Goal: Task Accomplishment & Management: Manage account settings

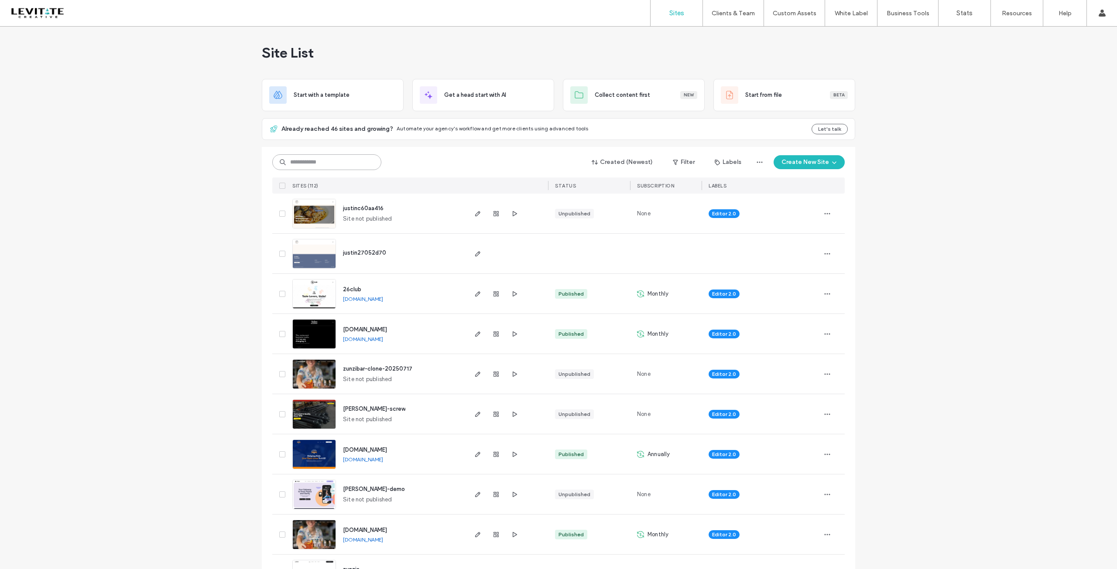
click at [344, 161] on input at bounding box center [326, 162] width 109 height 16
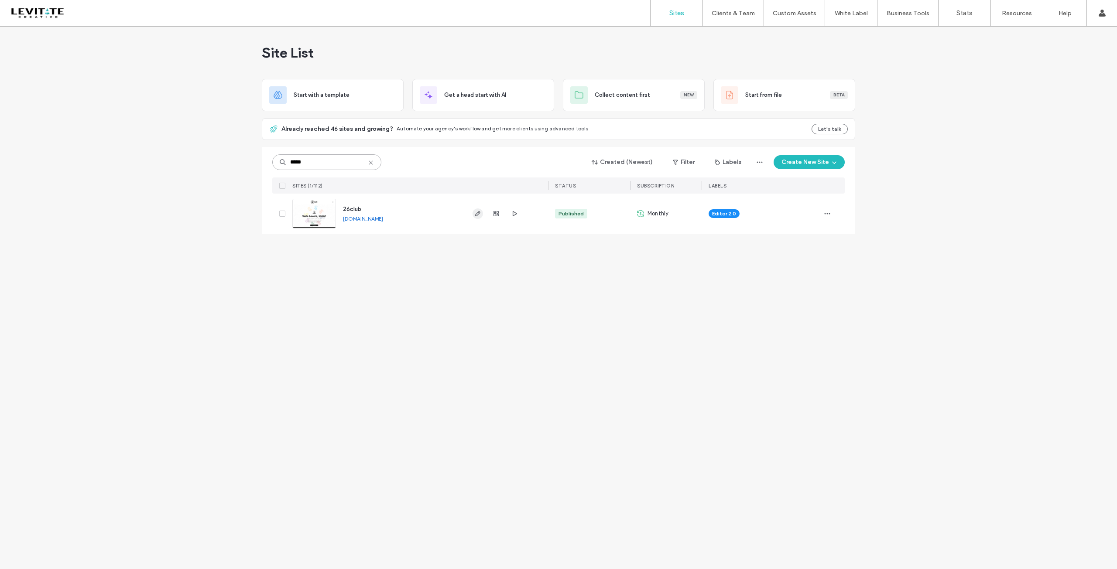
type input "*****"
click at [479, 215] on icon "button" at bounding box center [477, 213] width 7 height 7
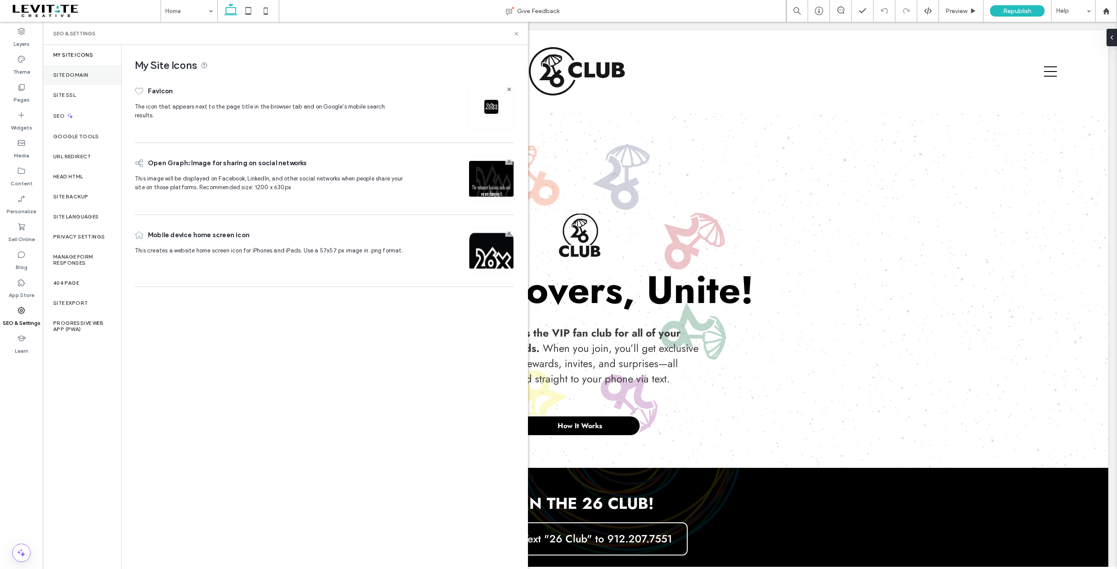
click at [79, 78] on div "Site Domain" at bounding box center [82, 75] width 79 height 20
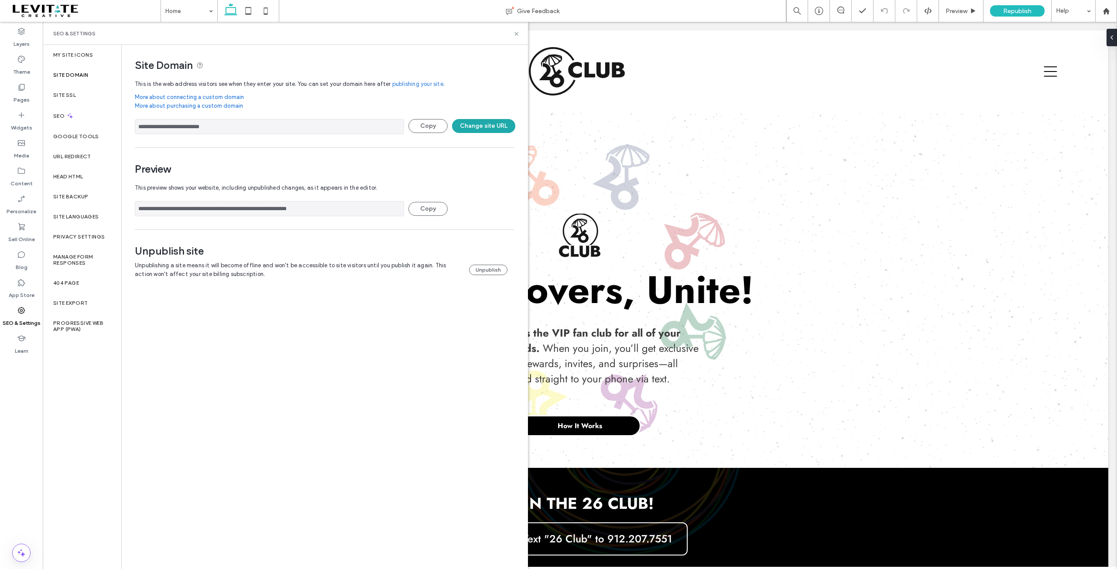
click at [479, 124] on button "Change site URL" at bounding box center [483, 126] width 63 height 14
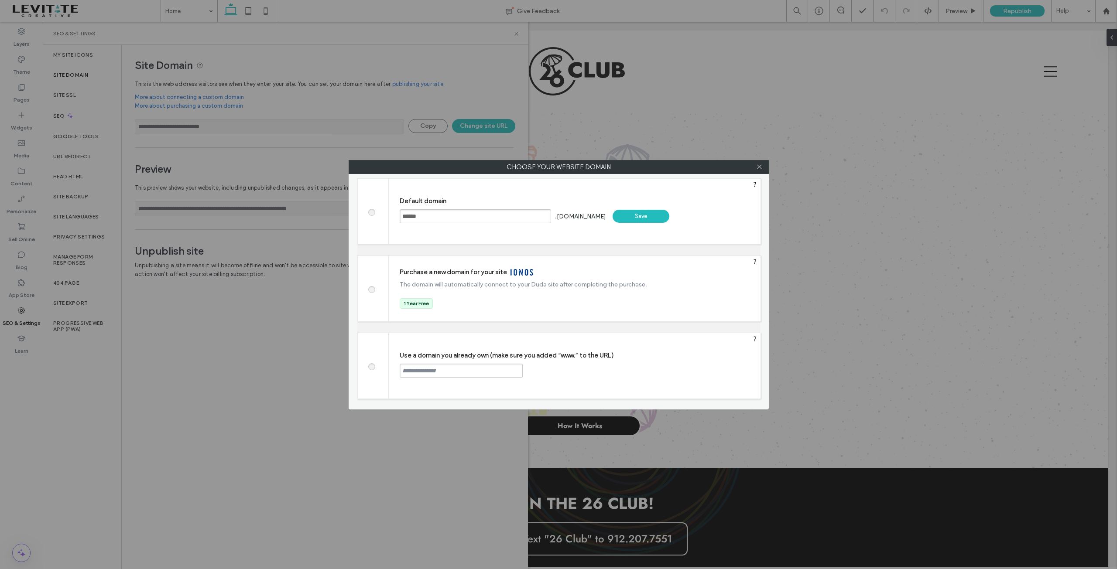
click at [454, 373] on input "text" at bounding box center [461, 371] width 123 height 14
type input "**********"
click at [550, 368] on div "Continue" at bounding box center [556, 370] width 57 height 13
type input "**********"
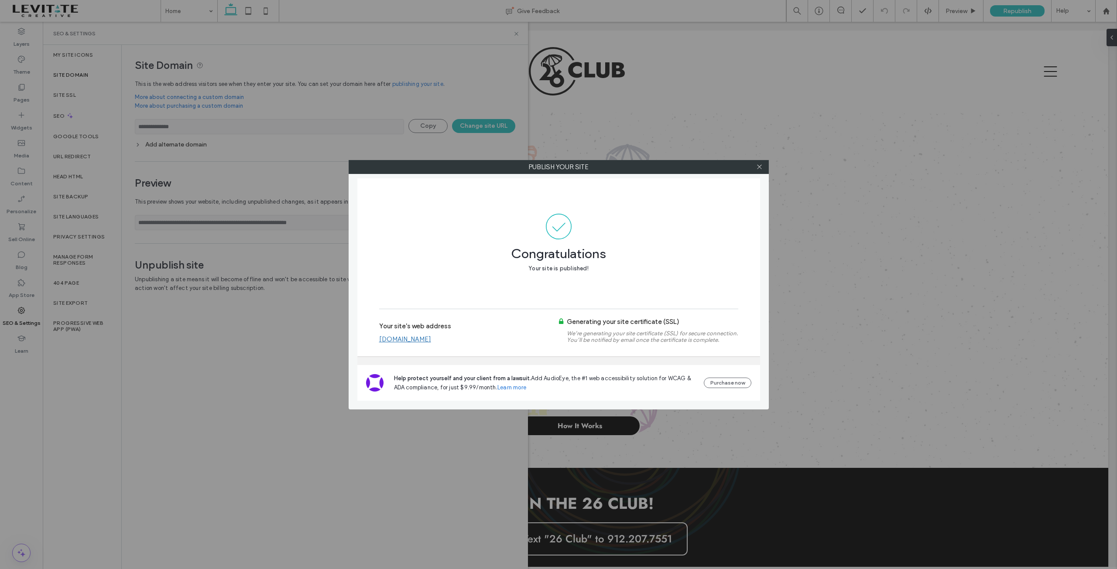
click at [409, 339] on link "[DOMAIN_NAME]" at bounding box center [405, 340] width 52 height 8
click at [761, 169] on icon at bounding box center [759, 167] width 7 height 7
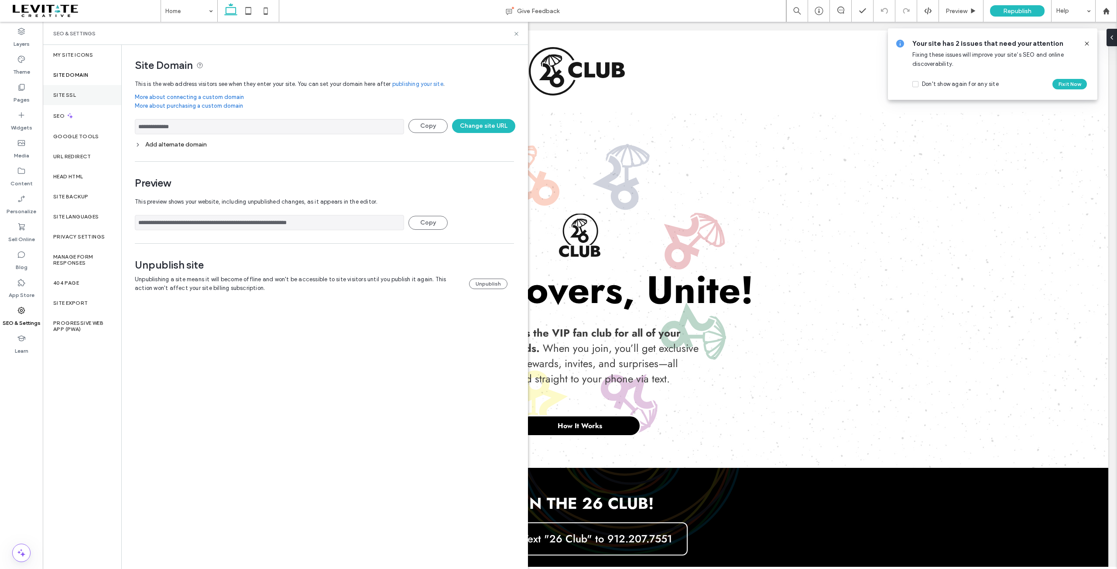
click at [75, 94] on label "Site SSL" at bounding box center [64, 95] width 23 height 6
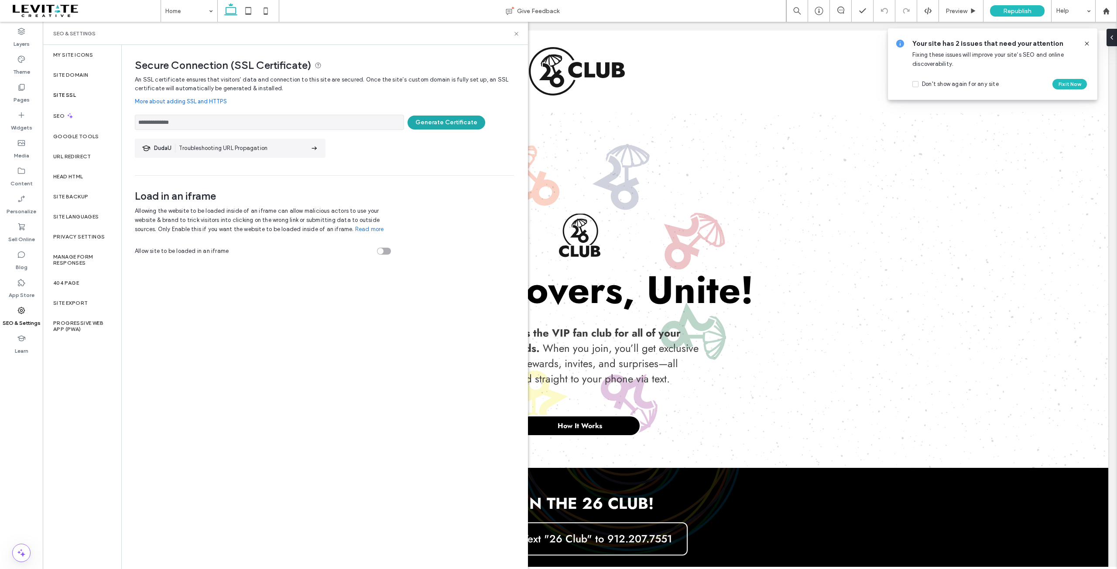
click at [452, 121] on button "Generate Certificate" at bounding box center [447, 123] width 78 height 14
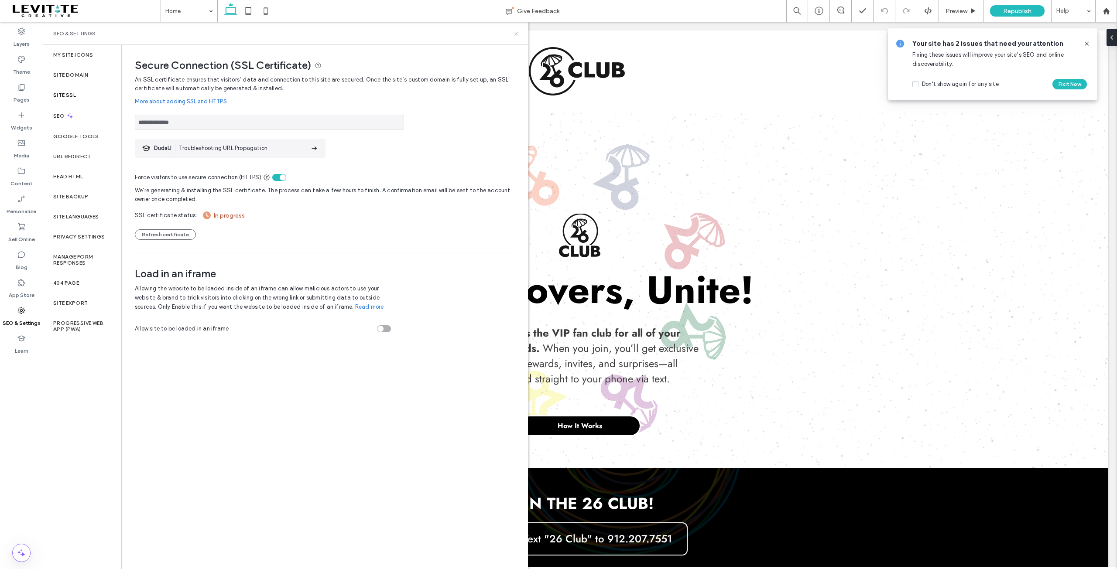
click at [514, 34] on icon at bounding box center [516, 34] width 7 height 7
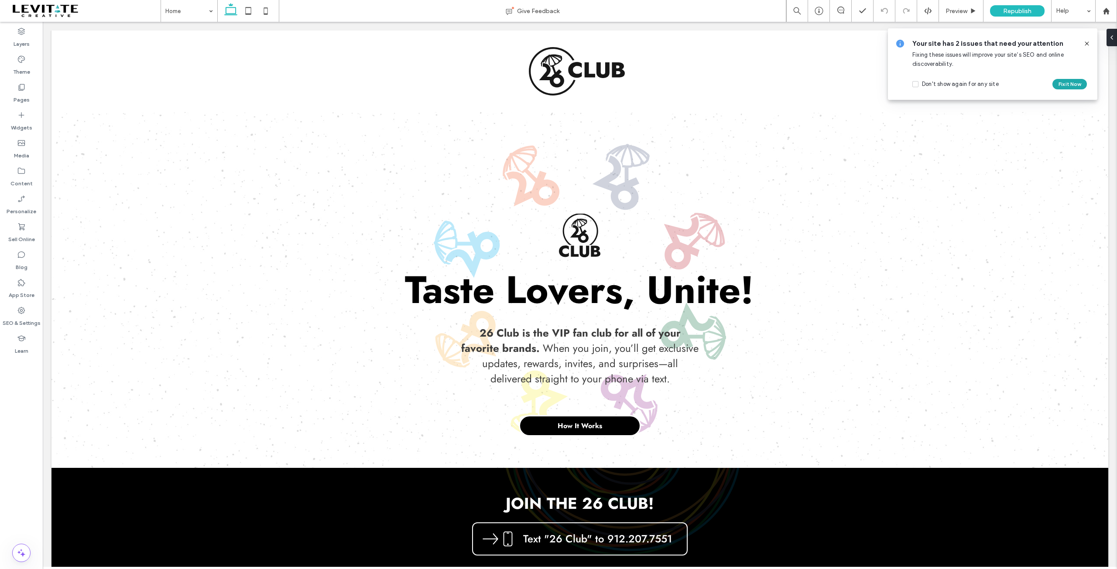
click at [1068, 81] on button "Fix it Now" at bounding box center [1069, 84] width 34 height 10
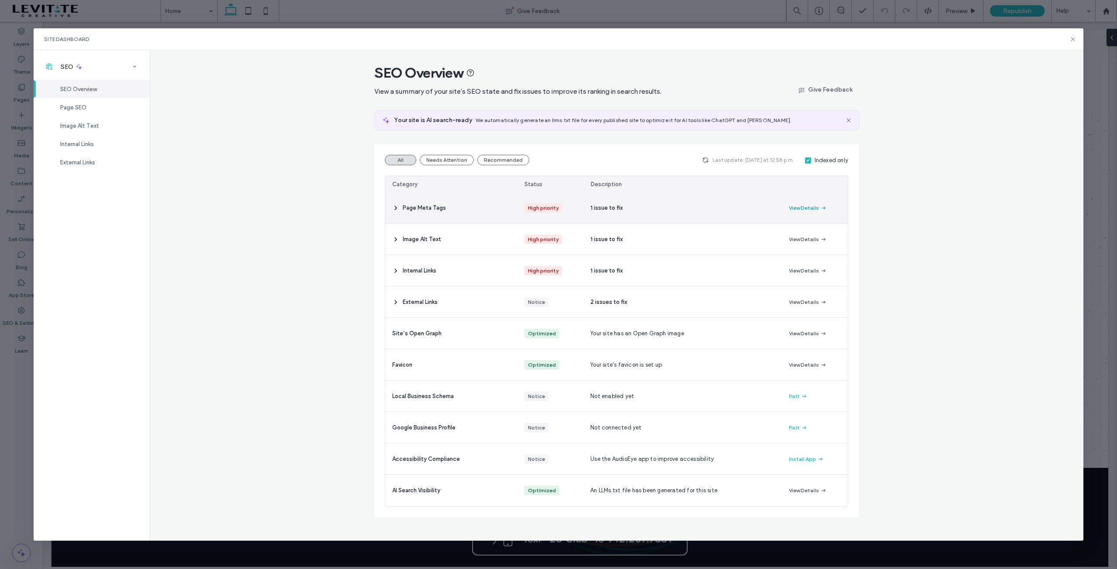
click at [815, 207] on button "View Details" at bounding box center [808, 208] width 38 height 10
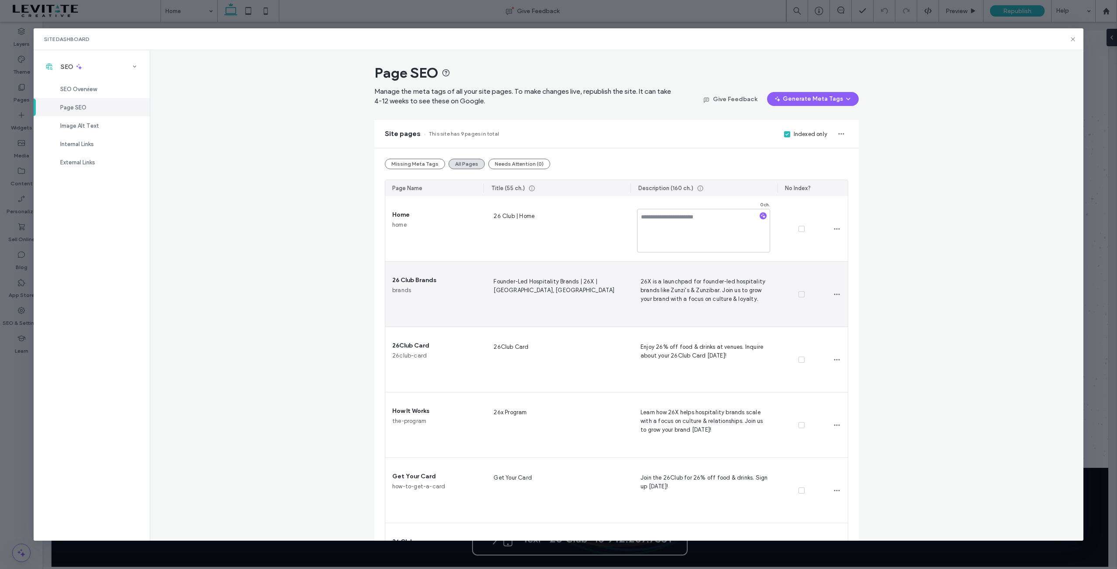
click at [691, 288] on span "26X is a launchpad for founder-led hospitality brands like Zunzi's & Zunzibar. …" at bounding box center [703, 295] width 133 height 36
click at [503, 287] on span "Founder-Led Hospitality Brands | 26X | Savannah, GA" at bounding box center [556, 295] width 133 height 36
drag, startPoint x: 551, startPoint y: 293, endPoint x: 476, endPoint y: 273, distance: 76.8
click at [476, 273] on section "**********" at bounding box center [616, 490] width 462 height 589
type textarea "**********"
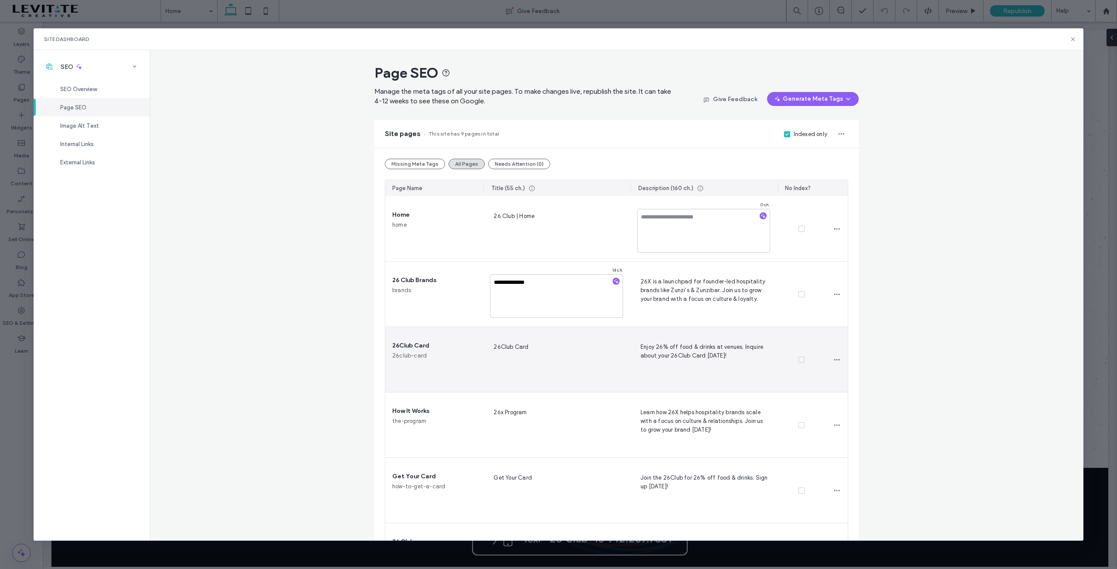
scroll to position [44, 0]
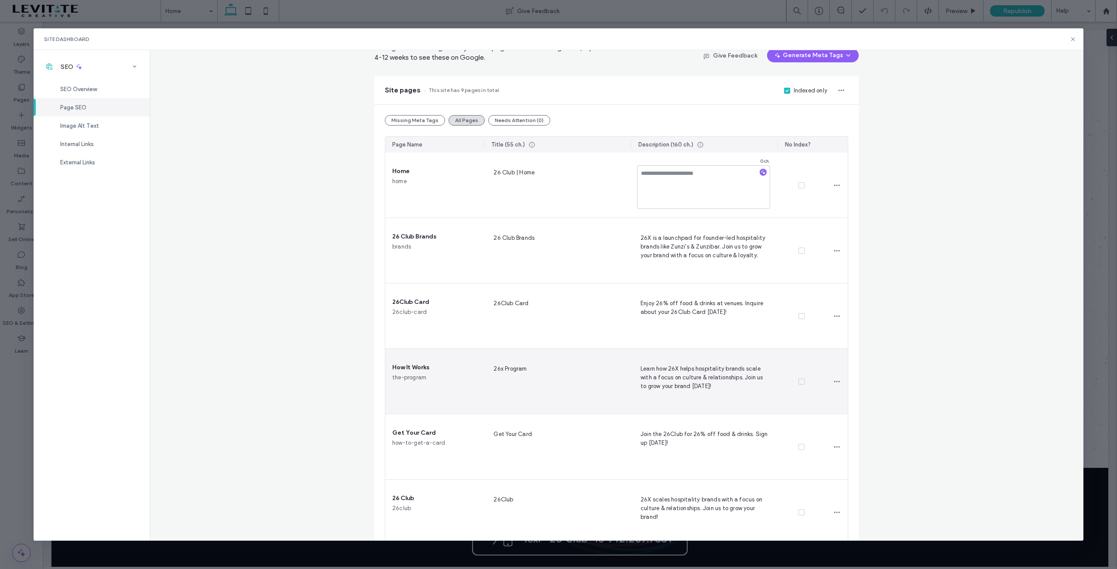
click at [507, 370] on span "26x Program" at bounding box center [556, 382] width 133 height 36
click at [499, 369] on textarea "**********" at bounding box center [556, 384] width 133 height 44
click at [497, 369] on textarea "**********" at bounding box center [556, 384] width 133 height 44
type textarea "**********"
click at [687, 374] on span "Learn how 26X helps hospitality brands scale with a focus on culture & relation…" at bounding box center [703, 382] width 133 height 36
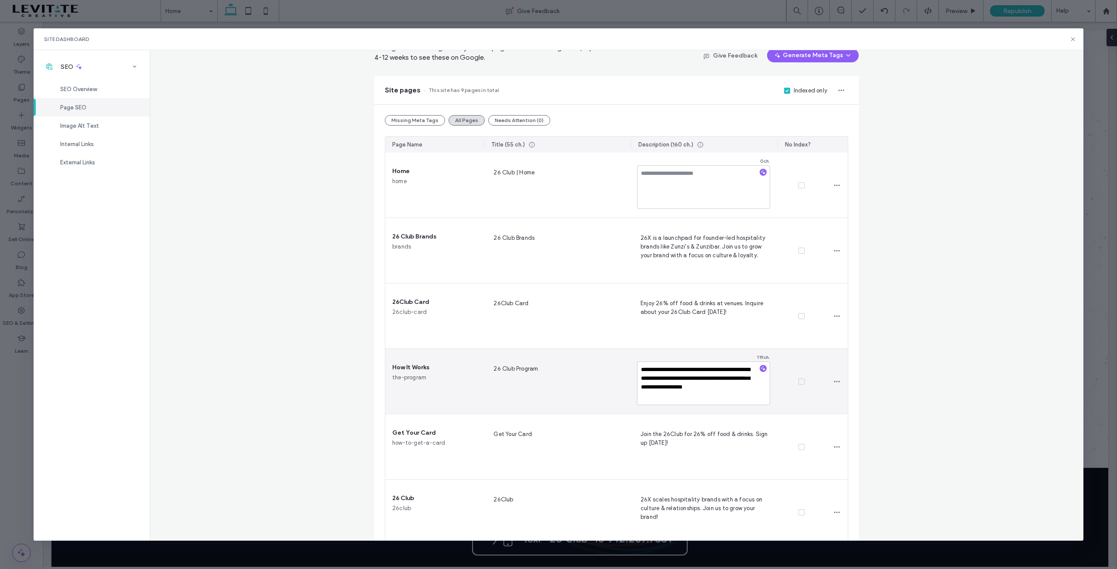
drag, startPoint x: 665, startPoint y: 394, endPoint x: 671, endPoint y: 369, distance: 26.0
click at [671, 369] on textarea "**********" at bounding box center [703, 384] width 133 height 44
type textarea "**********"
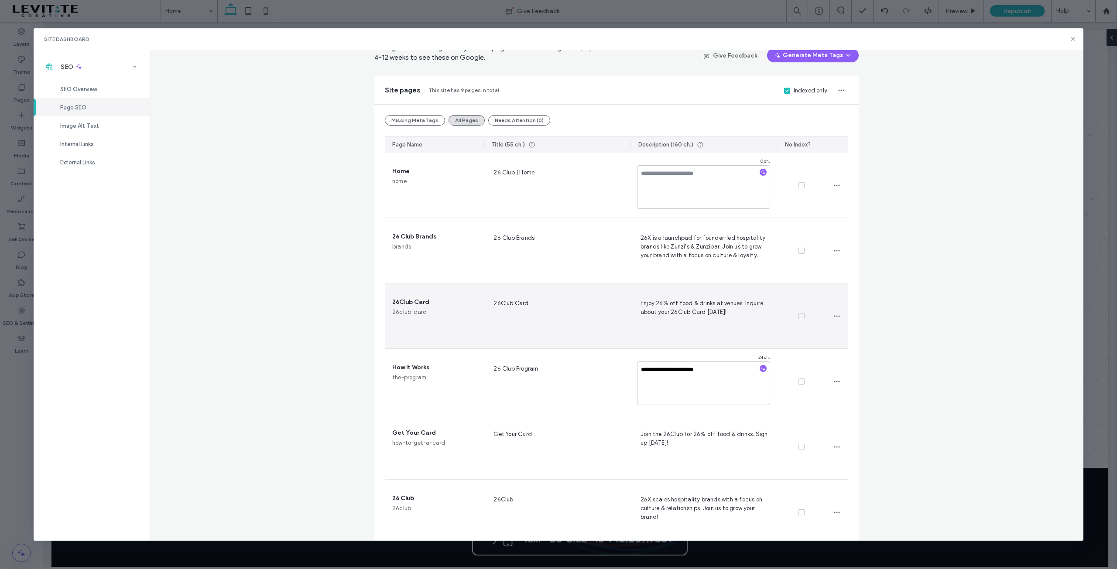
click at [687, 308] on span "Enjoy 26% off food & drinks at venues. Inquire about your 26Club Card today!" at bounding box center [703, 316] width 133 height 36
click at [692, 312] on textarea "**********" at bounding box center [703, 318] width 133 height 44
type textarea "**********"
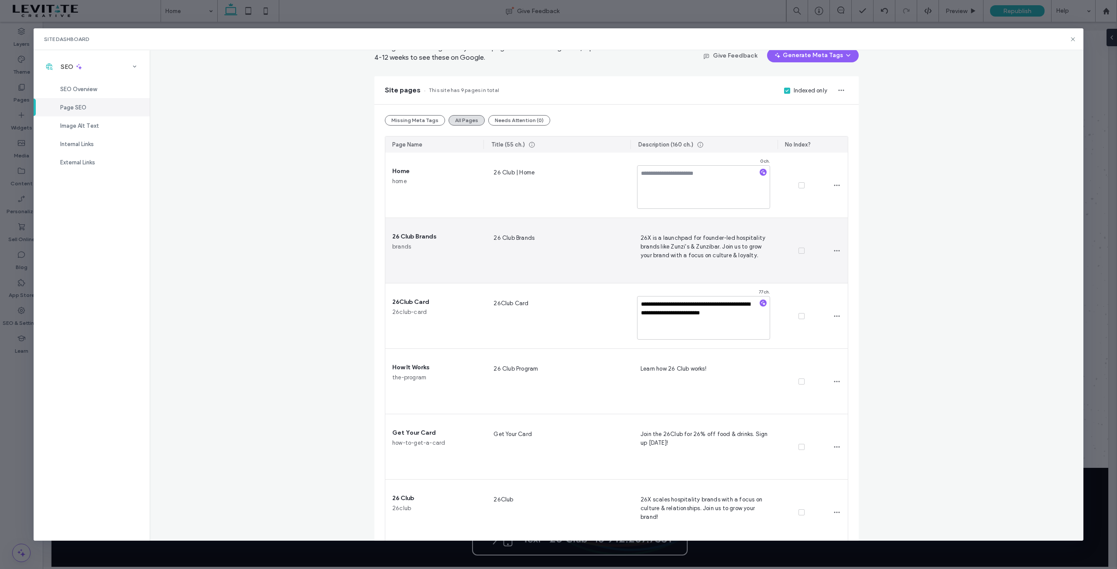
click at [654, 237] on span "26X is a launchpad for founder-led hospitality brands like Zunzi's & Zunzibar. …" at bounding box center [703, 251] width 133 height 36
drag, startPoint x: 696, startPoint y: 265, endPoint x: 620, endPoint y: 237, distance: 80.9
click at [620, 237] on section "**********" at bounding box center [616, 447] width 462 height 589
drag, startPoint x: 717, startPoint y: 240, endPoint x: 723, endPoint y: 239, distance: 5.7
click at [719, 239] on textarea "**********" at bounding box center [703, 253] width 133 height 44
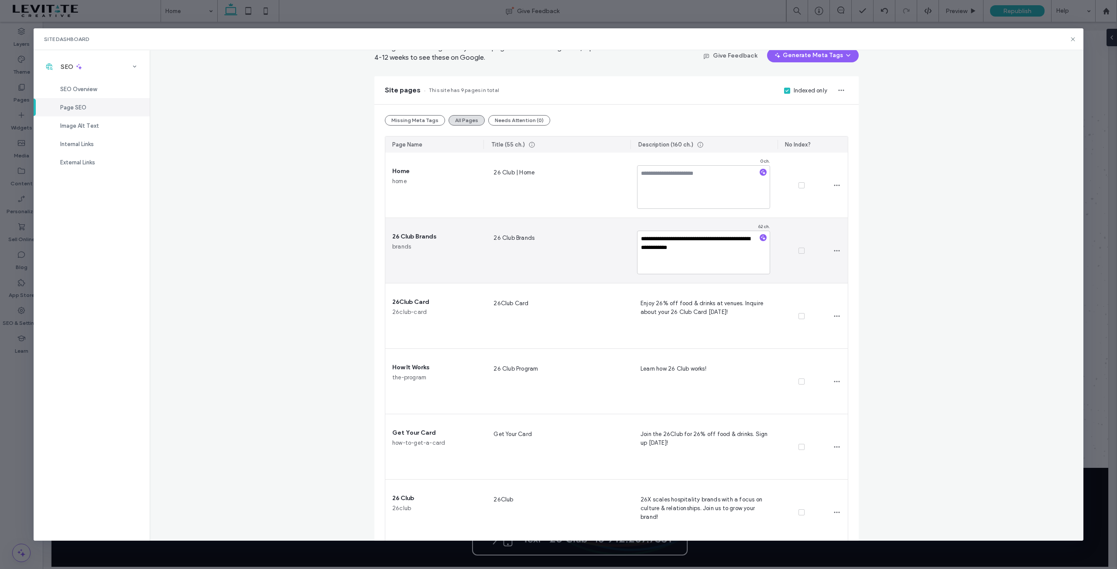
type textarea "**********"
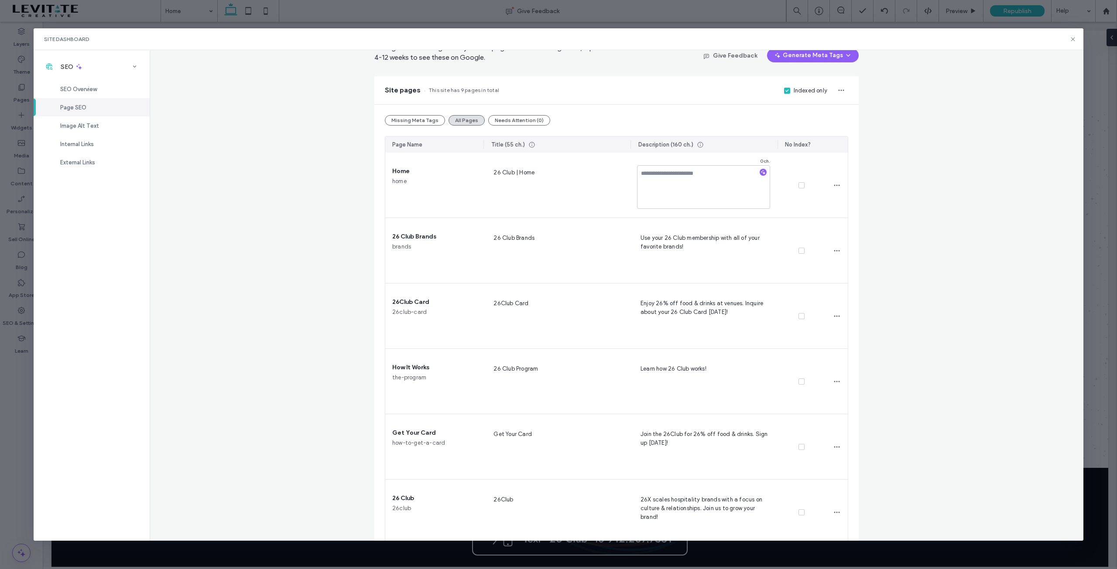
click at [945, 219] on div "Page SEO Manage the meta tags of all your site pages. To make changes live, rep…" at bounding box center [617, 295] width 934 height 491
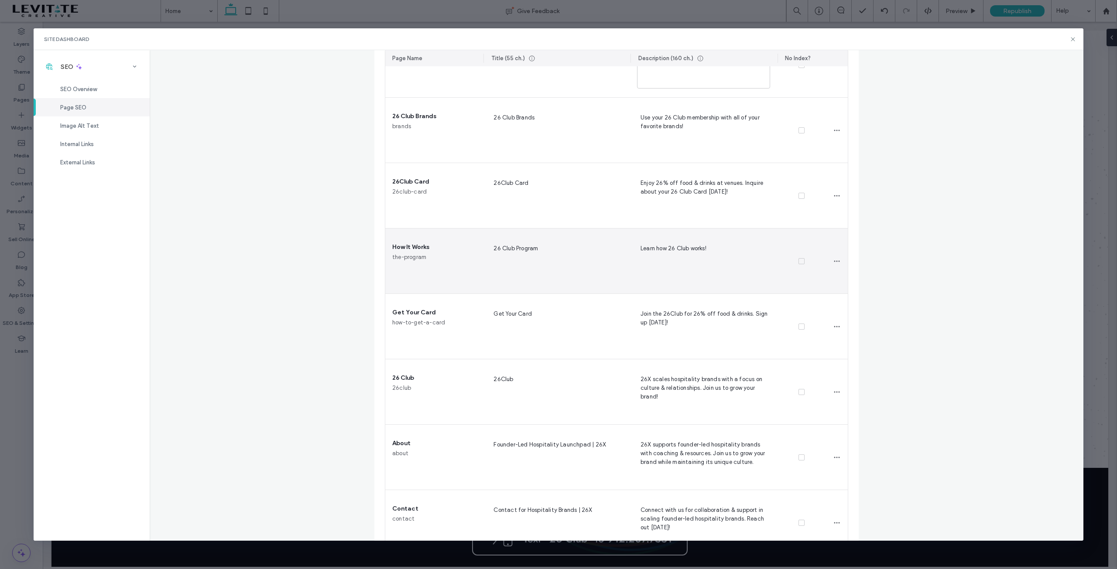
scroll to position [218, 0]
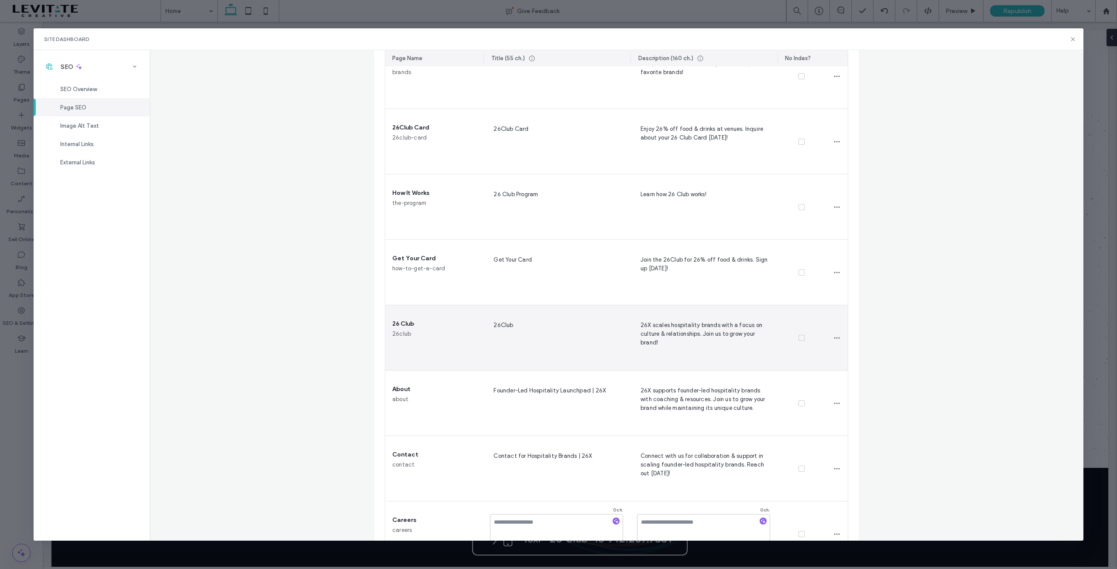
click at [672, 335] on span "26X scales hospitality brands with a focus on culture & relationships. Join us …" at bounding box center [703, 338] width 133 height 36
drag, startPoint x: 698, startPoint y: 343, endPoint x: 634, endPoint y: 322, distance: 67.1
click at [637, 322] on textarea "**********" at bounding box center [703, 340] width 133 height 44
click at [495, 325] on span "26Club" at bounding box center [556, 338] width 133 height 36
click at [497, 325] on textarea "******" at bounding box center [556, 340] width 133 height 44
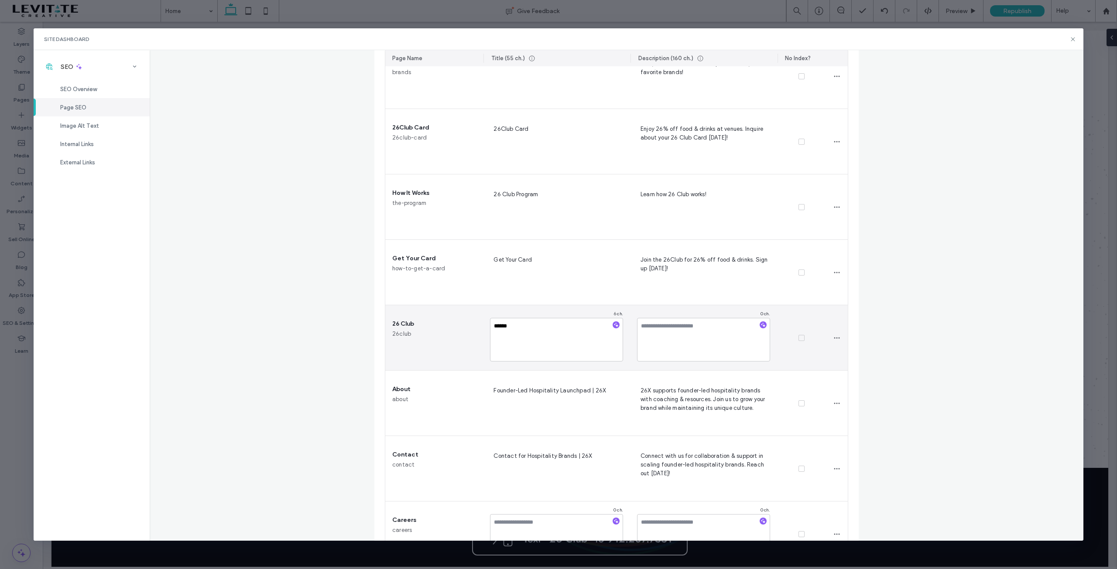
type textarea "*******"
click at [919, 317] on div "Page SEO Manage the meta tags of all your site pages. To make changes live, rep…" at bounding box center [617, 295] width 934 height 491
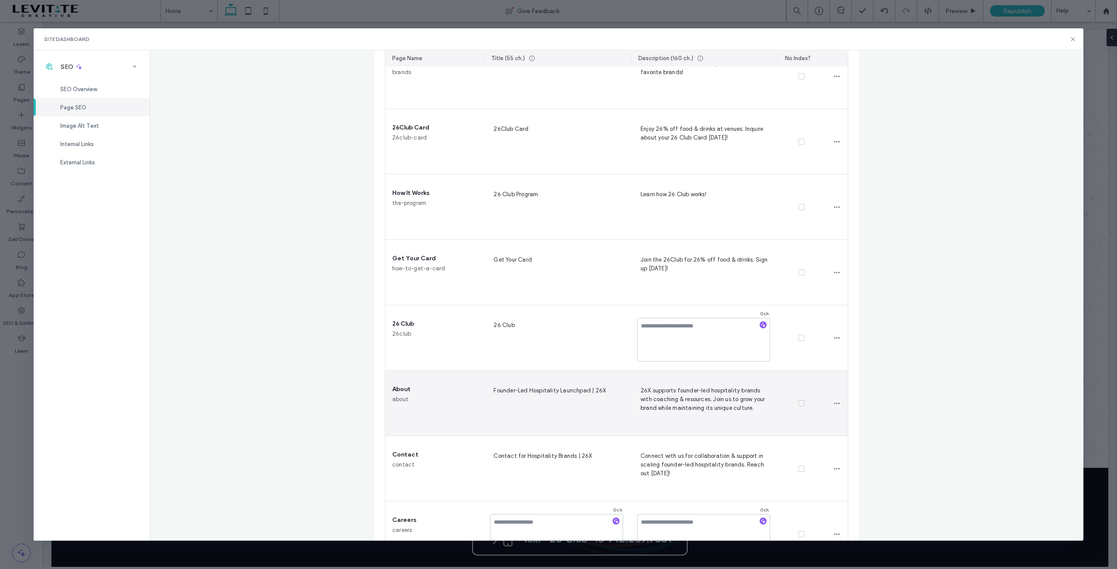
click at [685, 405] on span "26X supports founder-led hospitality brands with coaching & resources. Join us …" at bounding box center [703, 404] width 133 height 36
click at [566, 386] on span "Founder-Led Hospitality Launchpad | 26X" at bounding box center [556, 404] width 133 height 36
type textarea "**********"
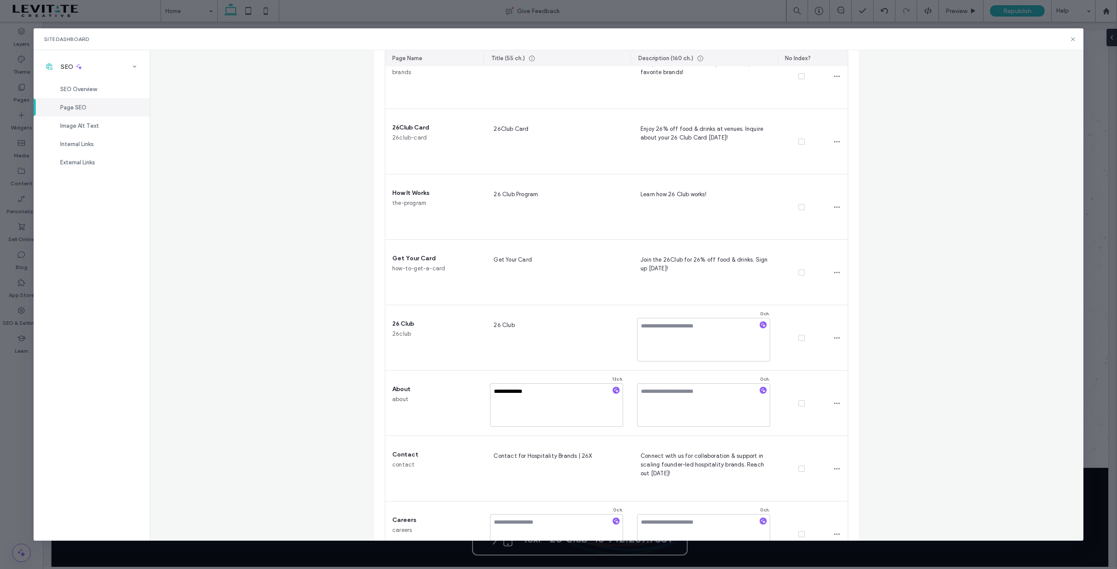
click at [913, 262] on div "**********" at bounding box center [617, 295] width 934 height 491
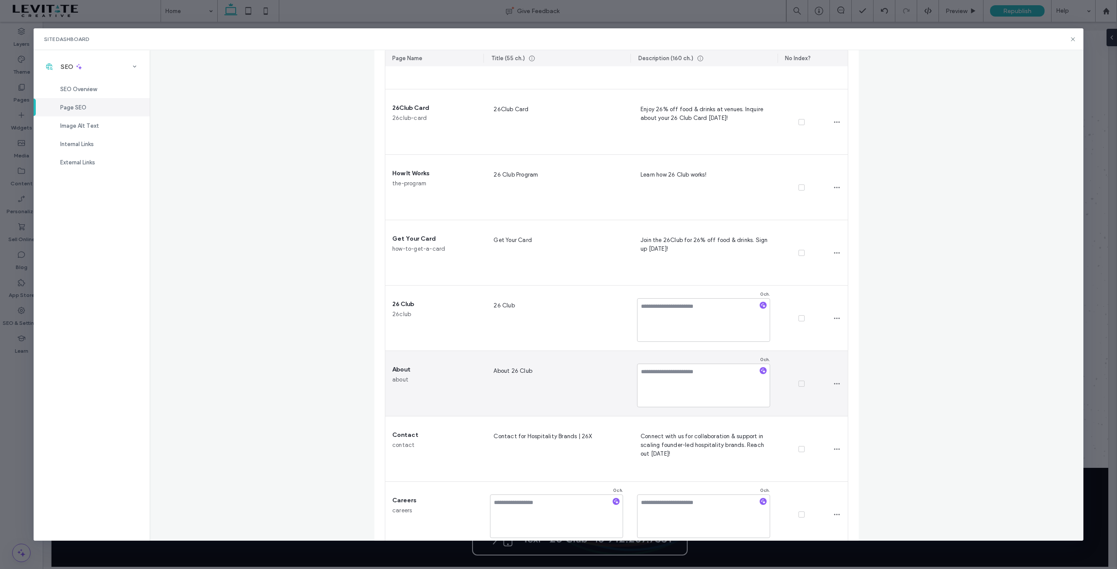
scroll to position [255, 0]
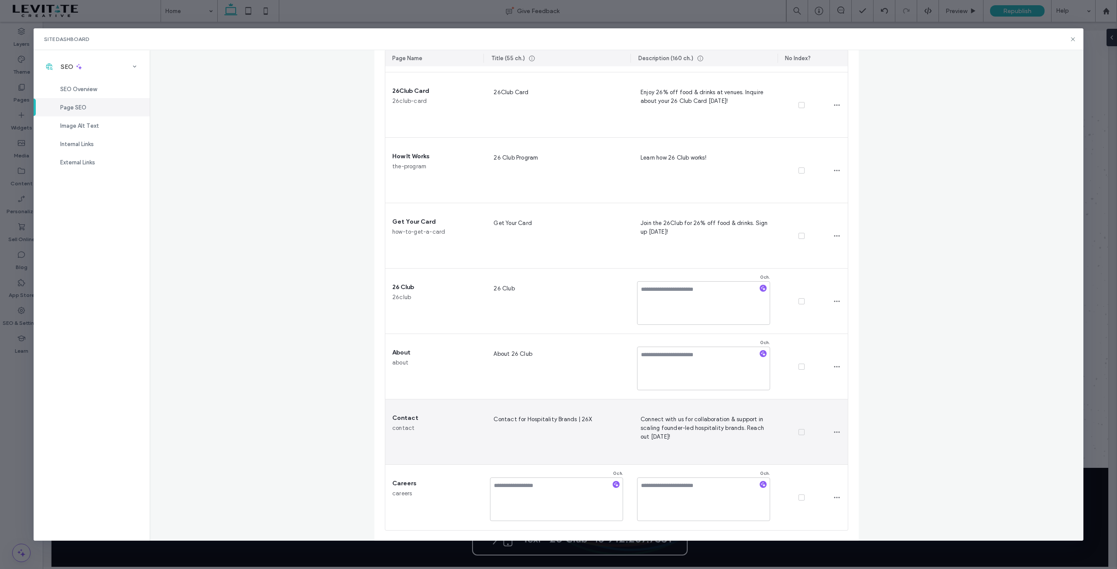
click at [548, 420] on span "Contact for Hospitality Brands | 26X" at bounding box center [556, 432] width 133 height 36
type textarea "**********"
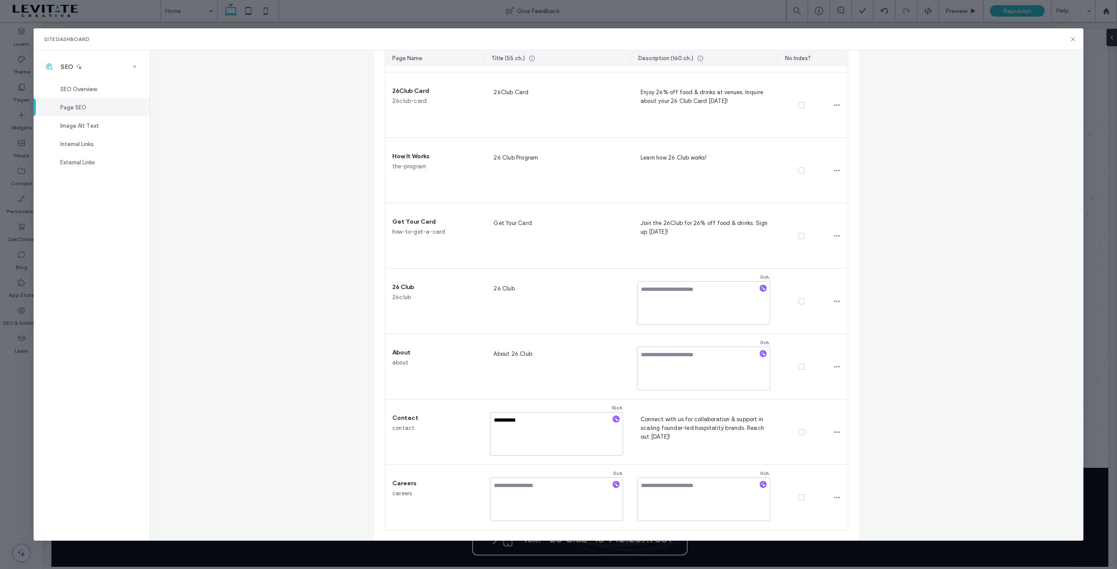
click at [911, 271] on div "**********" at bounding box center [617, 295] width 934 height 491
click at [921, 245] on div "Page SEO Manage the meta tags of all your site pages. To make changes live, rep…" at bounding box center [617, 295] width 934 height 491
drag, startPoint x: 1072, startPoint y: 38, endPoint x: 1026, endPoint y: 17, distance: 50.2
click at [1072, 38] on icon at bounding box center [1072, 39] width 7 height 7
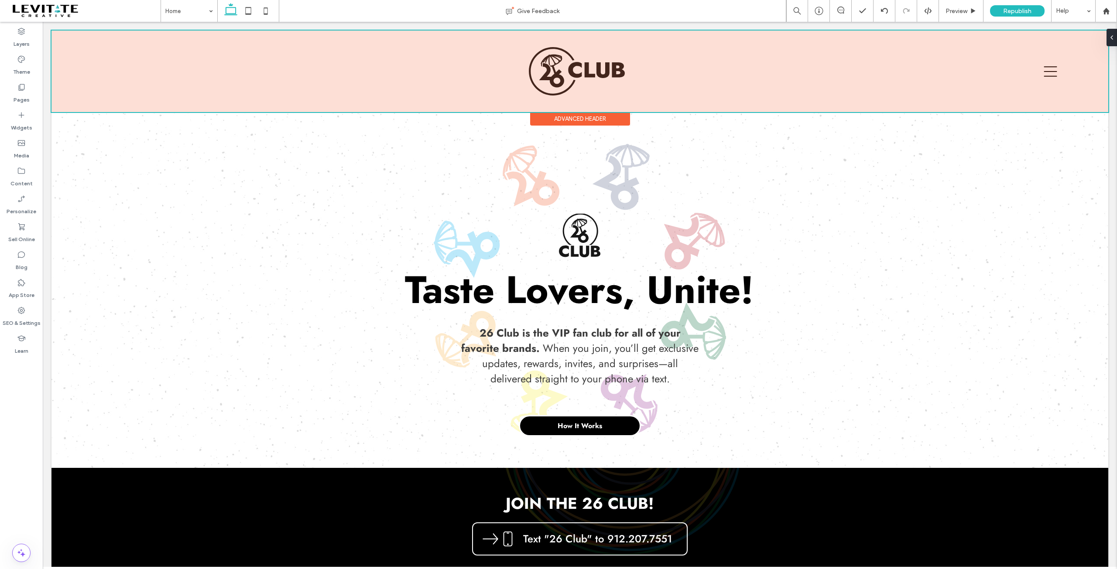
click at [1052, 69] on div at bounding box center [579, 72] width 1057 height 82
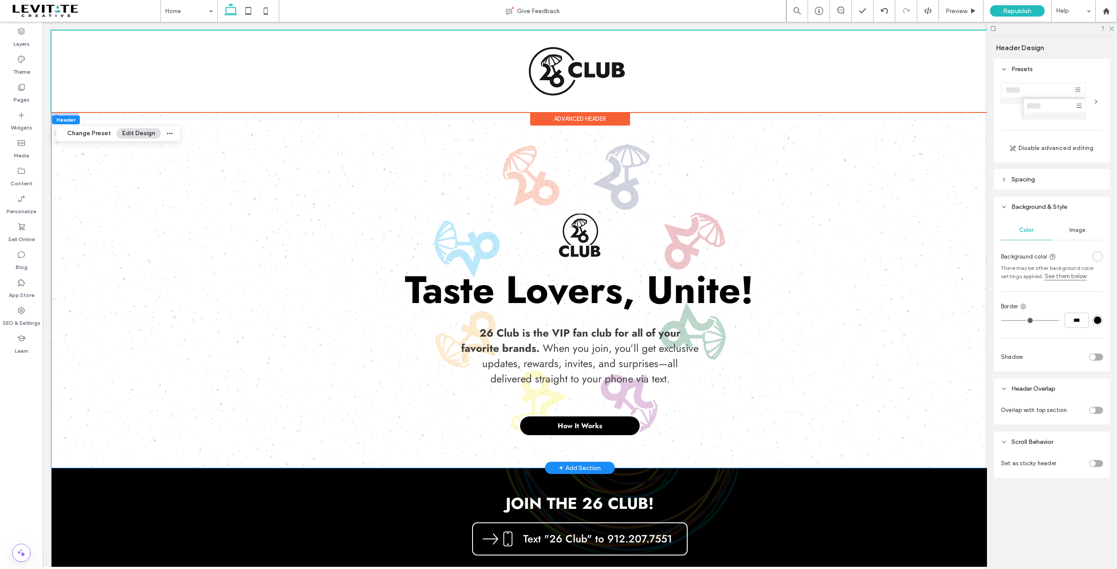
click at [955, 137] on div "Taste Lovers, Unite! 26 Club is the VIP fan club for all of your favorite brand…" at bounding box center [579, 290] width 1057 height 356
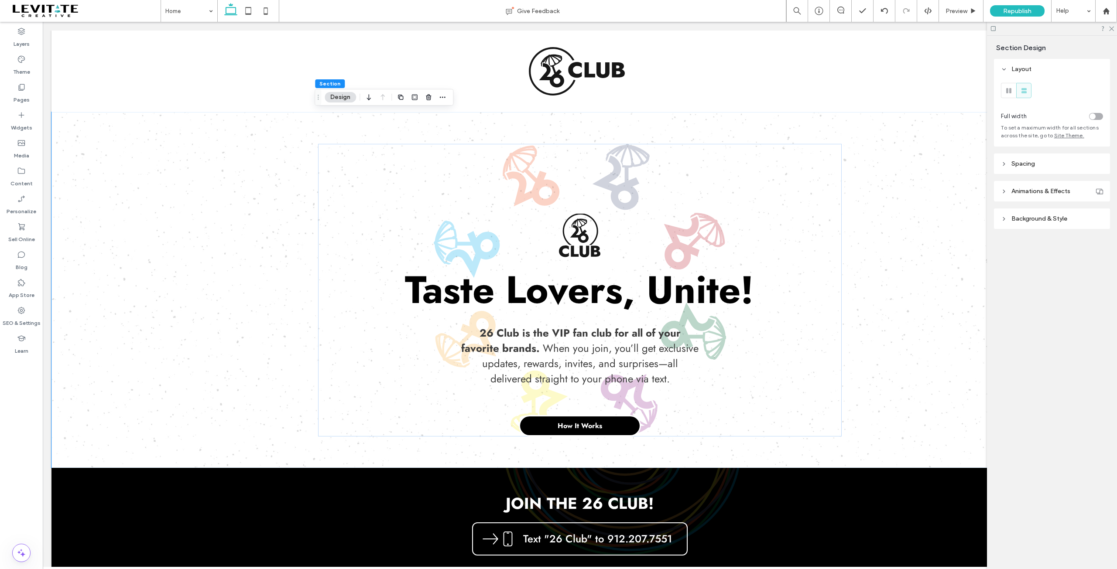
click at [1114, 29] on div at bounding box center [1052, 29] width 130 height 14
click at [1111, 30] on icon at bounding box center [1111, 28] width 6 height 6
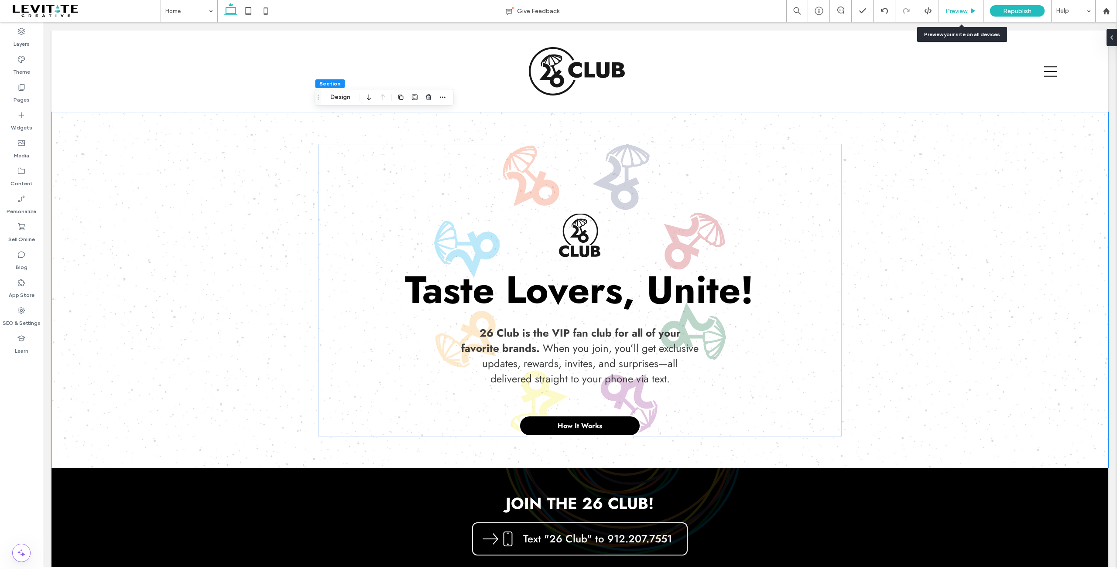
click at [956, 11] on span "Preview" at bounding box center [956, 10] width 22 height 7
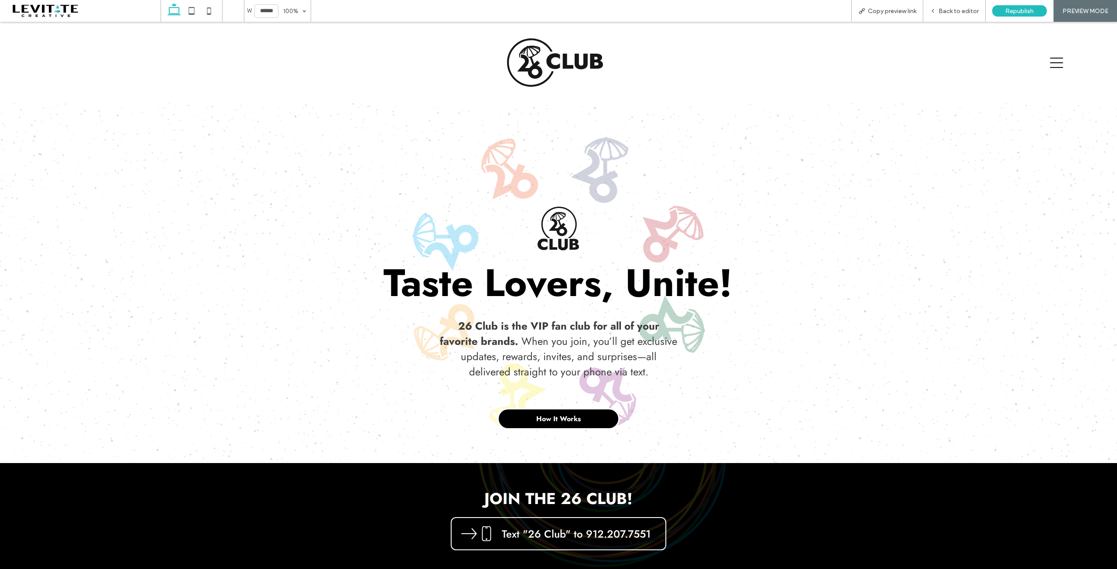
click at [1048, 63] on icon at bounding box center [1056, 62] width 17 height 13
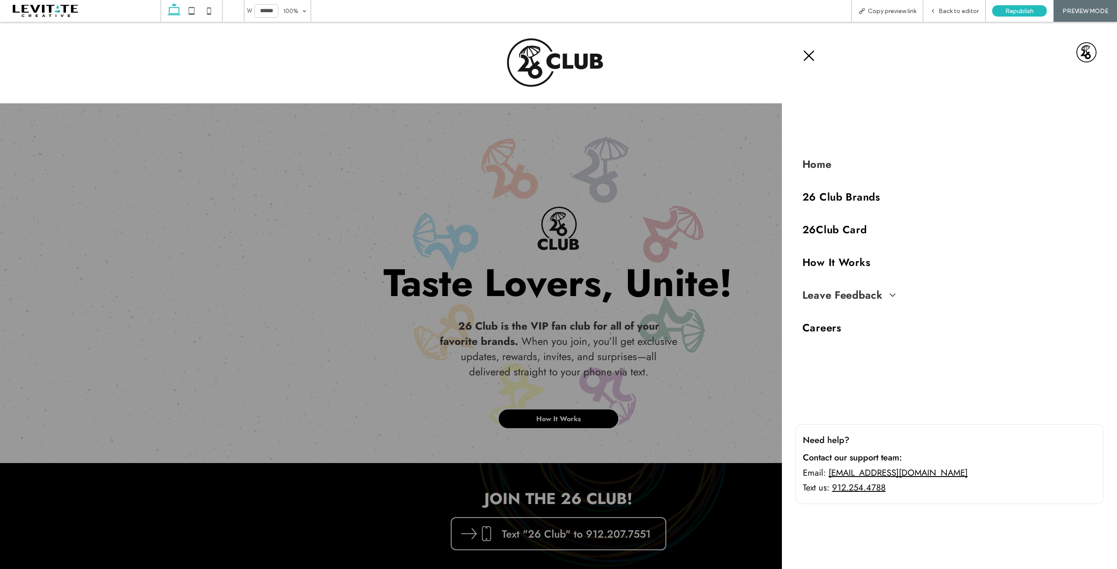
click at [897, 299] on link "Leave Feedback" at bounding box center [920, 295] width 237 height 33
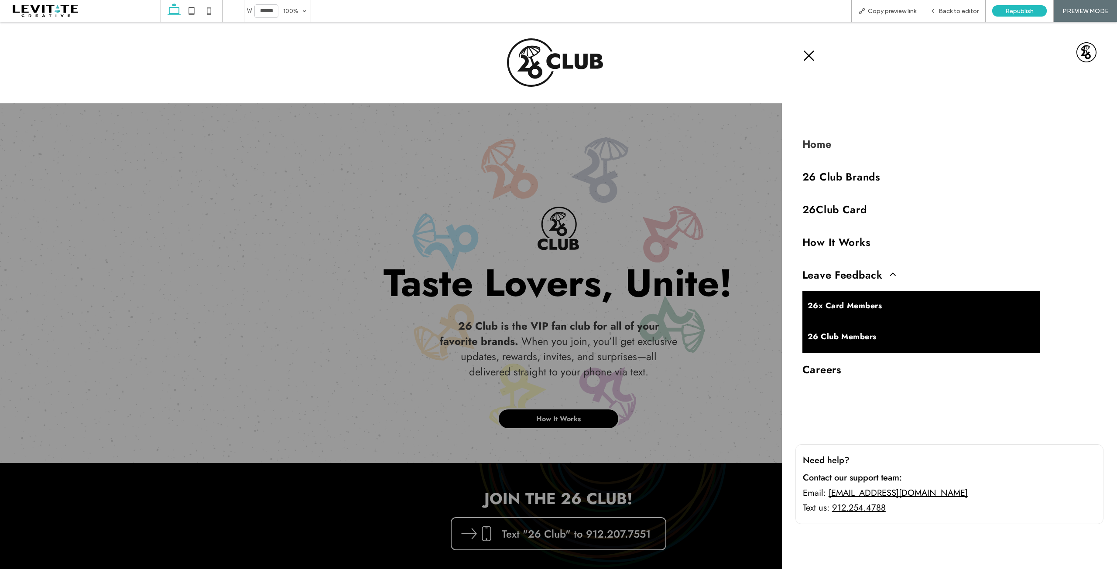
click at [812, 54] on icon at bounding box center [808, 55] width 13 height 13
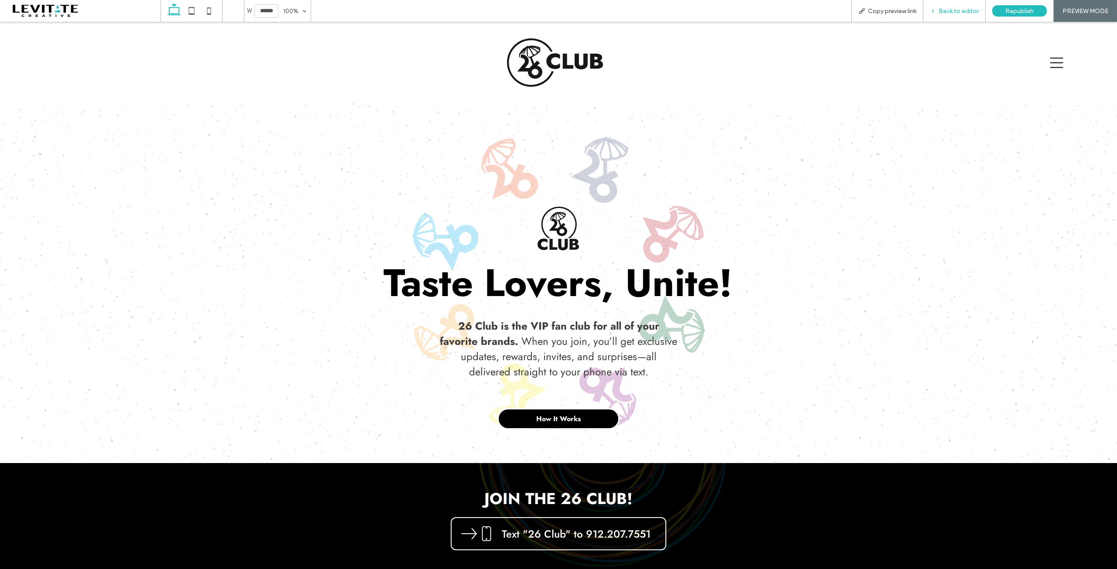
click at [949, 9] on span "Back to editor" at bounding box center [959, 10] width 40 height 7
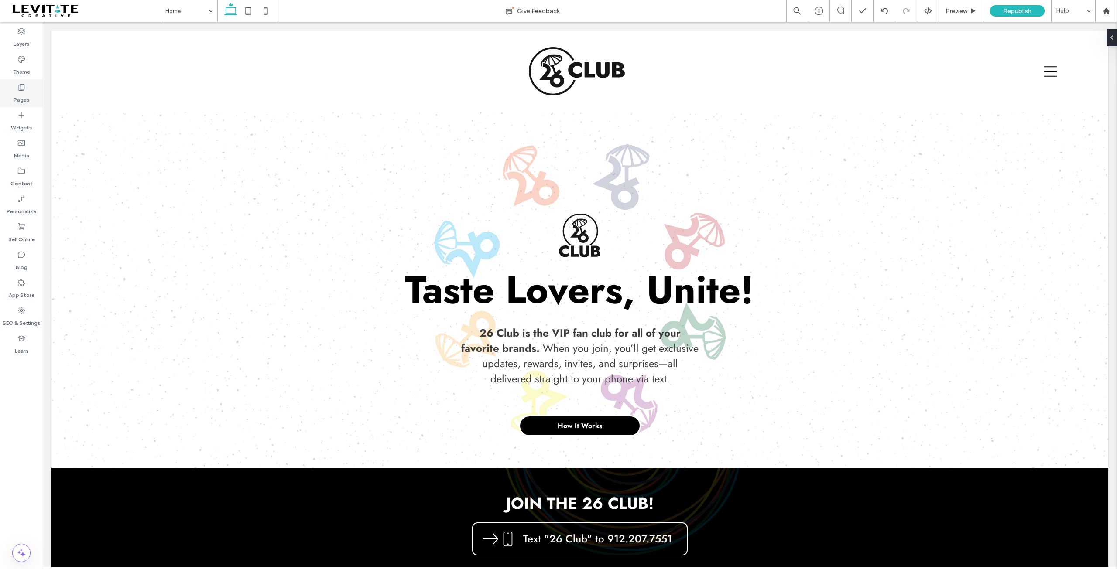
click at [25, 87] on icon at bounding box center [21, 87] width 9 height 9
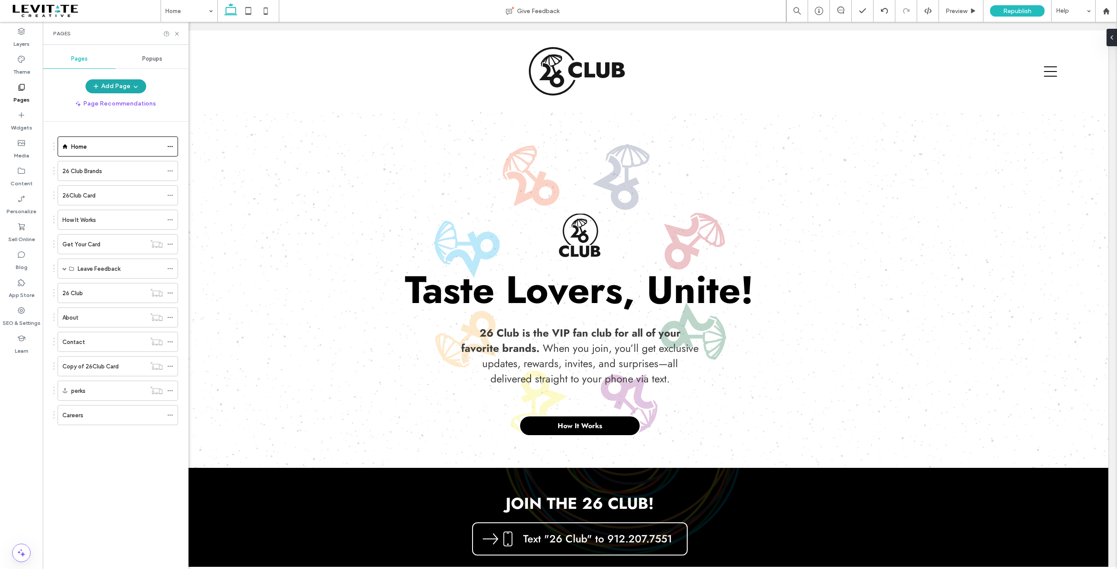
click at [122, 85] on button "Add Page" at bounding box center [116, 86] width 61 height 14
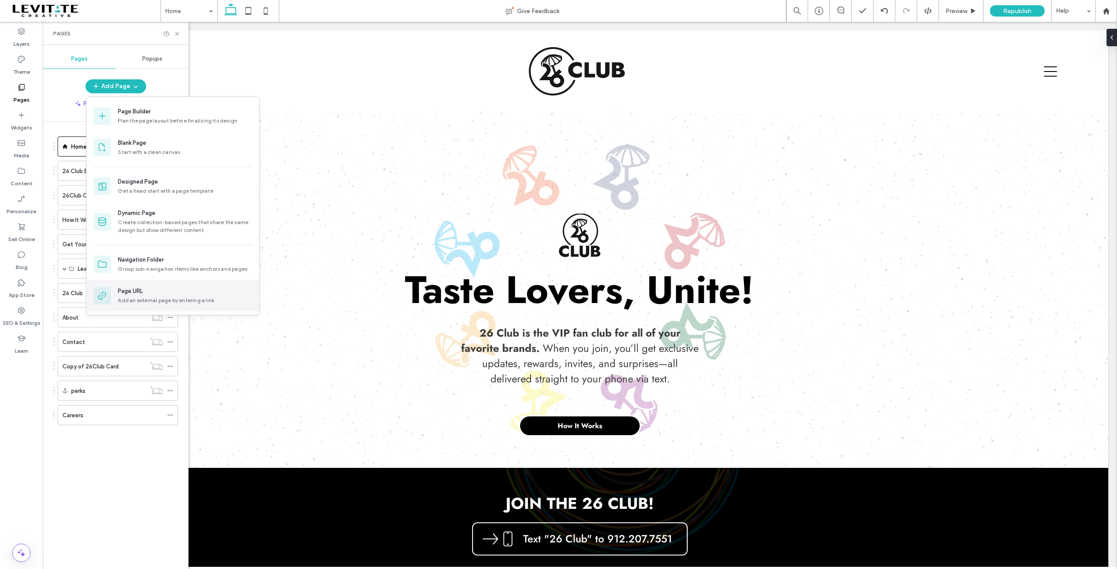
click at [148, 290] on div "Page URL" at bounding box center [185, 291] width 134 height 9
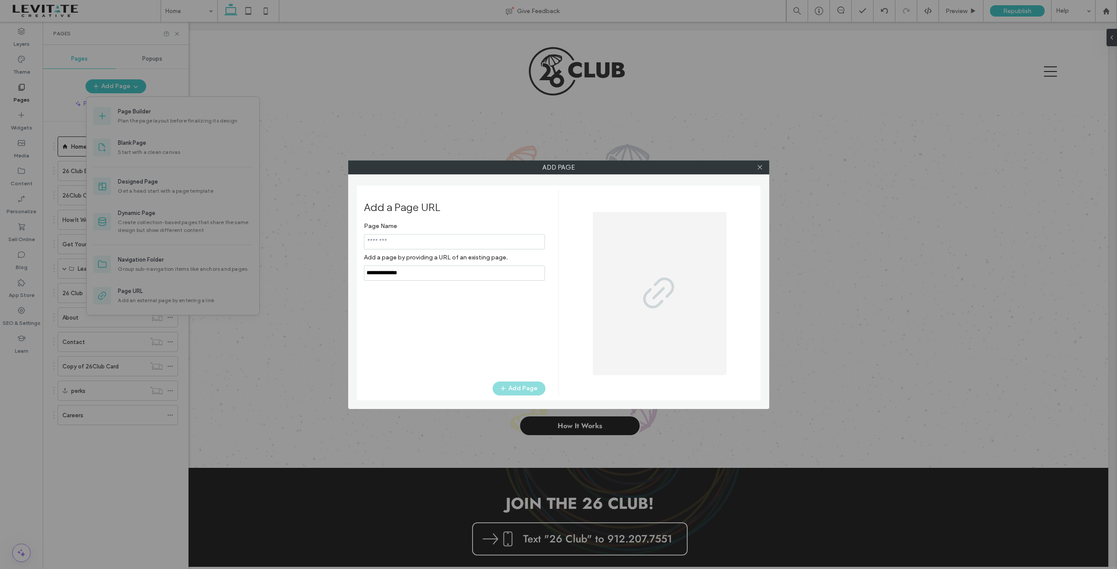
drag, startPoint x: 459, startPoint y: 243, endPoint x: 323, endPoint y: 242, distance: 136.6
click at [323, 242] on div "Add Page Add a Page URL Page Name Add a page by providing a URL of an existing …" at bounding box center [558, 284] width 1117 height 569
type input "**********"
click at [429, 269] on input "notEmpty,url" at bounding box center [454, 273] width 181 height 15
paste input "**********"
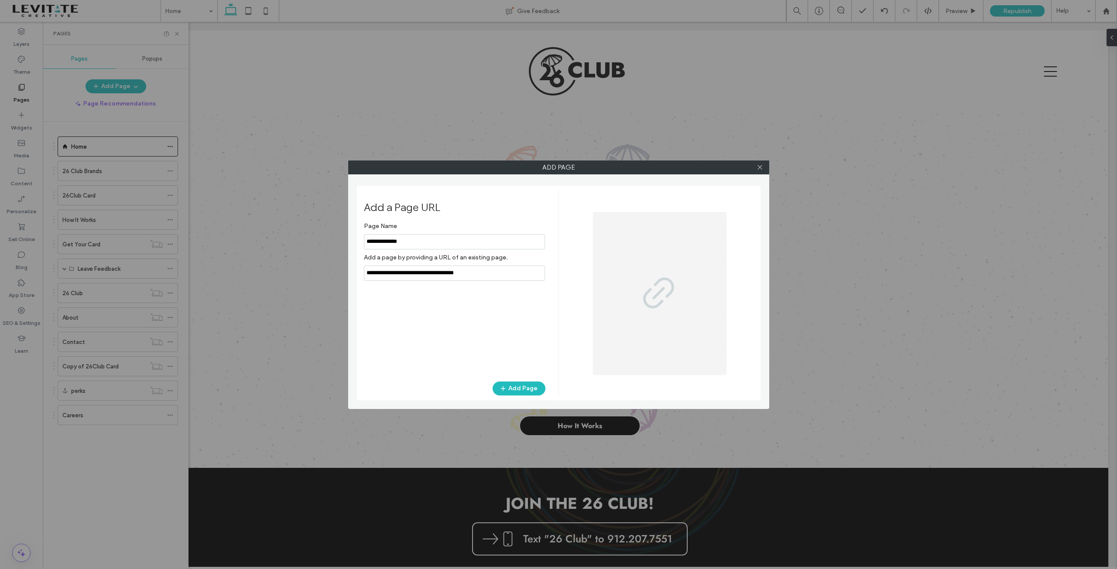
type input "**********"
click at [489, 323] on div "Page Name Add a page by providing a URL of an existing page. Add Page" at bounding box center [455, 295] width 182 height 155
click at [516, 389] on button "Add Page" at bounding box center [519, 389] width 53 height 14
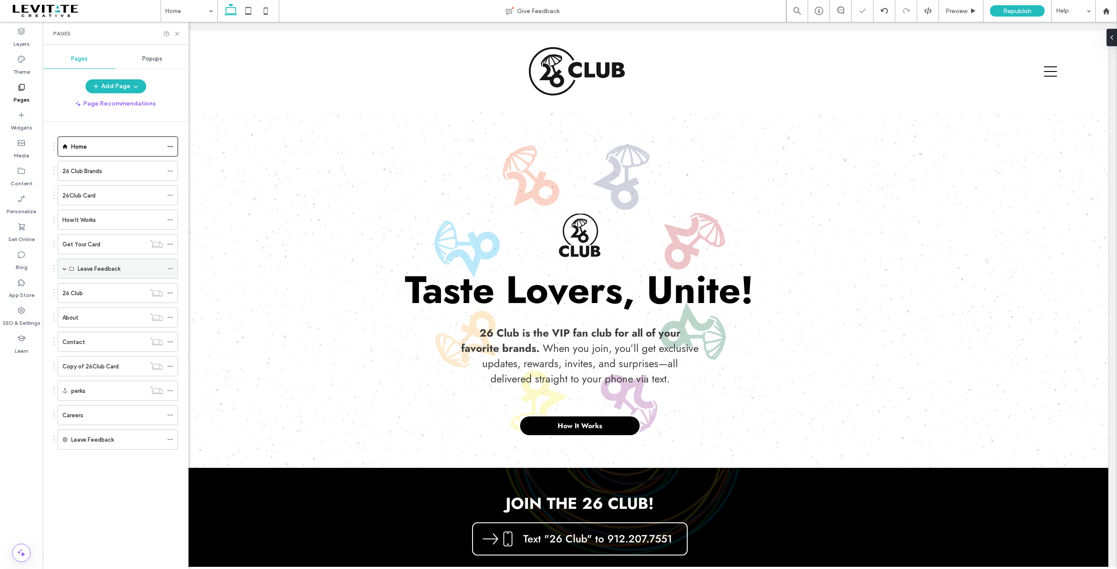
click at [171, 268] on use at bounding box center [170, 268] width 5 height 1
click at [229, 304] on label "Delete" at bounding box center [235, 301] width 87 height 7
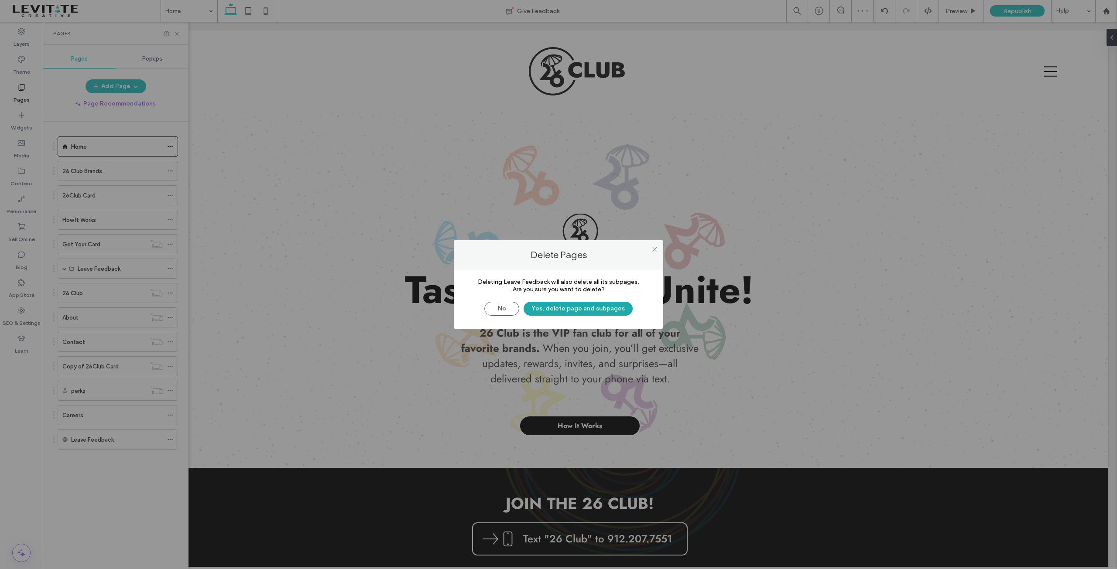
click at [594, 305] on button "Yes, delete page and subpages" at bounding box center [578, 309] width 109 height 14
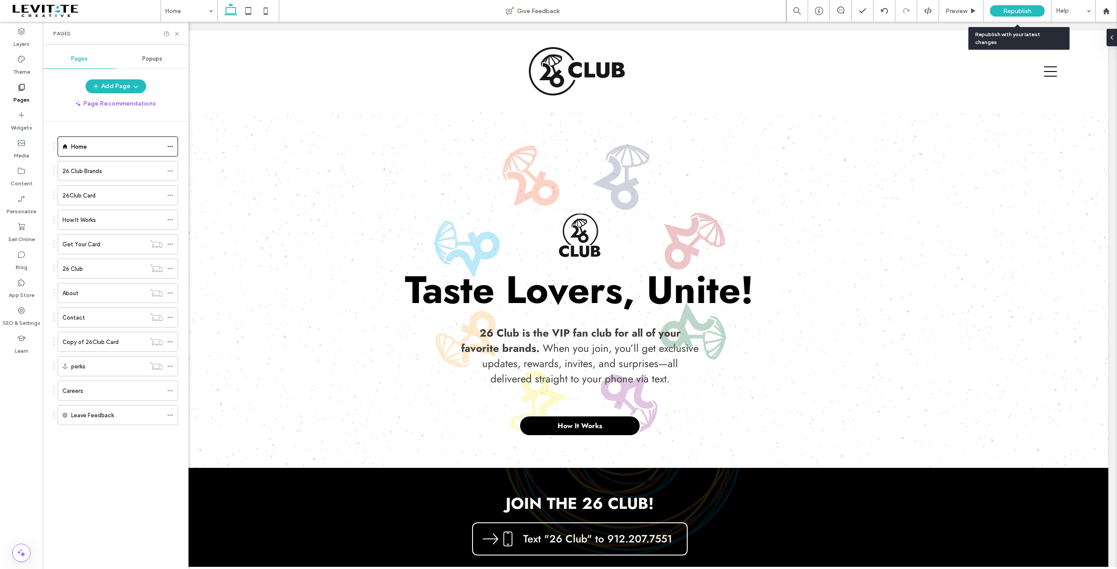
click at [1008, 9] on span "Republish" at bounding box center [1017, 10] width 28 height 7
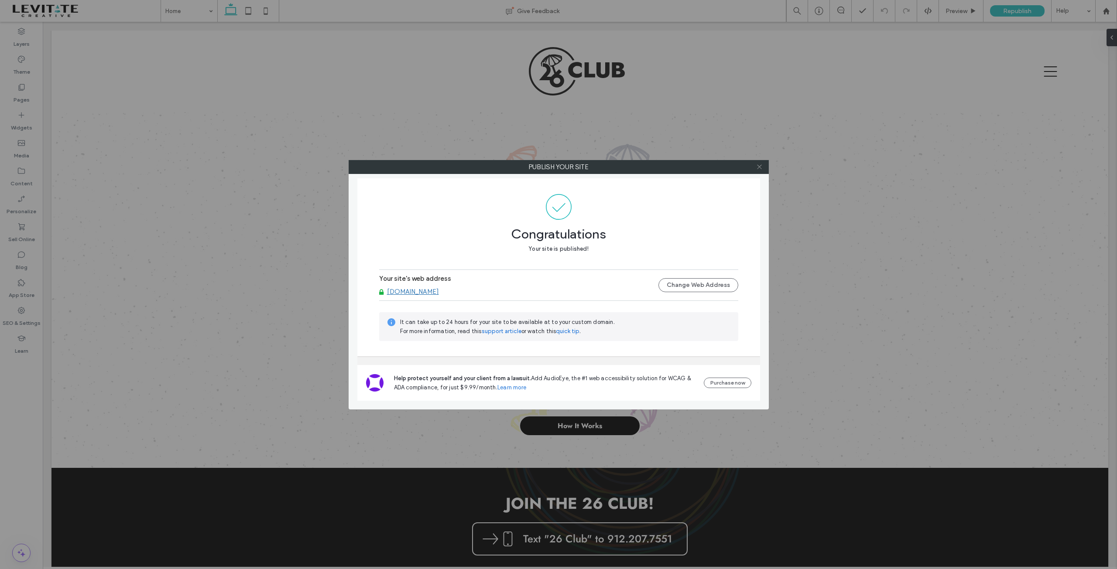
click at [759, 164] on icon at bounding box center [759, 167] width 7 height 7
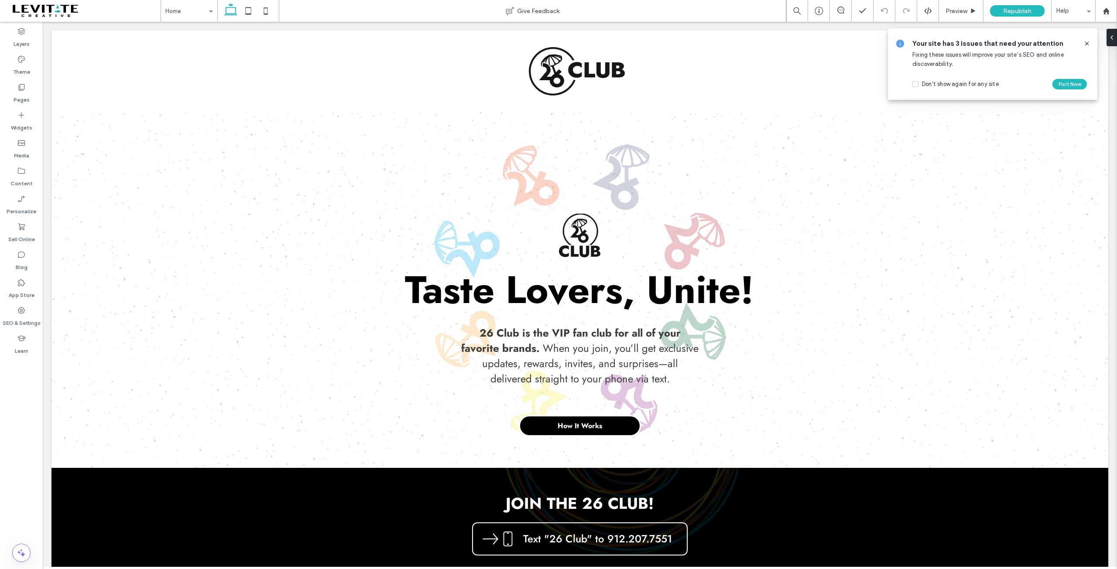
click at [1086, 43] on use at bounding box center [1087, 43] width 4 height 4
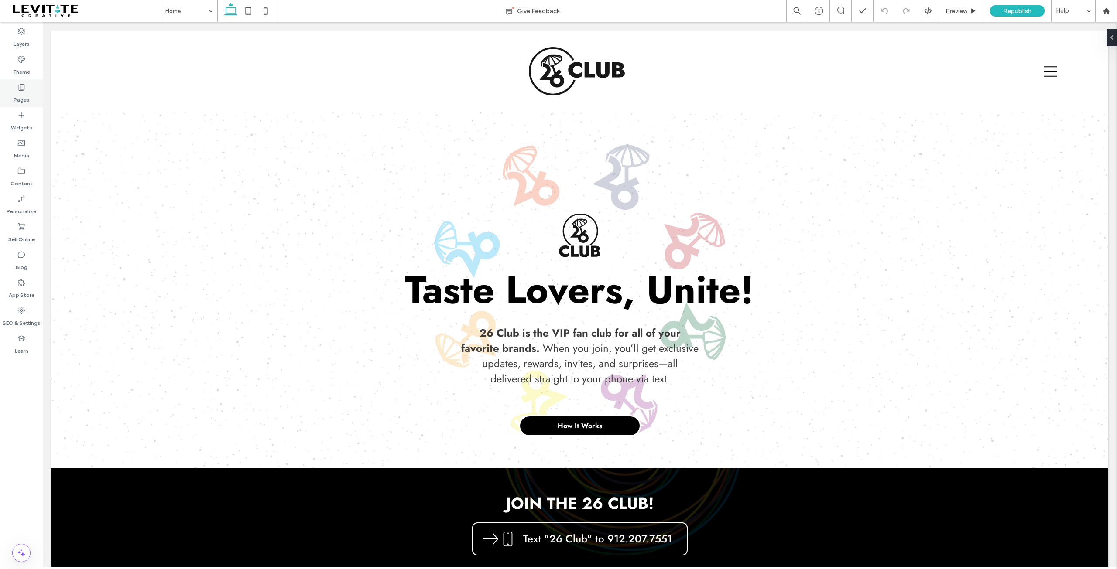
click at [17, 96] on label "Pages" at bounding box center [22, 98] width 16 height 12
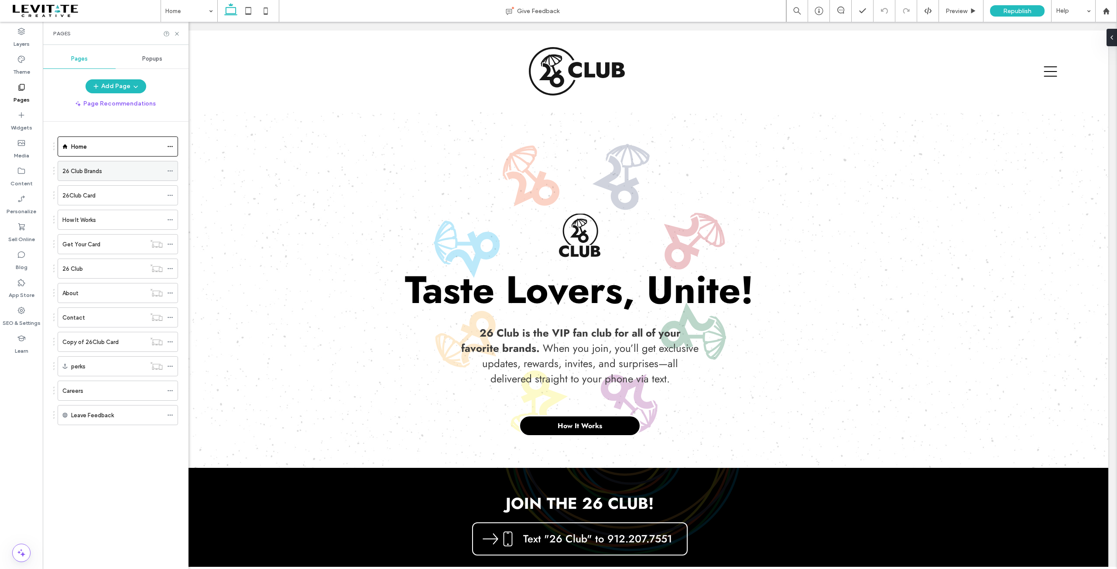
click at [84, 171] on label "26 Club Brands" at bounding box center [82, 171] width 40 height 15
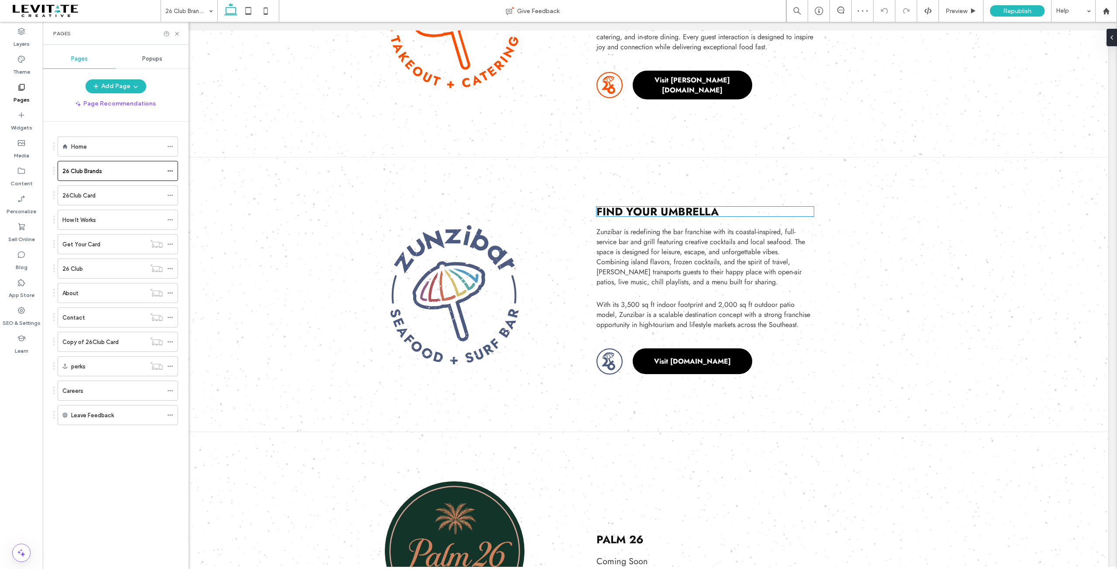
scroll to position [393, 0]
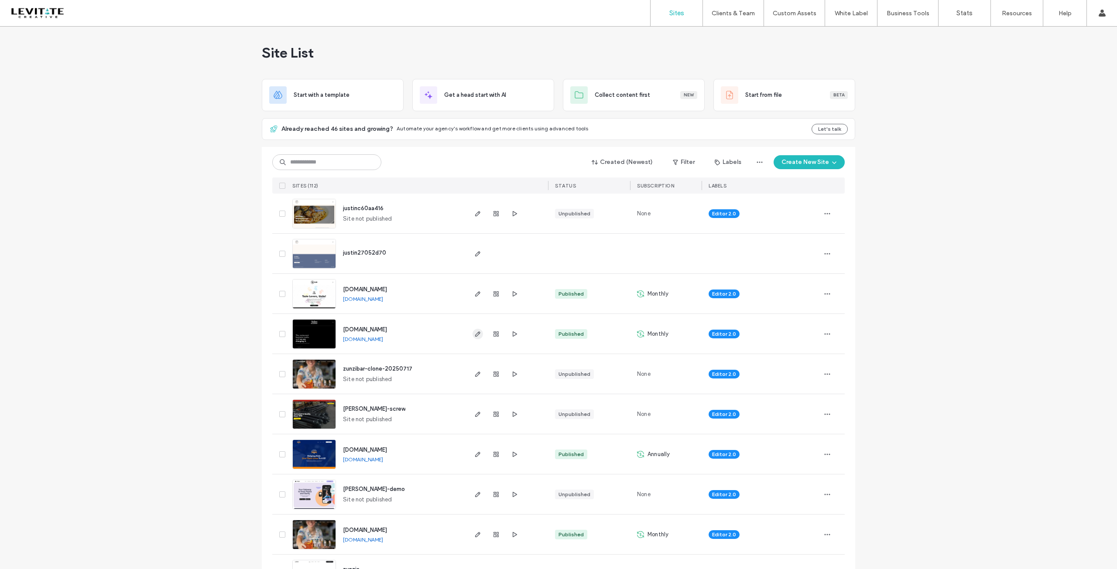
click at [474, 333] on icon "button" at bounding box center [477, 334] width 7 height 7
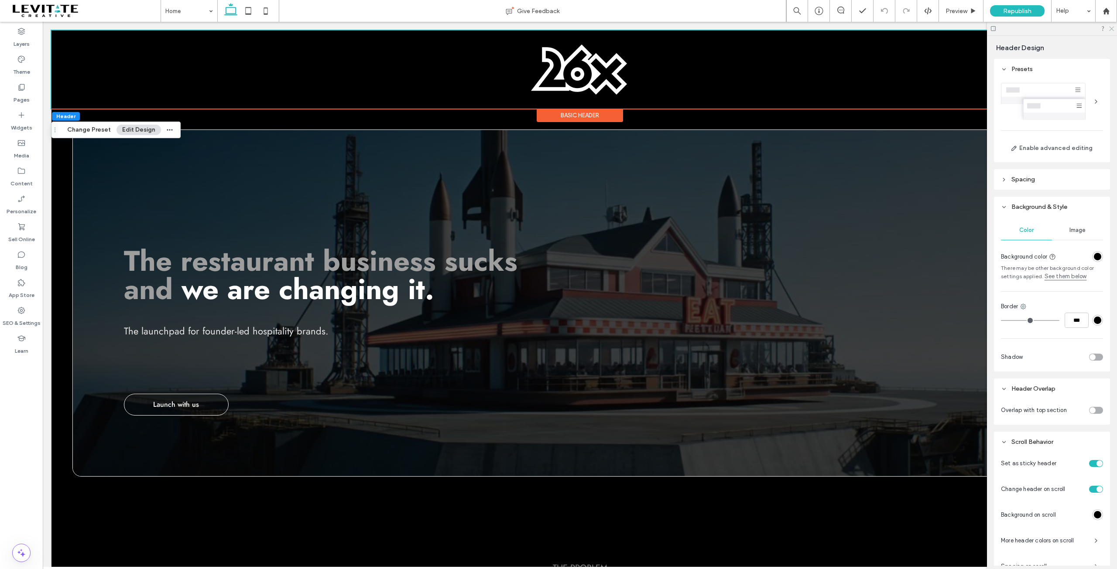
click at [1111, 28] on use at bounding box center [1111, 29] width 5 height 5
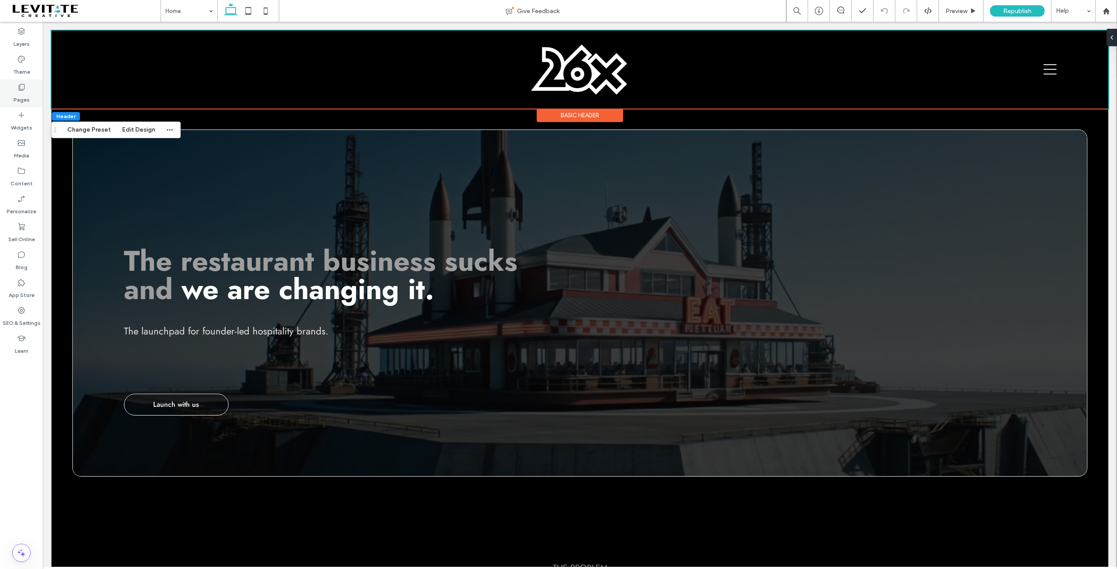
click at [13, 89] on div "Pages" at bounding box center [21, 93] width 43 height 28
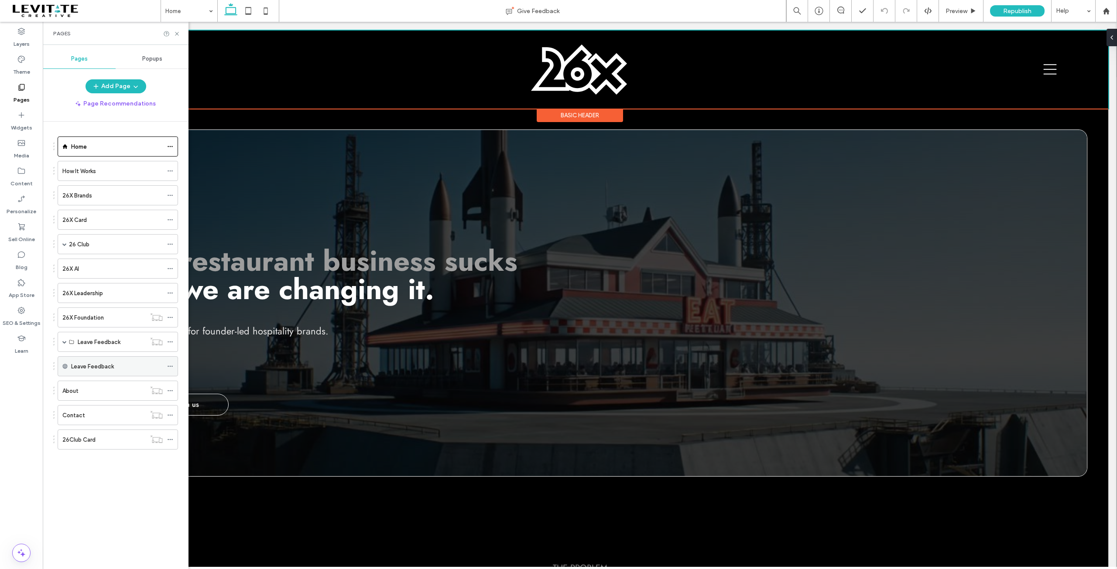
click at [89, 366] on label "Leave Feedback" at bounding box center [92, 366] width 43 height 15
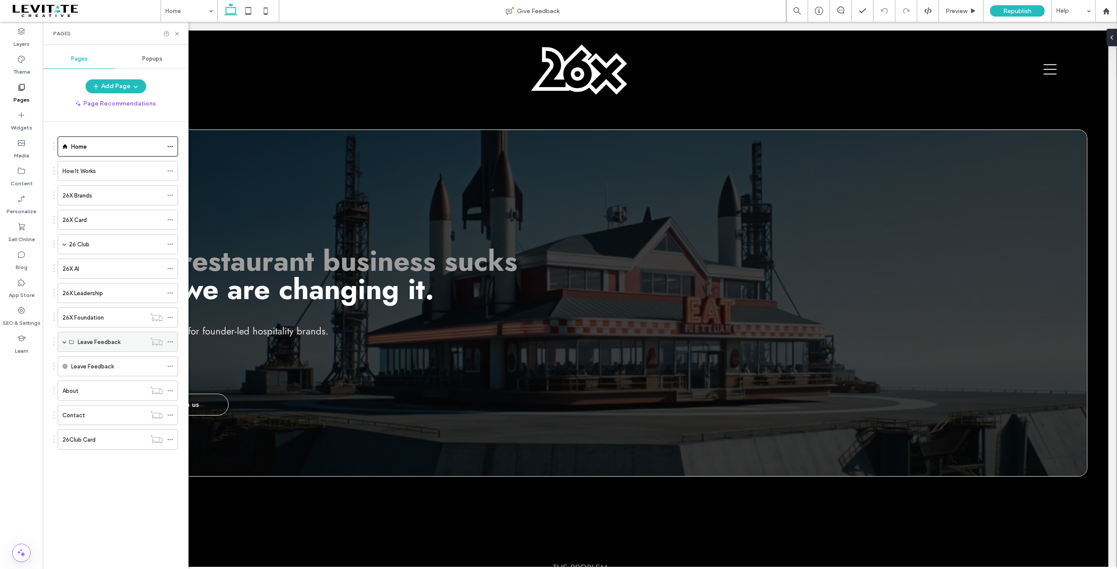
click at [65, 340] on span at bounding box center [64, 342] width 4 height 4
click at [124, 362] on label "Feedback - 26 Club" at bounding box center [104, 362] width 52 height 15
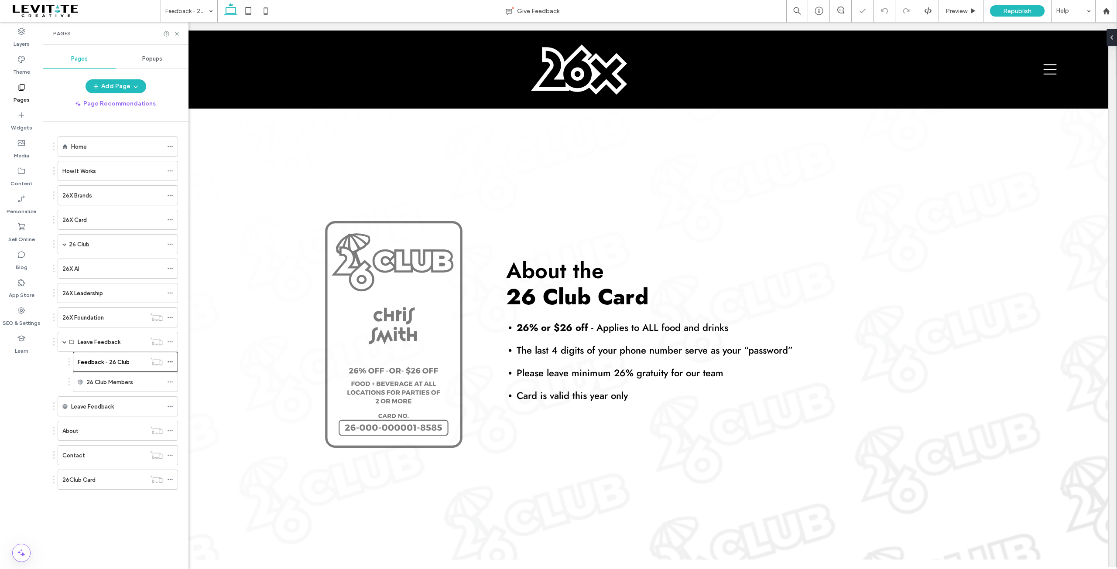
click at [123, 377] on label "26 Club Members" at bounding box center [109, 382] width 47 height 15
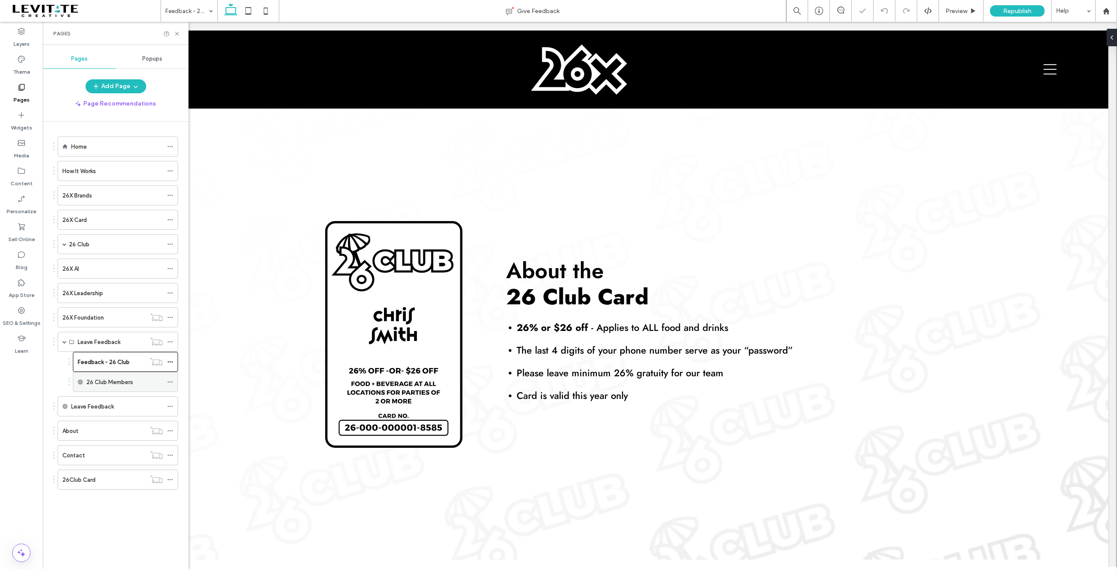
click at [171, 379] on icon at bounding box center [170, 382] width 6 height 6
click at [86, 343] on label "Leave Feedback" at bounding box center [99, 342] width 43 height 15
click at [93, 403] on label "Leave Feedback" at bounding box center [92, 406] width 43 height 15
click at [171, 404] on icon at bounding box center [170, 407] width 6 height 6
click at [233, 435] on span "Edit External URL" at bounding box center [216, 438] width 48 height 7
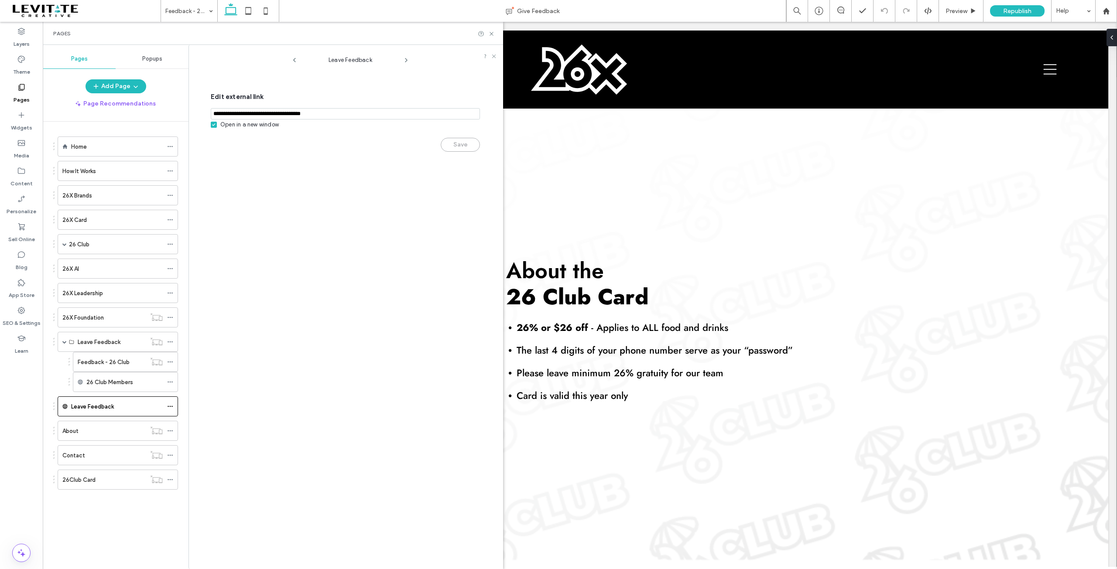
click at [358, 119] on input "notEmpty,url" at bounding box center [345, 113] width 269 height 11
drag, startPoint x: 114, startPoint y: 402, endPoint x: 115, endPoint y: 342, distance: 60.2
click at [168, 339] on icon at bounding box center [170, 342] width 6 height 6
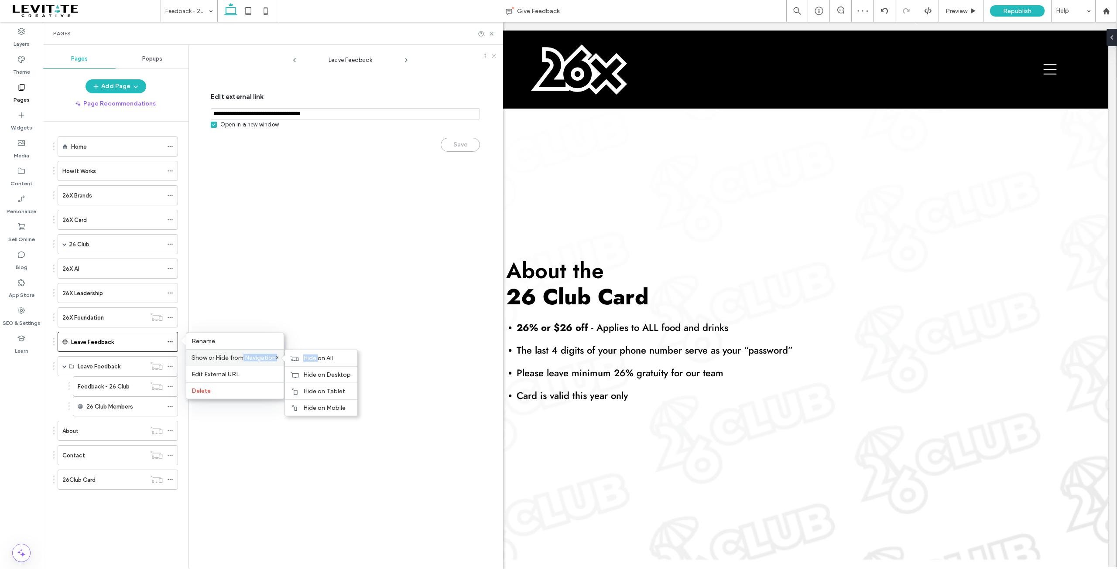
drag, startPoint x: 319, startPoint y: 358, endPoint x: 243, endPoint y: 357, distance: 75.9
click at [243, 357] on div "Show or Hide from Navigation Hide on All Hide on Desktop Hide on Tablet Hide on…" at bounding box center [234, 357] width 97 height 17
click at [489, 32] on icon at bounding box center [491, 34] width 7 height 7
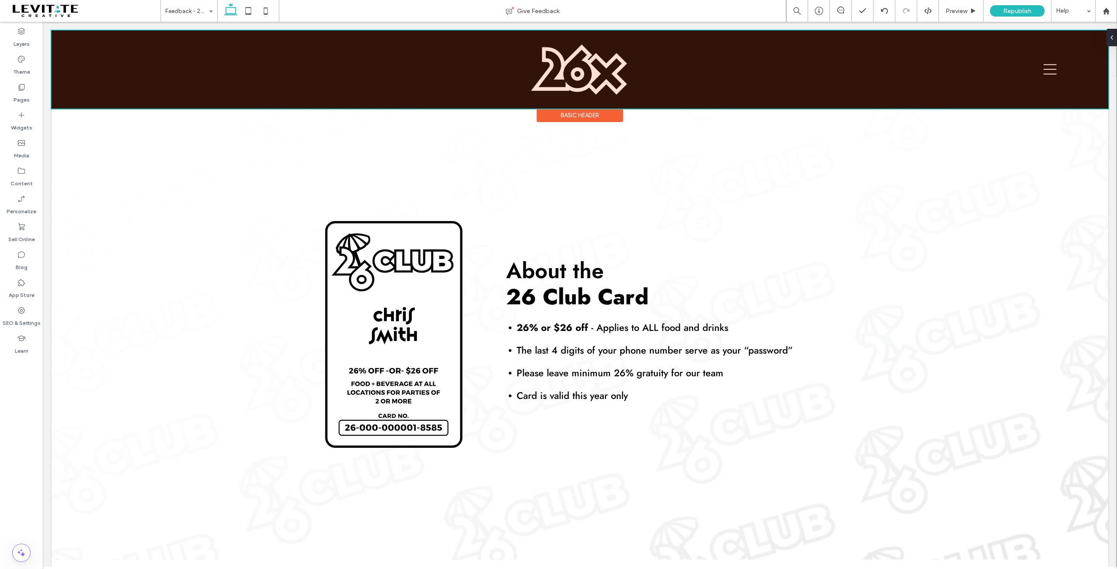
click at [1045, 69] on div at bounding box center [579, 70] width 1057 height 78
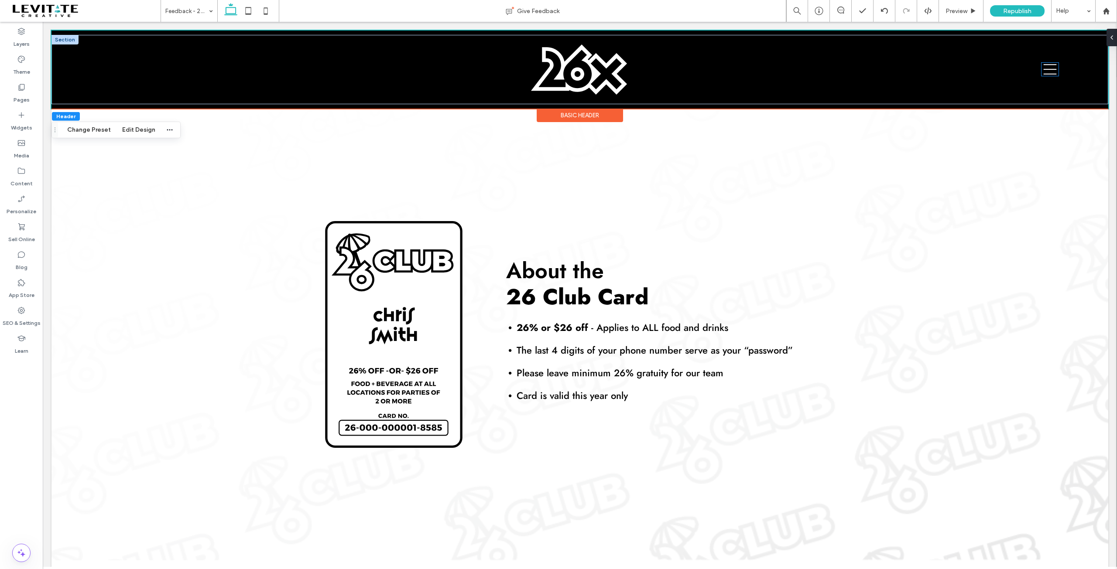
click at [1045, 68] on icon at bounding box center [1049, 69] width 17 height 13
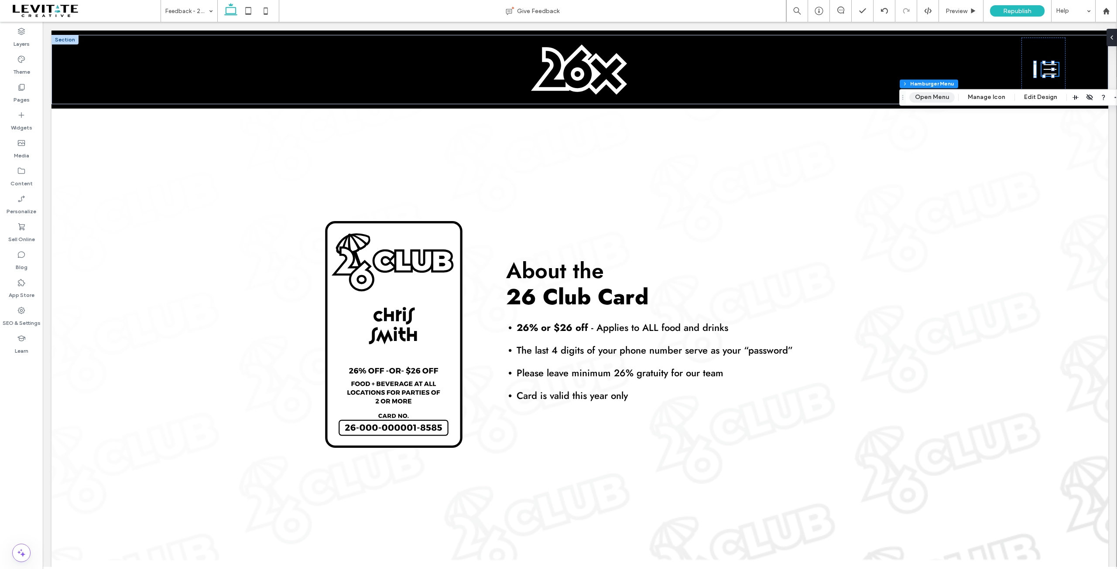
click at [932, 97] on button "Open Menu" at bounding box center [931, 97] width 45 height 10
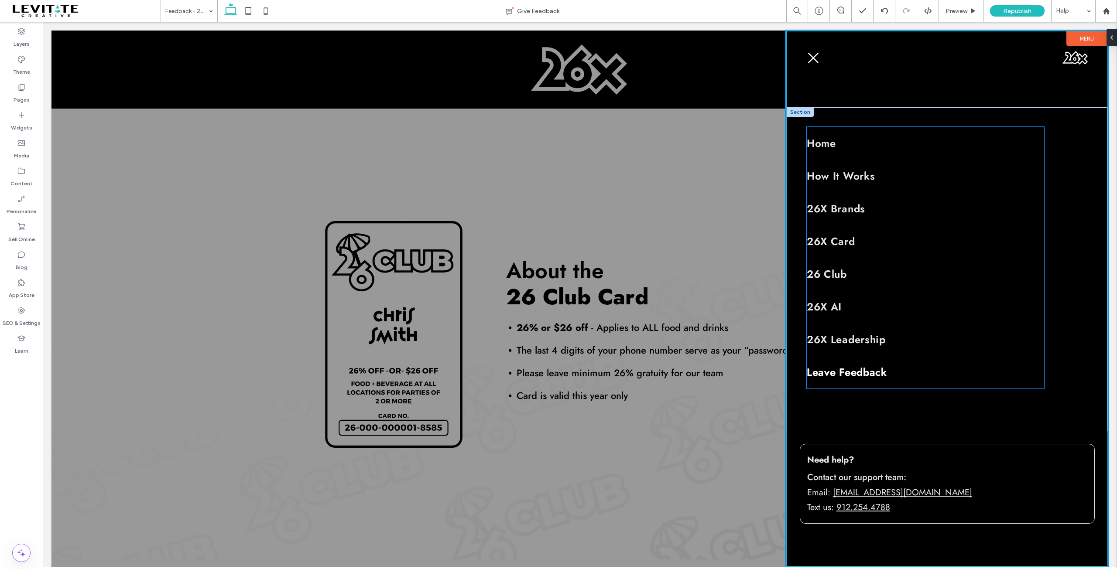
click at [858, 371] on span "Leave Feedback" at bounding box center [847, 372] width 80 height 15
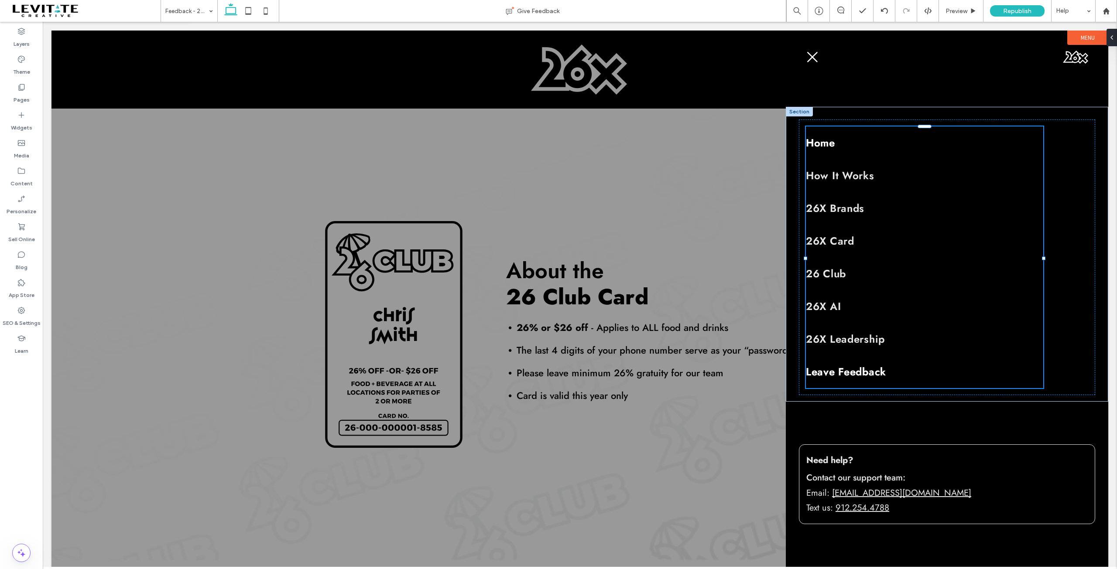
type input "***"
type input "****"
click at [858, 371] on span "Leave Feedback" at bounding box center [846, 371] width 80 height 15
click at [844, 112] on button "Manage Links" at bounding box center [841, 109] width 50 height 10
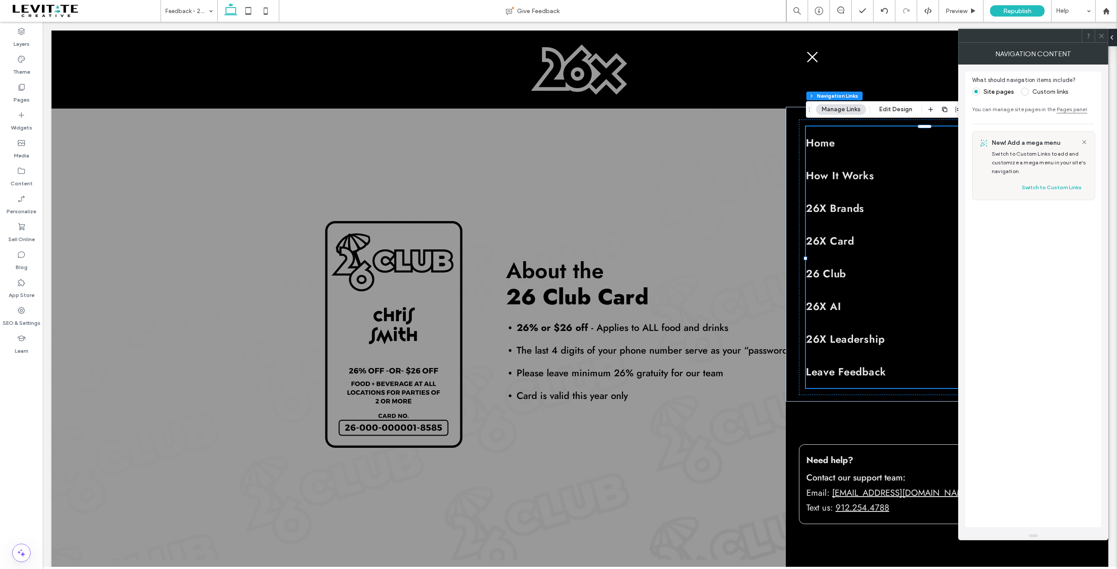
click at [1102, 36] on use at bounding box center [1101, 36] width 4 height 4
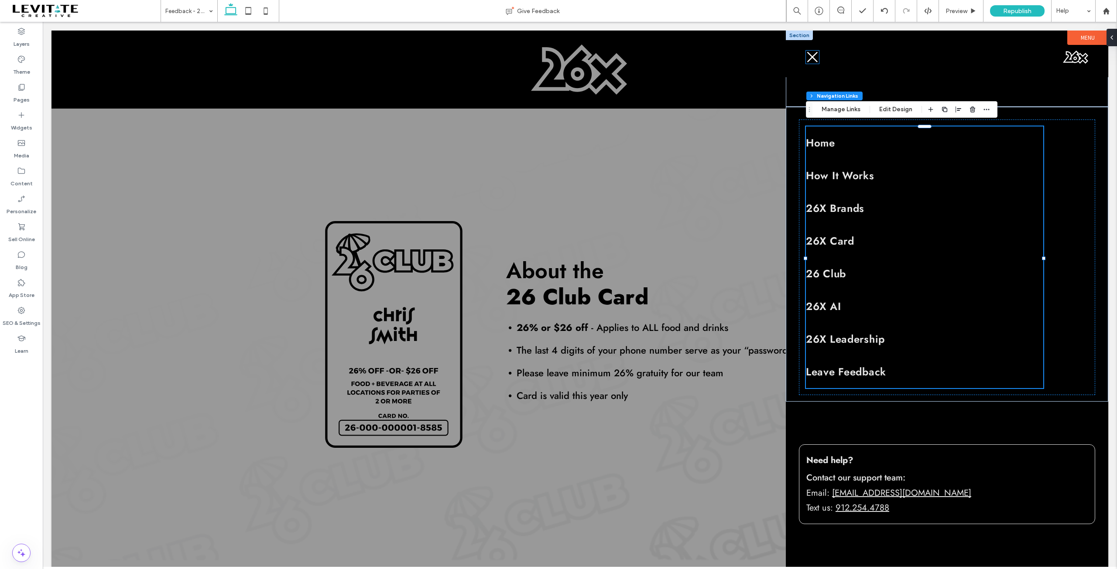
click at [812, 53] on icon at bounding box center [812, 57] width 13 height 13
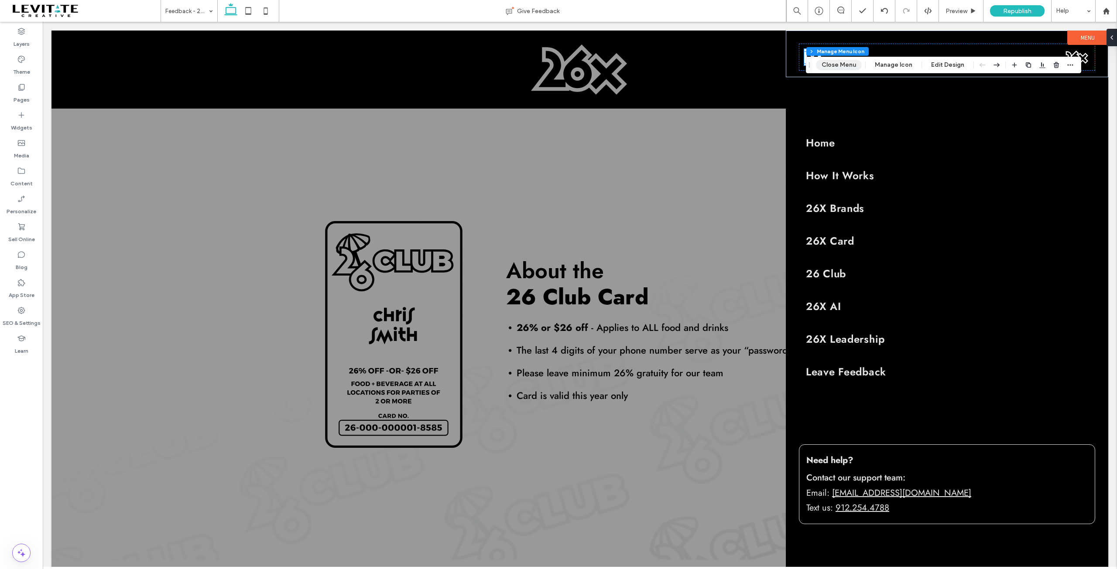
click at [842, 64] on button "Close Menu" at bounding box center [839, 65] width 46 height 10
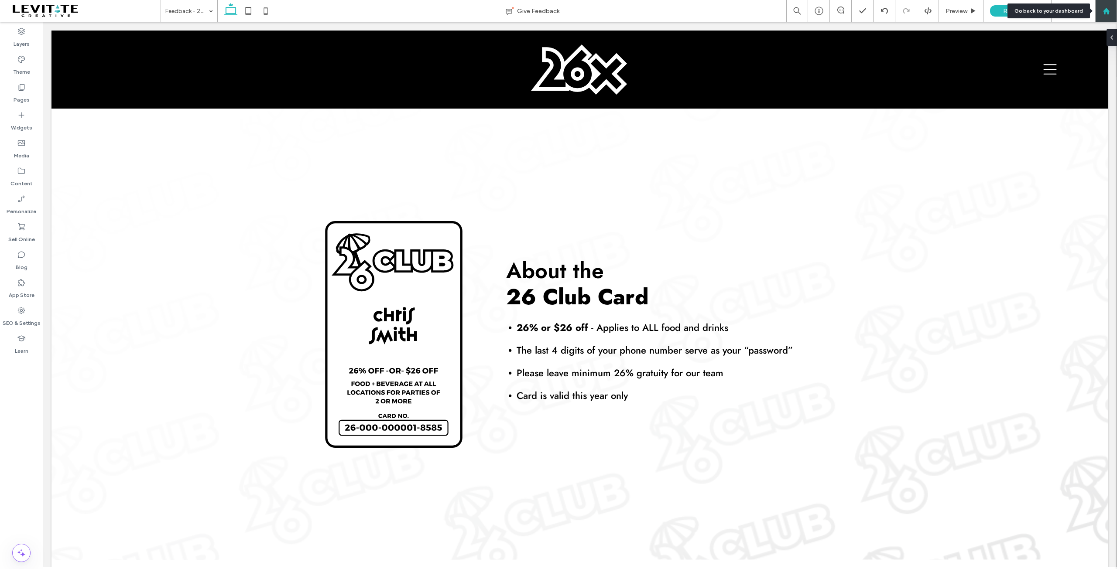
click at [1107, 10] on use at bounding box center [1106, 10] width 7 height 7
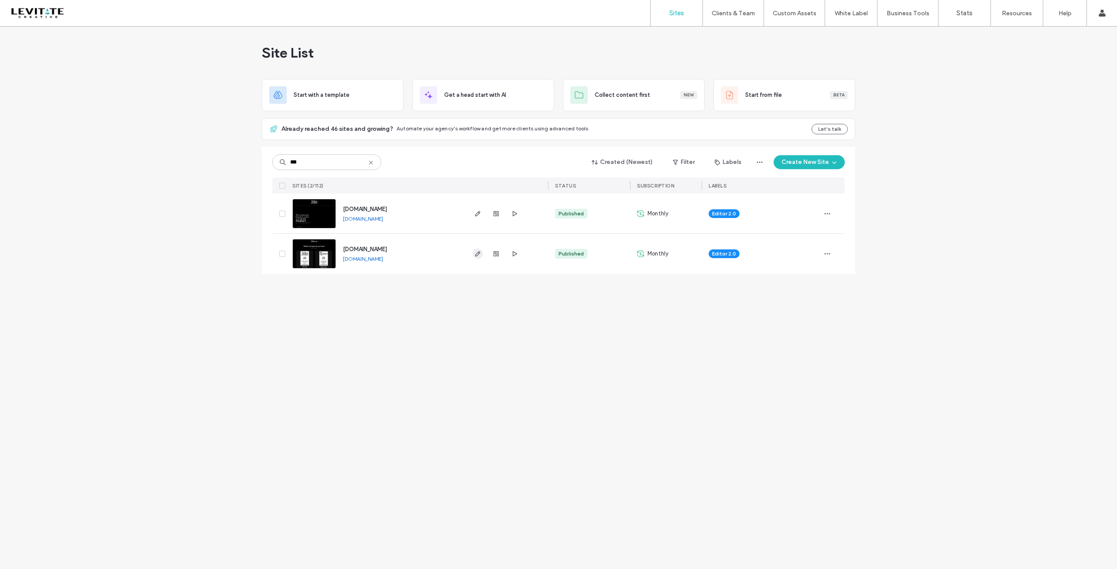
type input "***"
click at [477, 253] on icon "button" at bounding box center [477, 253] width 7 height 7
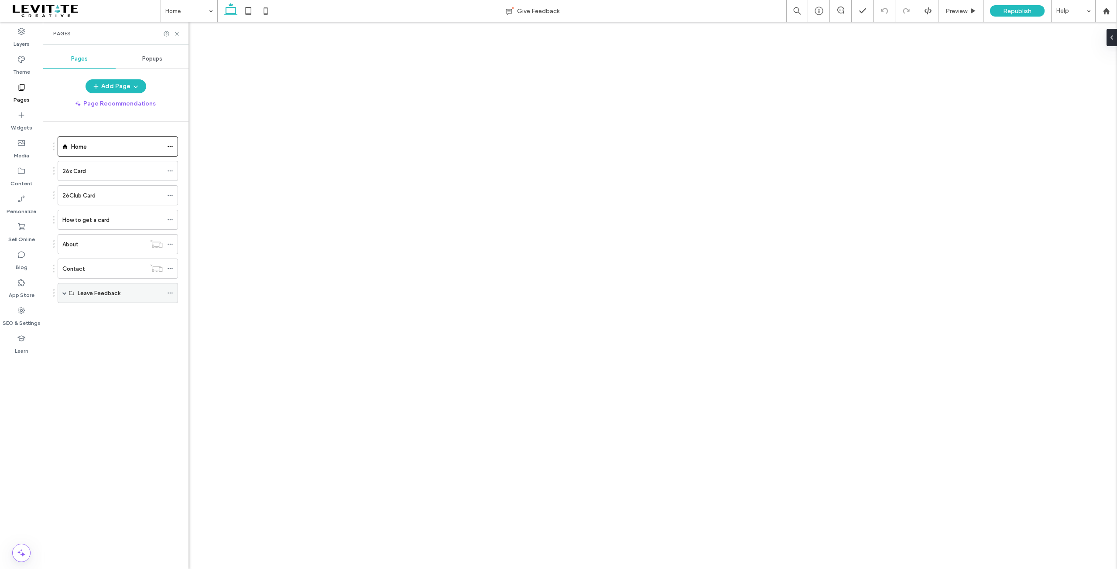
click at [60, 290] on div "Leave Feedback" at bounding box center [118, 293] width 120 height 20
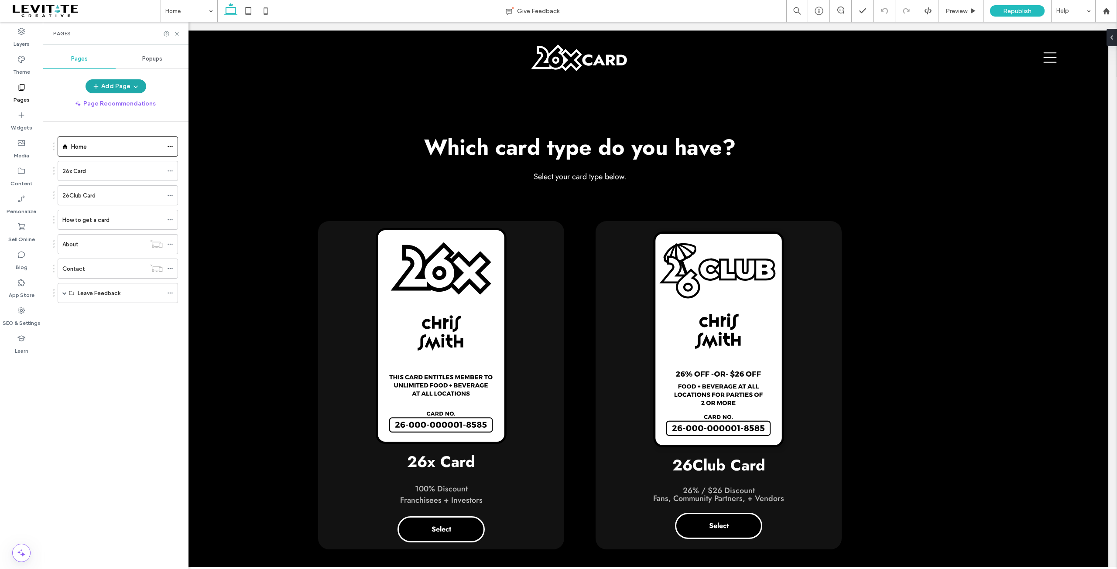
click at [126, 87] on button "Add Page" at bounding box center [116, 86] width 61 height 14
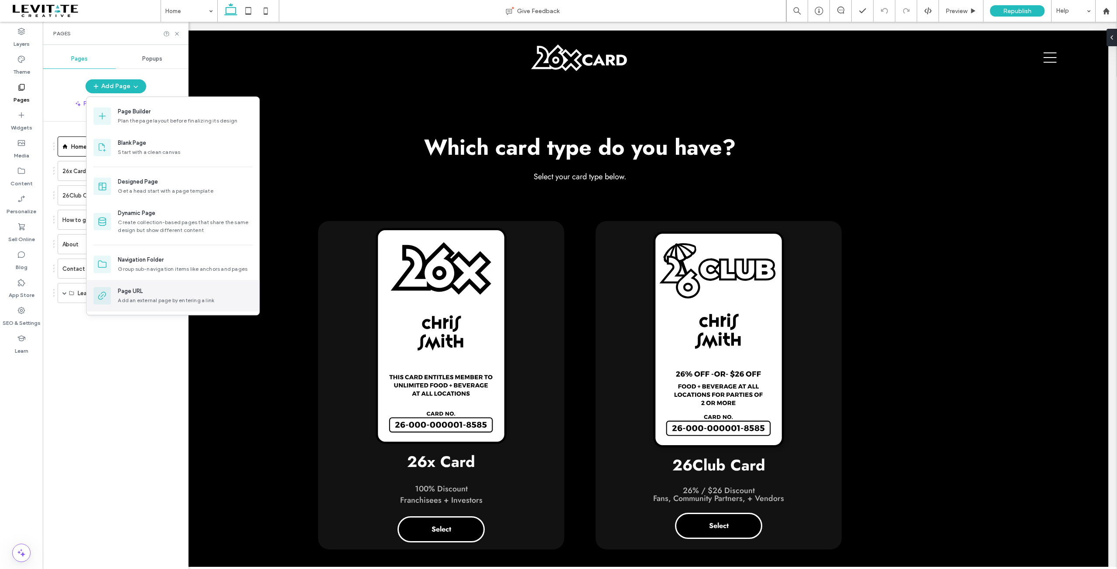
click at [134, 295] on div "Page URL" at bounding box center [130, 291] width 25 height 9
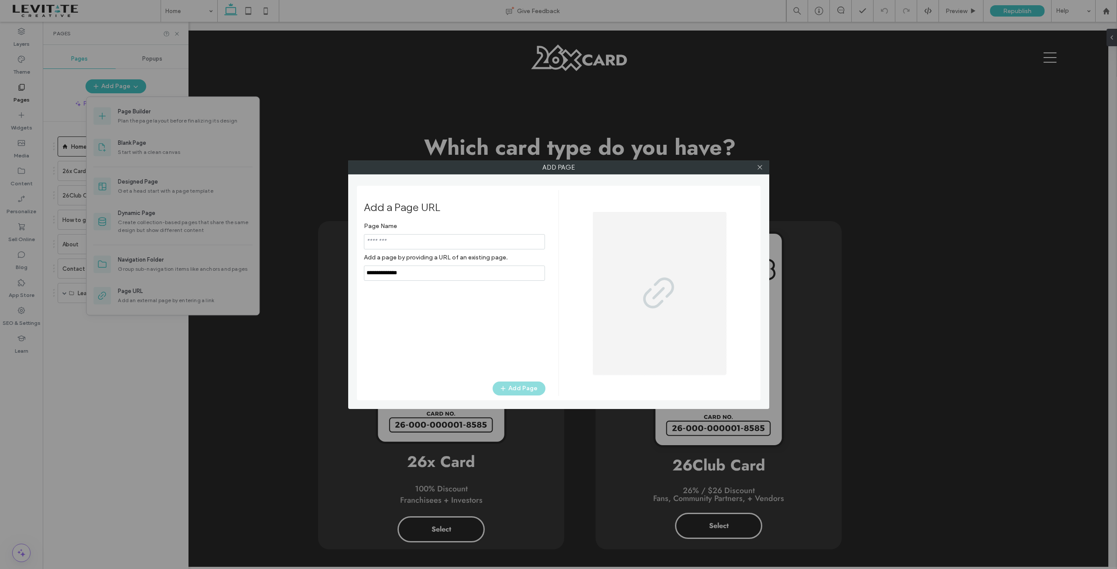
click at [424, 240] on input "notEmpty" at bounding box center [454, 241] width 181 height 15
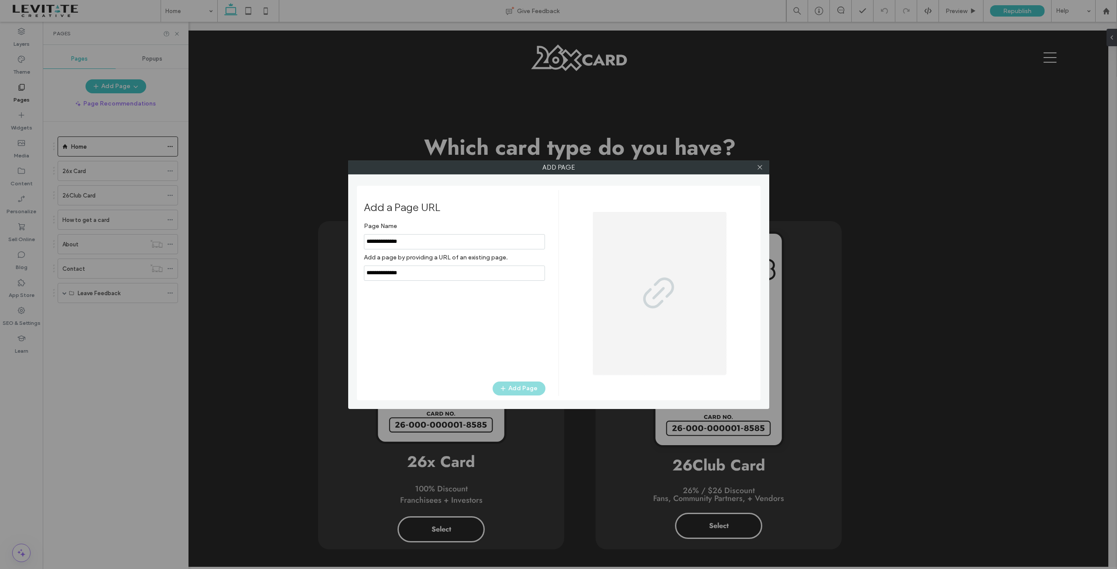
type input "**********"
click at [435, 274] on input "notEmpty,url" at bounding box center [454, 273] width 181 height 15
paste input "**********"
type input "**********"
click at [485, 304] on div "Page Name Add a page by providing a URL of an existing page. Add Page" at bounding box center [455, 295] width 182 height 155
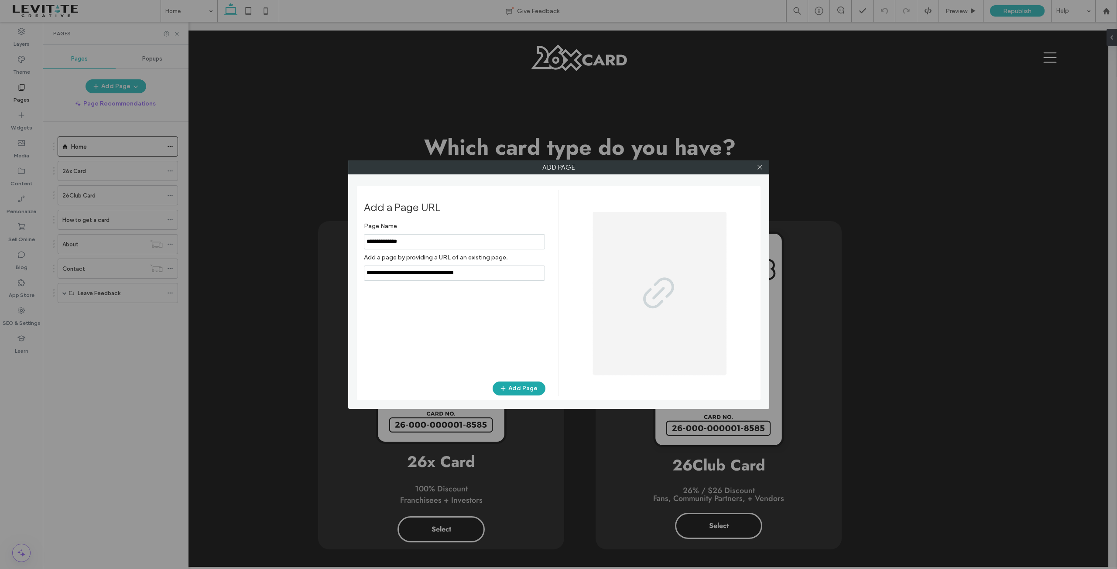
click at [523, 391] on button "Add Page" at bounding box center [519, 389] width 53 height 14
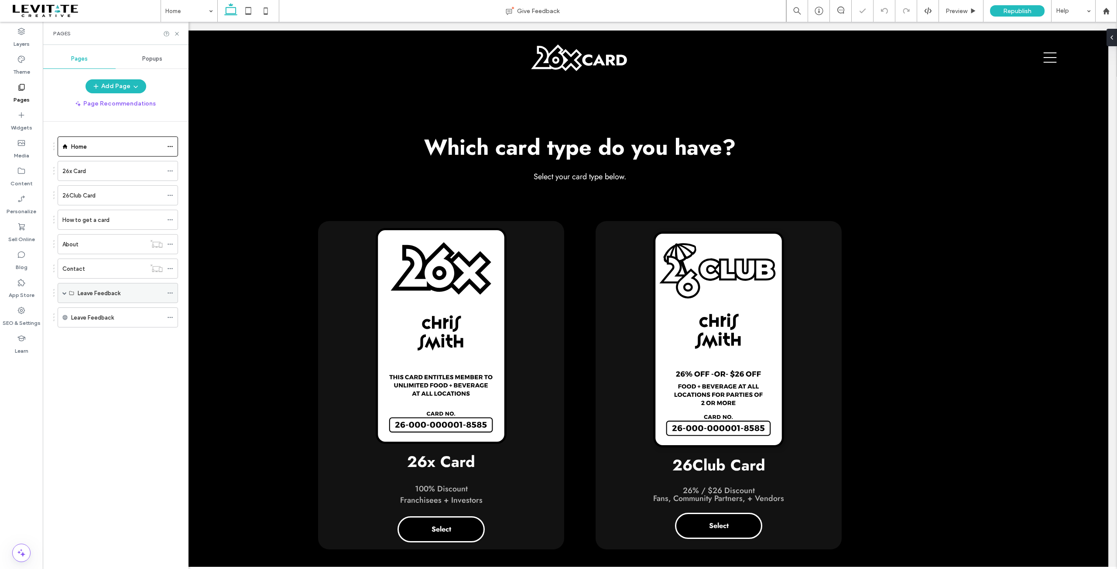
click at [168, 293] on use at bounding box center [170, 293] width 5 height 1
click at [214, 328] on label "Delete" at bounding box center [235, 325] width 87 height 7
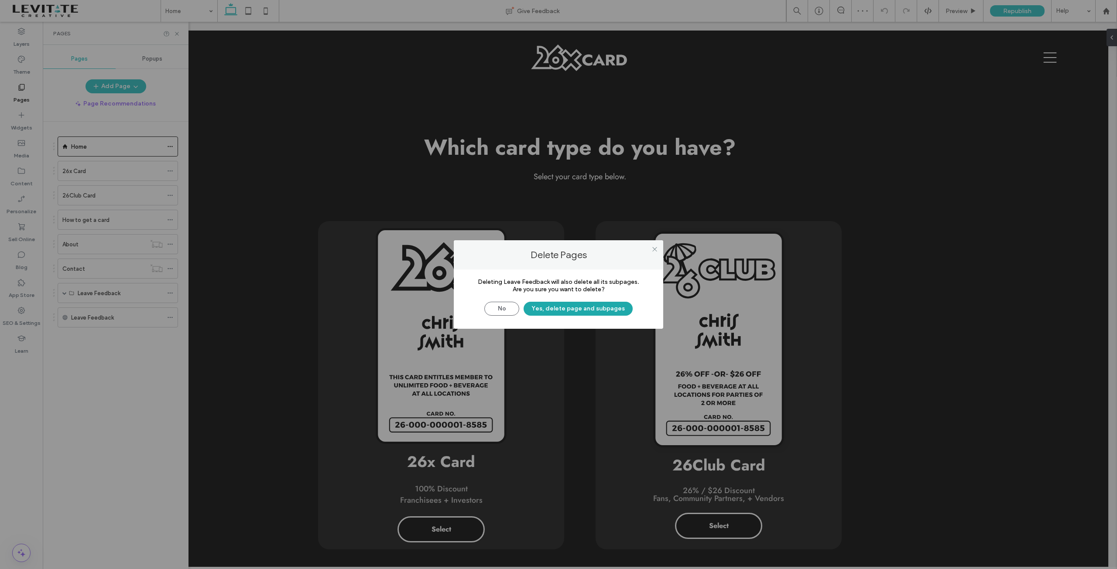
click at [570, 309] on button "Yes, delete page and subpages" at bounding box center [578, 309] width 109 height 14
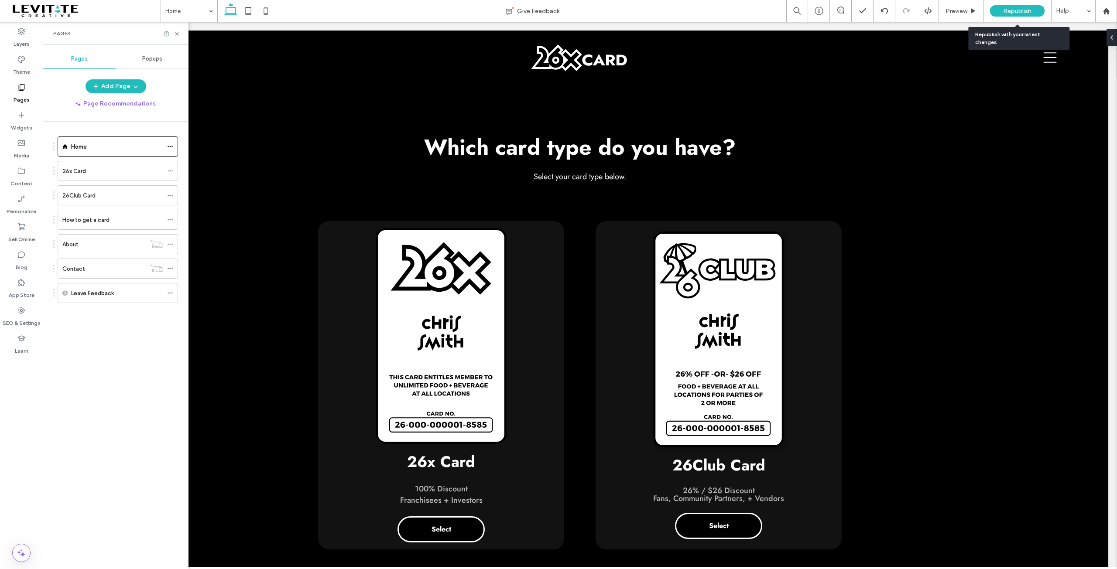
click at [1011, 12] on span "Republish" at bounding box center [1017, 10] width 28 height 7
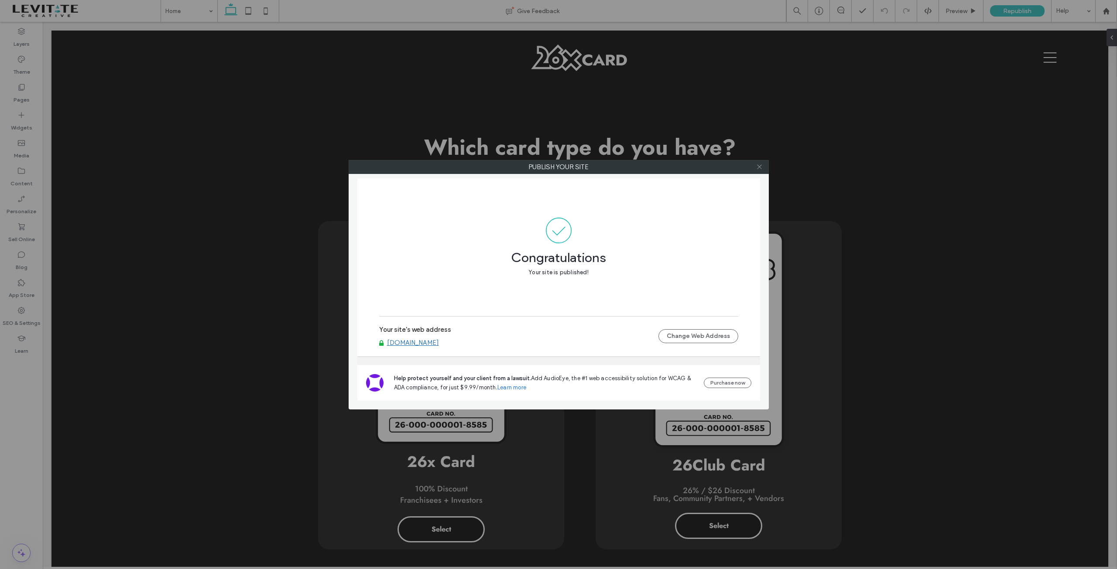
click at [761, 165] on icon at bounding box center [759, 167] width 7 height 7
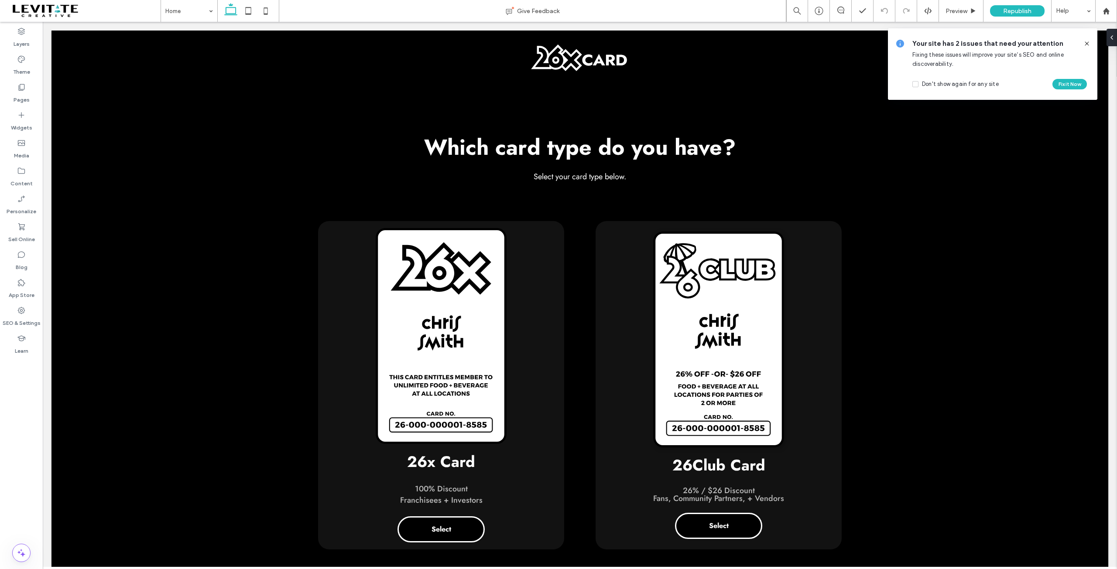
click at [1087, 43] on icon at bounding box center [1086, 43] width 7 height 7
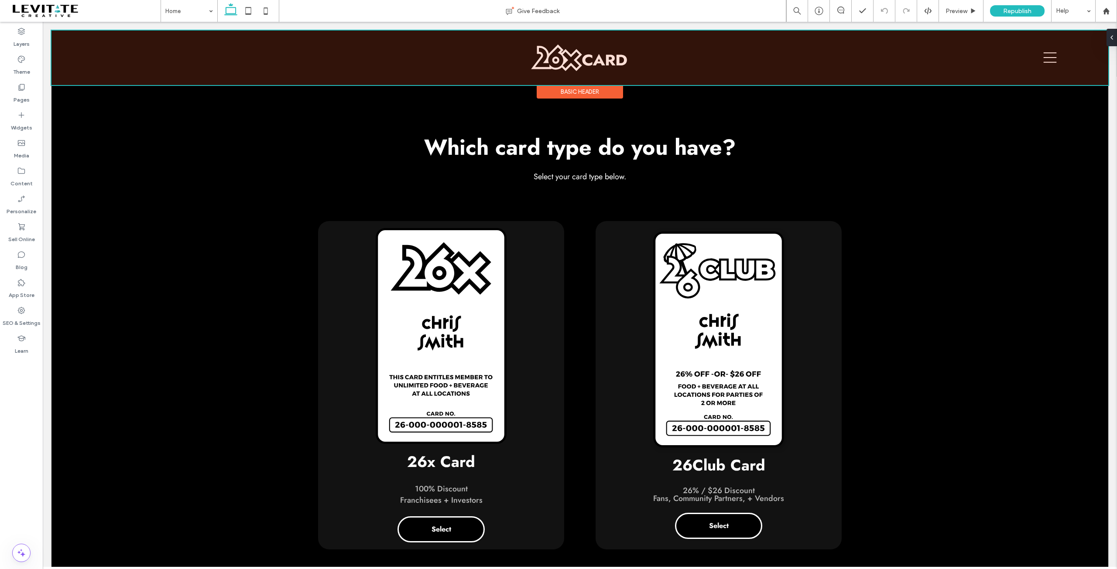
click at [1043, 60] on div at bounding box center [579, 58] width 1057 height 55
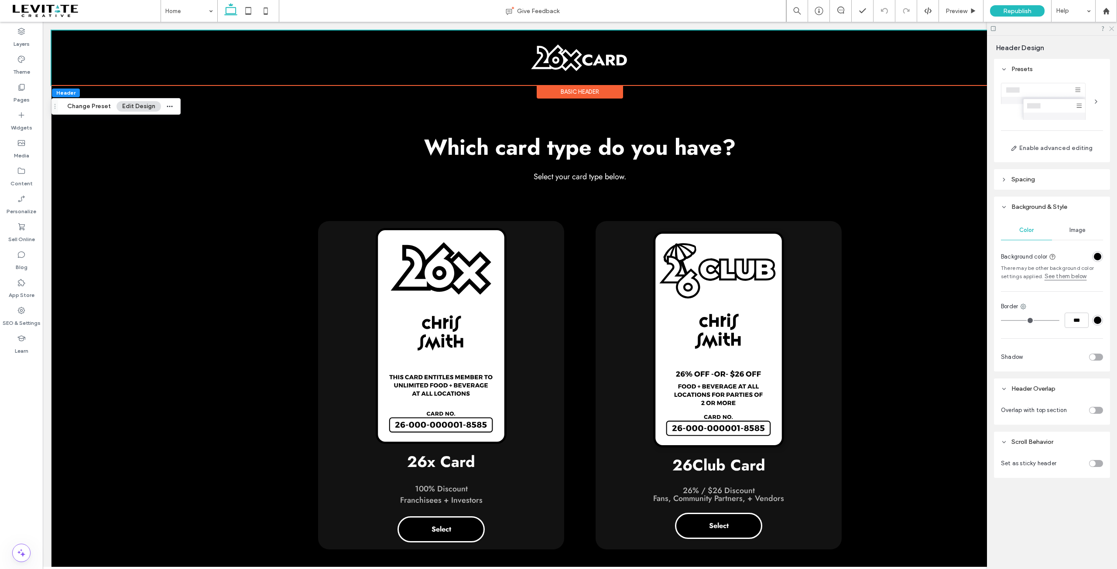
click at [1110, 28] on icon at bounding box center [1111, 28] width 6 height 6
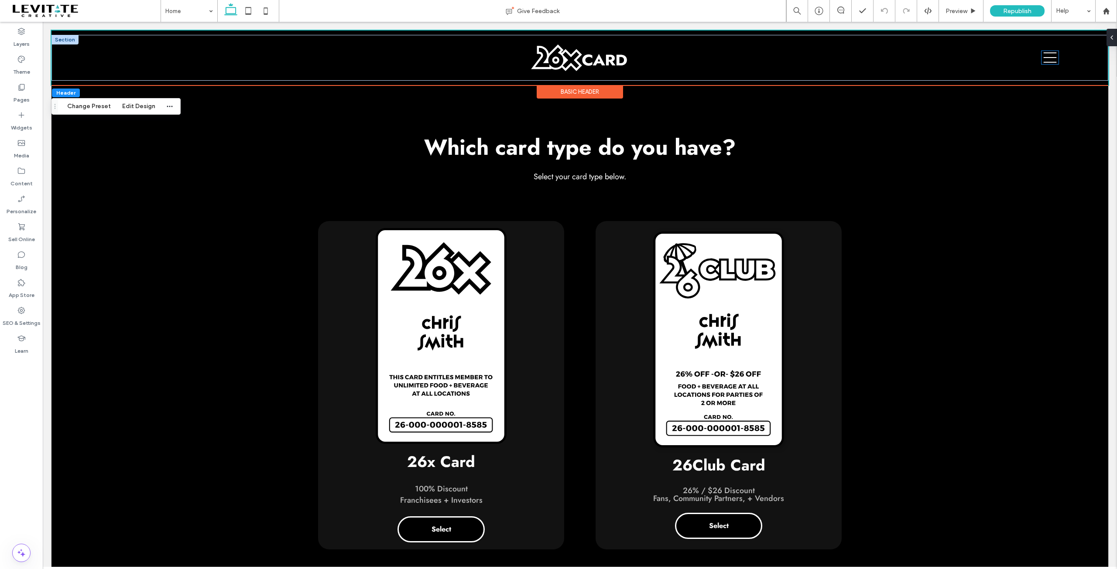
click at [1044, 56] on icon at bounding box center [1049, 57] width 17 height 13
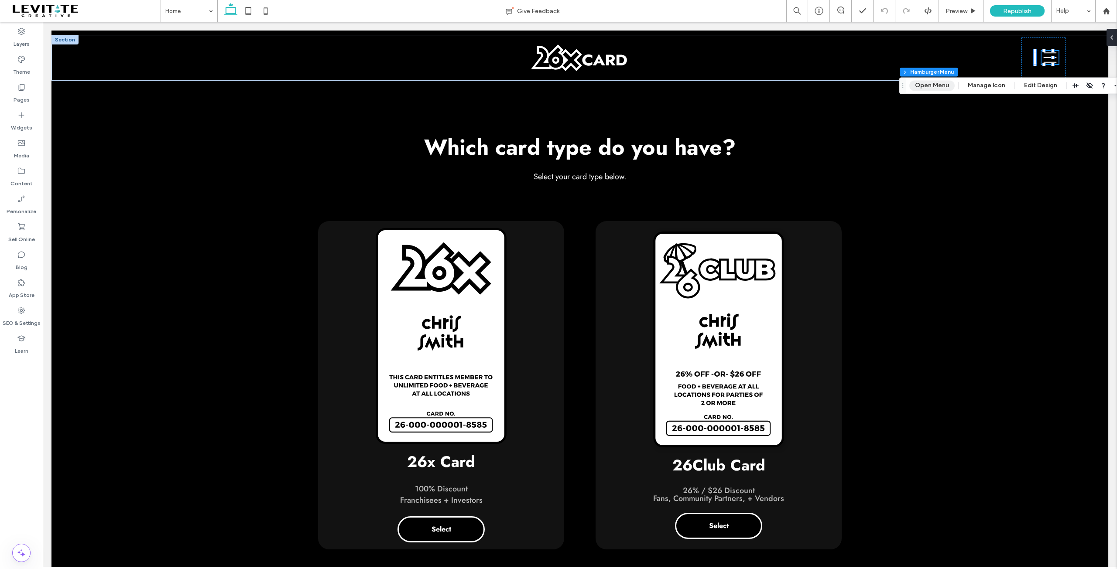
click at [928, 83] on button "Open Menu" at bounding box center [931, 85] width 45 height 10
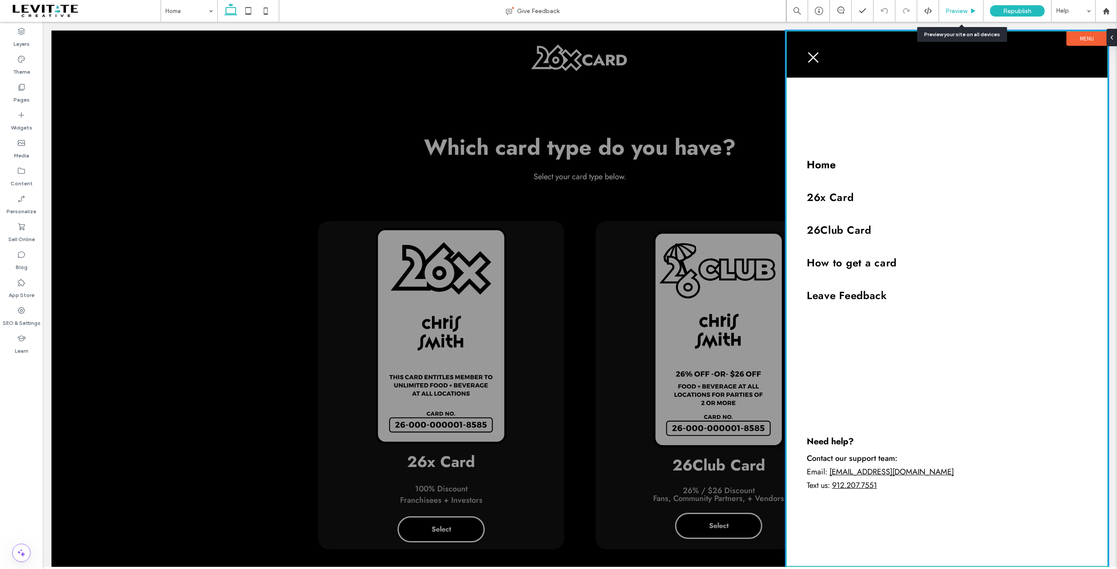
click at [960, 10] on span "Preview" at bounding box center [956, 10] width 22 height 7
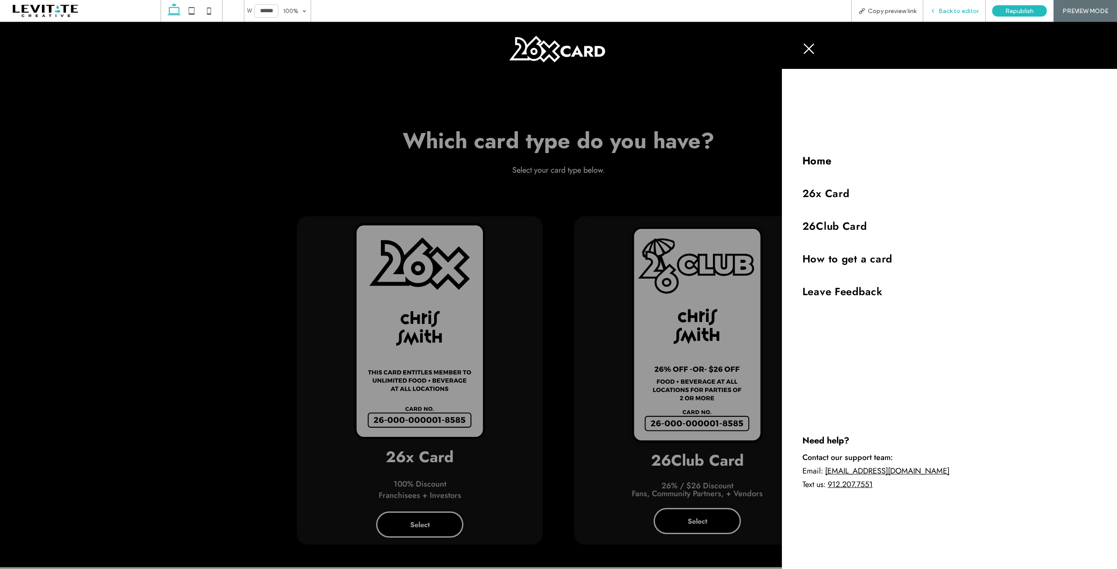
click at [951, 14] on span "Back to editor" at bounding box center [959, 10] width 40 height 7
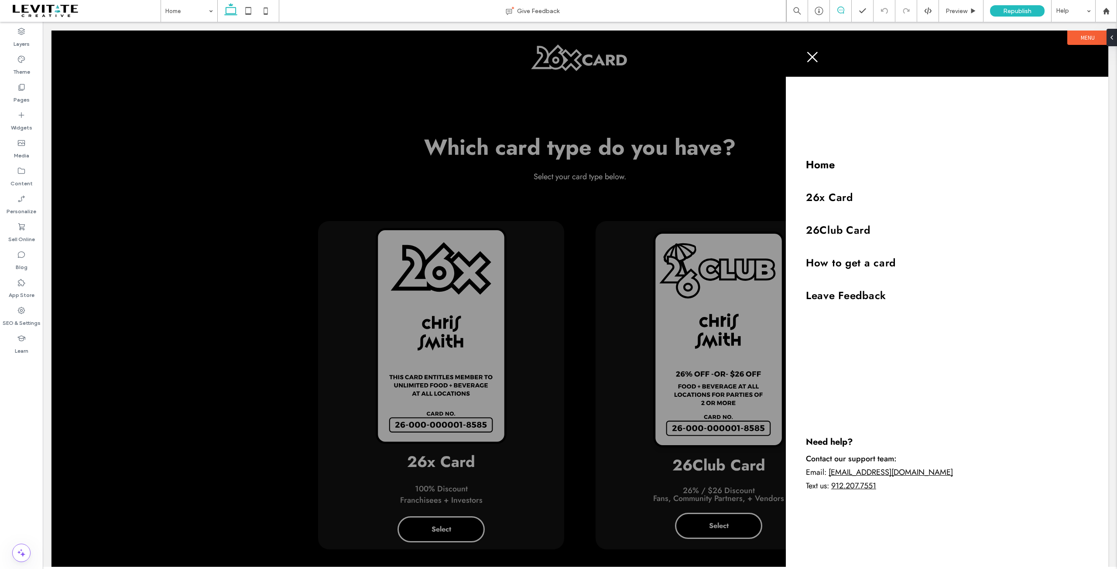
click at [841, 10] on use at bounding box center [840, 10] width 7 height 7
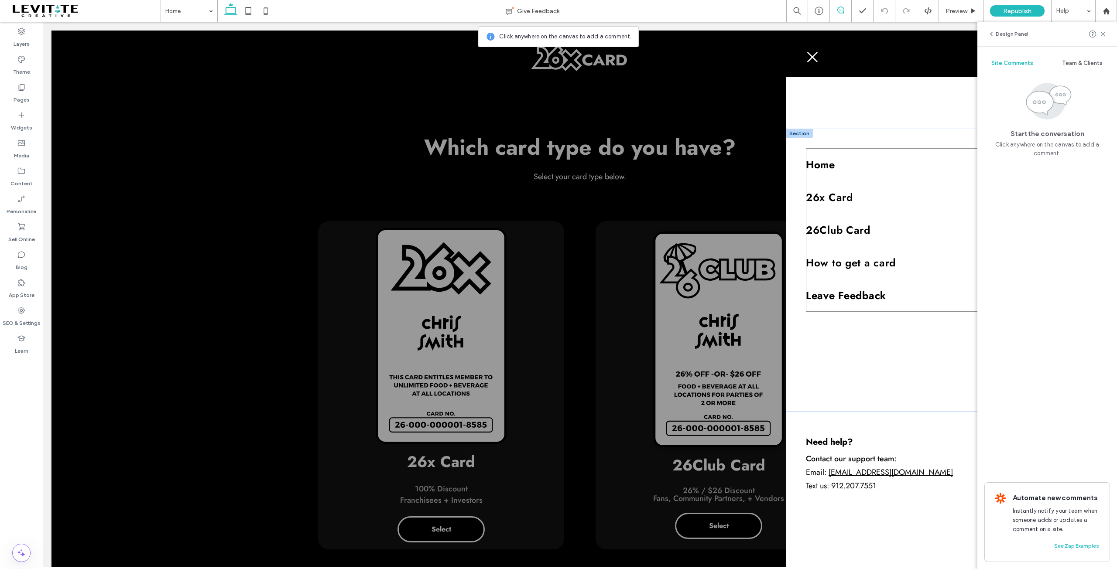
click at [806, 312] on link "Leave Feedback" at bounding box center [924, 295] width 237 height 33
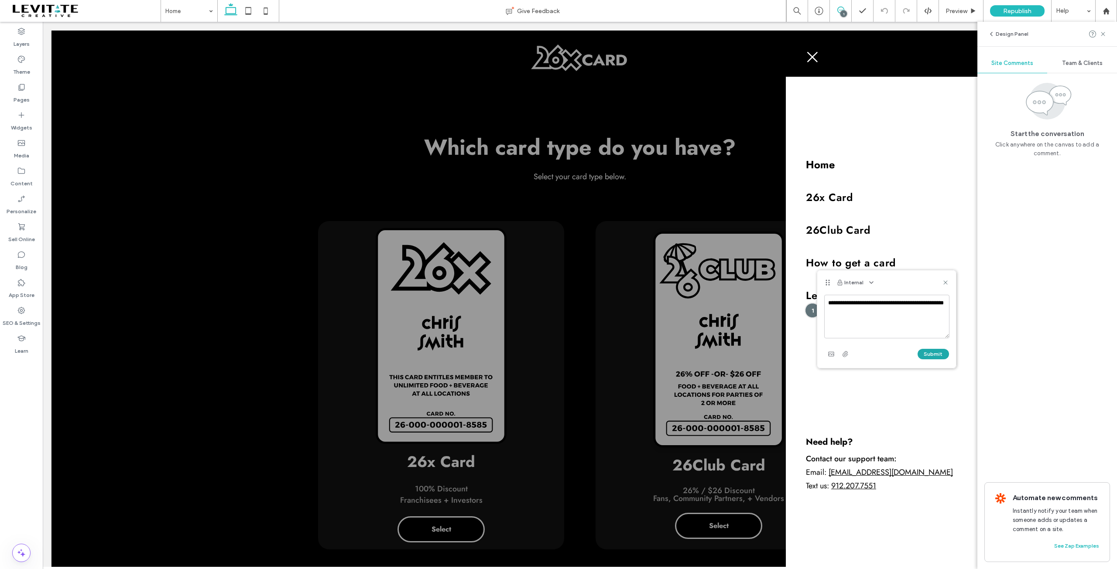
type textarea "**********"
click at [933, 356] on button "Submit" at bounding box center [933, 354] width 31 height 10
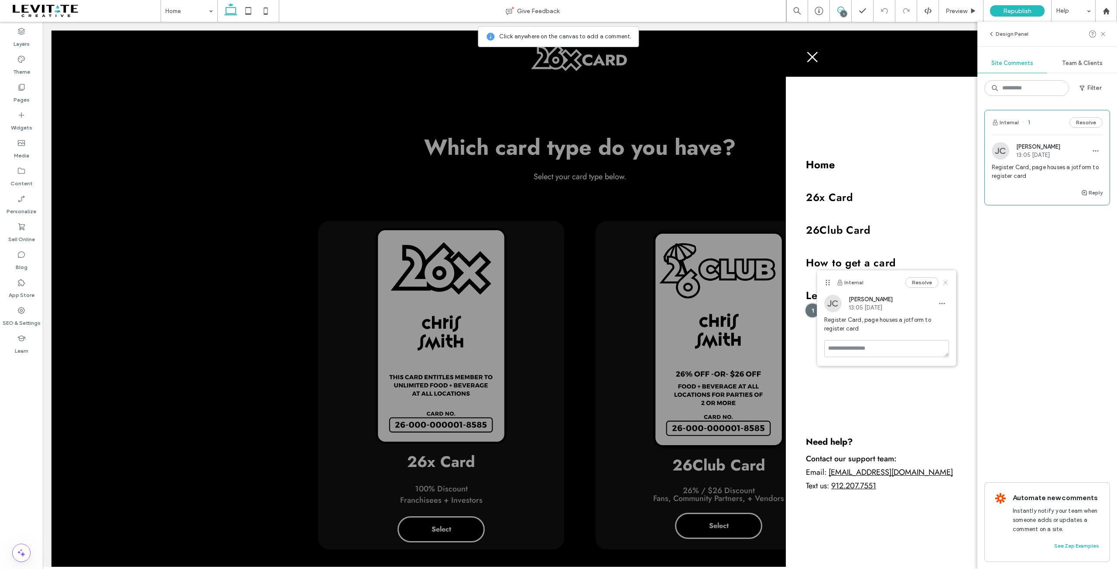
click at [948, 283] on icon at bounding box center [945, 282] width 7 height 7
click at [20, 82] on div "Pages" at bounding box center [21, 93] width 43 height 28
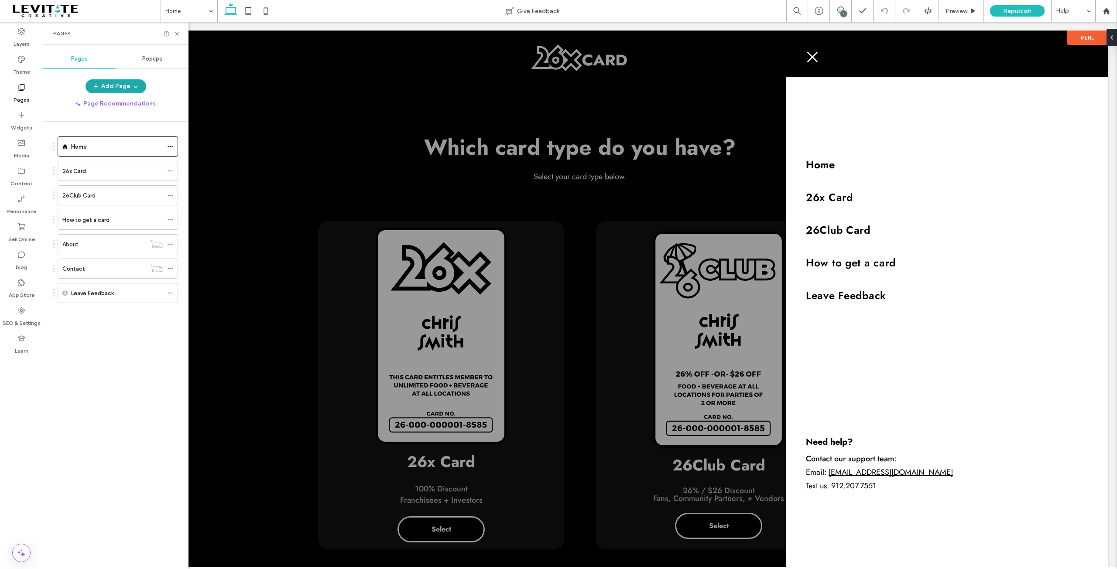
click at [134, 84] on icon "button" at bounding box center [135, 86] width 7 height 7
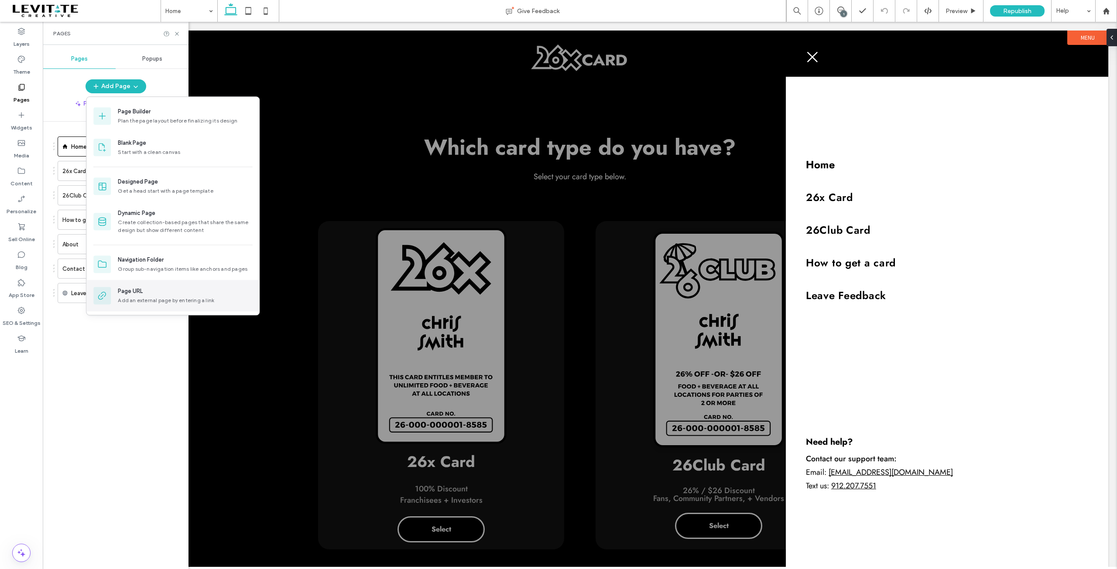
click at [157, 298] on div "Add an external page by entering a link" at bounding box center [185, 301] width 134 height 8
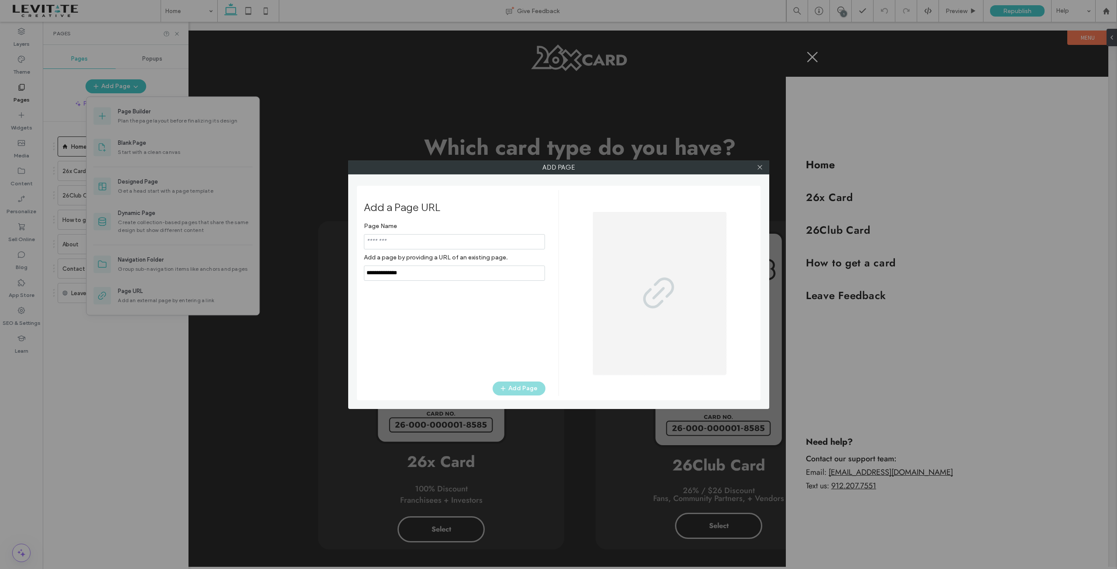
click at [447, 241] on input "notEmpty" at bounding box center [454, 241] width 181 height 15
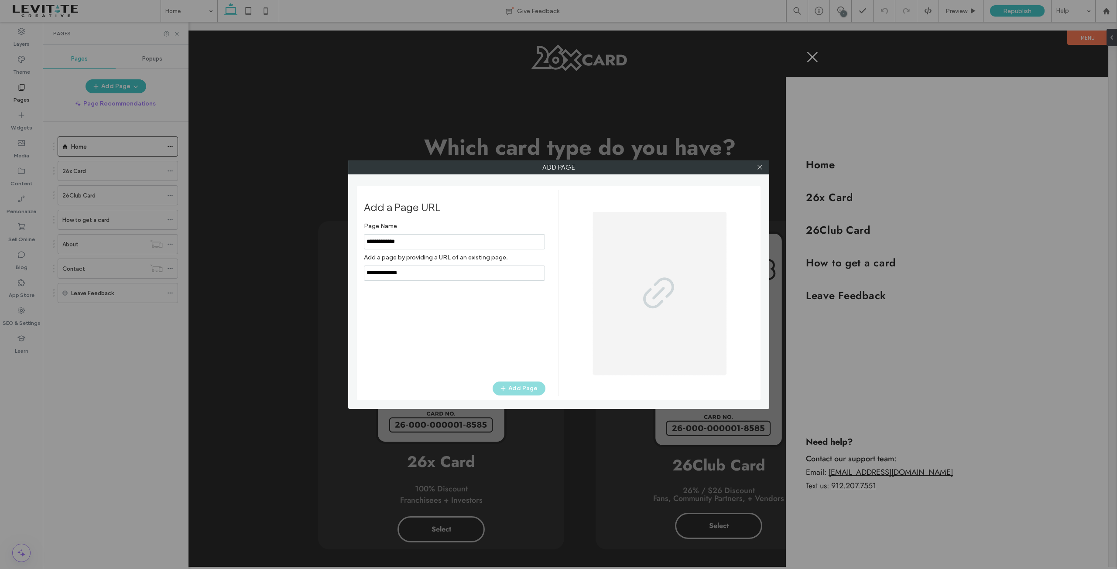
type input "**********"
click at [443, 274] on input "notEmpty,url" at bounding box center [454, 273] width 181 height 15
paste input "**********"
type input "**********"
click at [514, 326] on div "Page Name Add a page by providing a URL of an existing page. Add Page" at bounding box center [455, 295] width 182 height 155
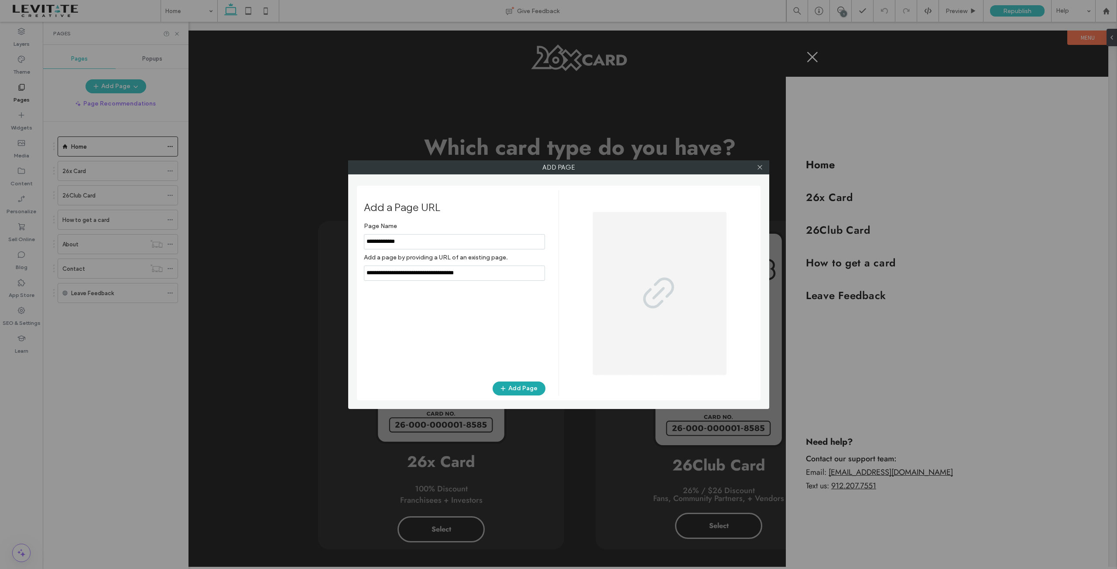
click at [517, 392] on button "Add Page" at bounding box center [519, 389] width 53 height 14
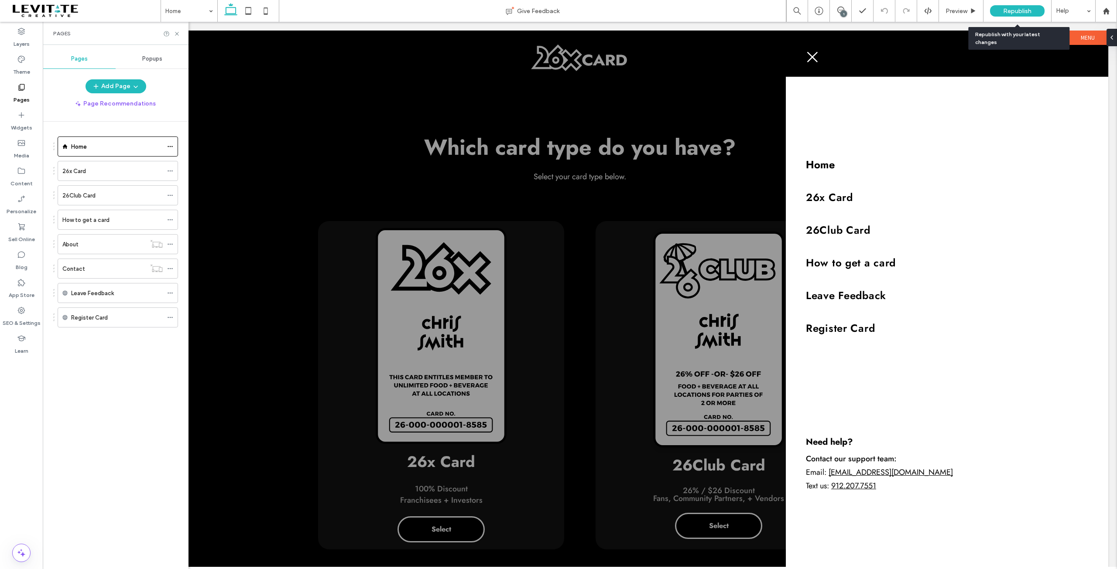
click at [1011, 9] on span "Republish" at bounding box center [1017, 10] width 28 height 7
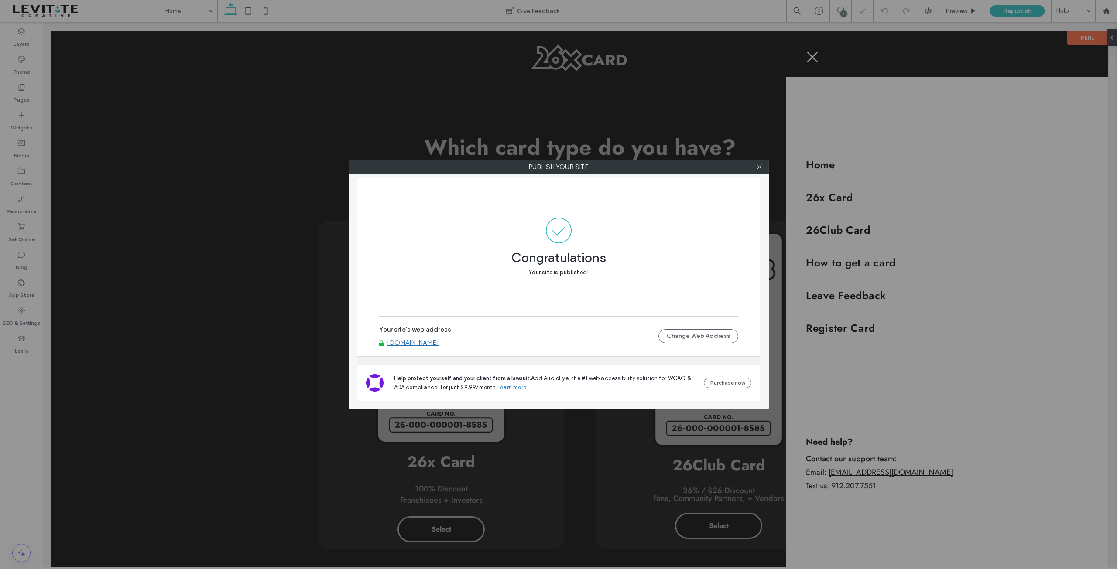
click at [408, 346] on link "www.26xcard.com" at bounding box center [413, 343] width 52 height 8
click at [757, 167] on icon at bounding box center [759, 167] width 7 height 7
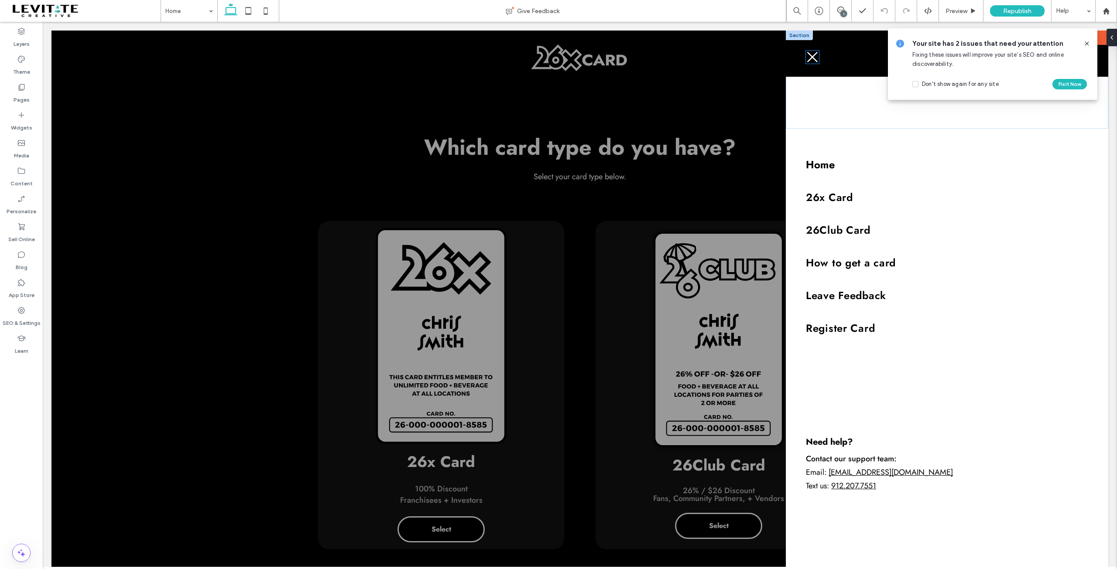
click at [806, 58] on icon at bounding box center [812, 57] width 13 height 13
click at [822, 68] on button "Close Menu" at bounding box center [832, 65] width 46 height 10
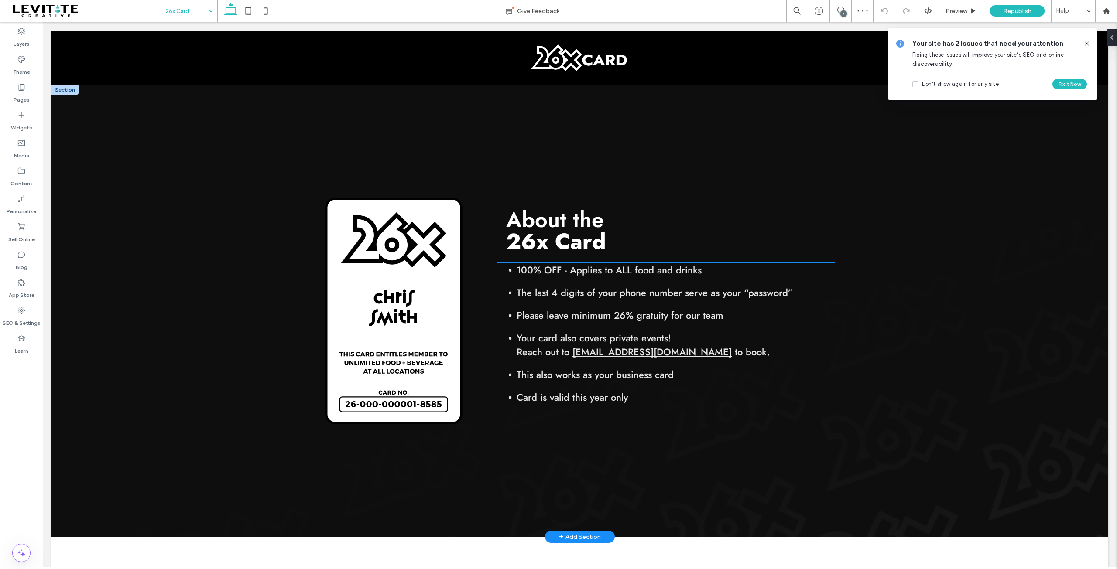
click at [543, 357] on span "Your card also covers private events! Reach out to" at bounding box center [594, 345] width 154 height 28
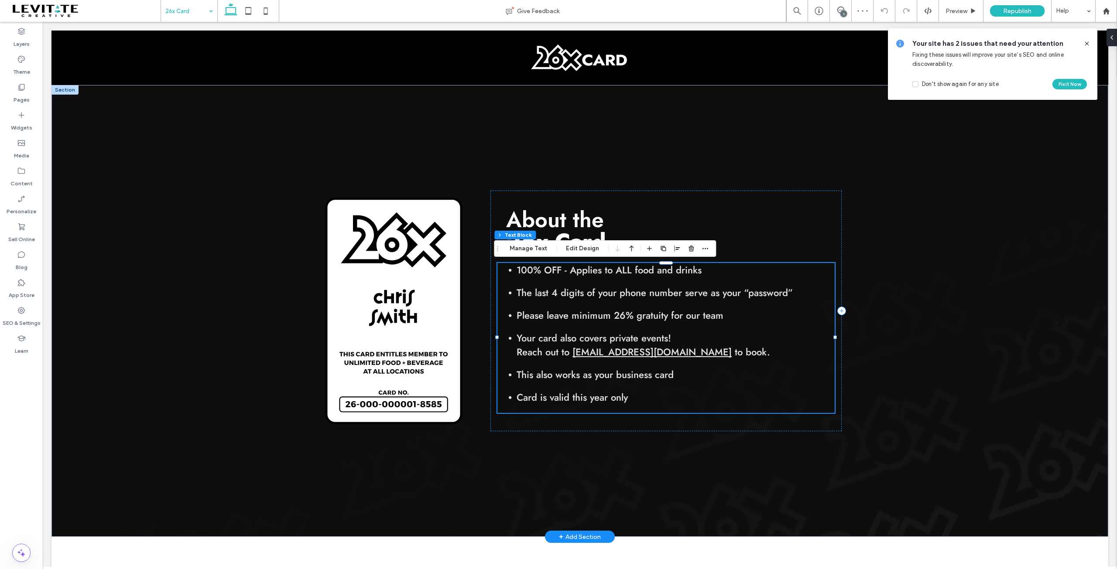
click at [543, 357] on div "100% OFF - Applies to ALL food and drinks The last 4 digits of your phone numbe…" at bounding box center [665, 338] width 337 height 150
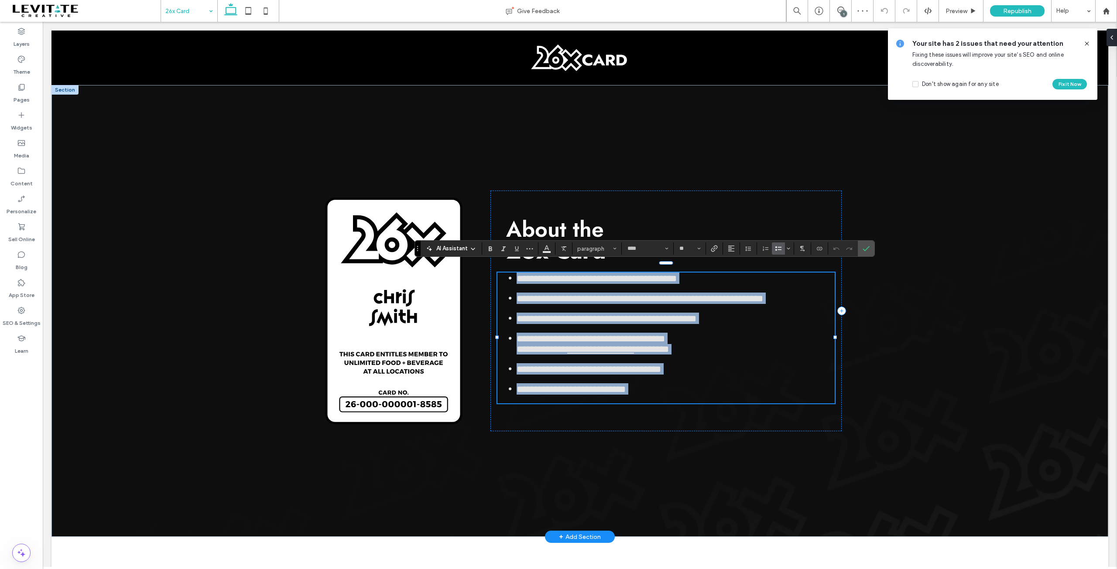
click at [725, 355] on li "**********" at bounding box center [676, 344] width 318 height 22
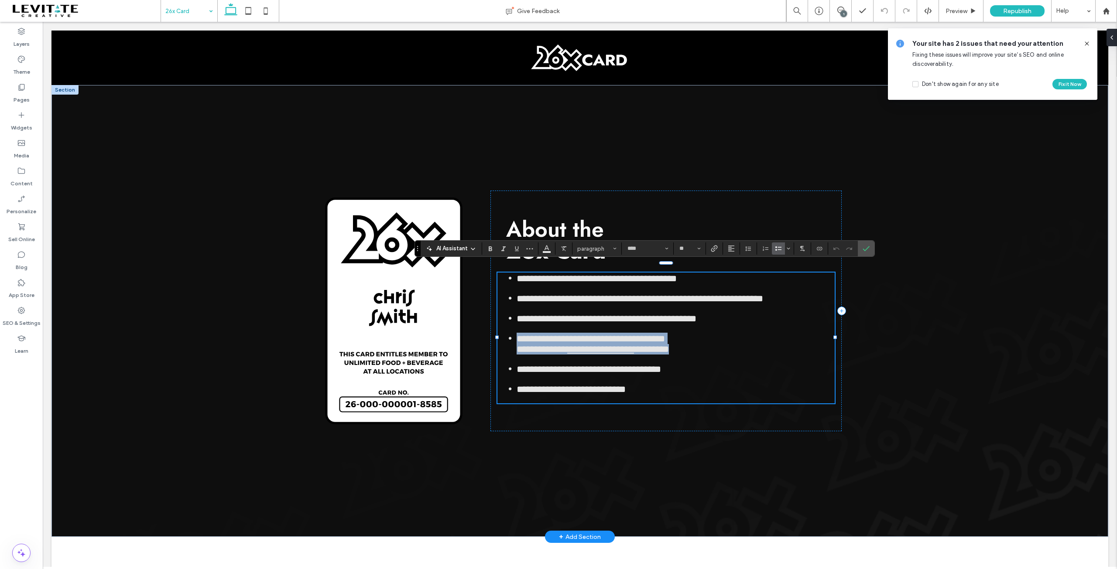
drag, startPoint x: 713, startPoint y: 352, endPoint x: 497, endPoint y: 338, distance: 216.4
click at [497, 338] on ul "**********" at bounding box center [665, 334] width 337 height 122
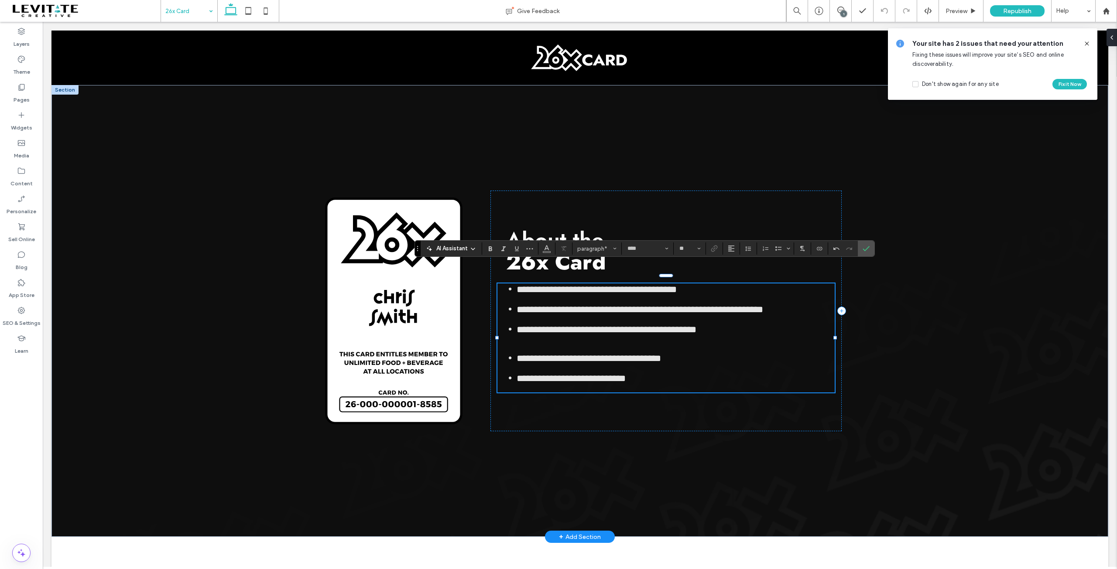
type input "**"
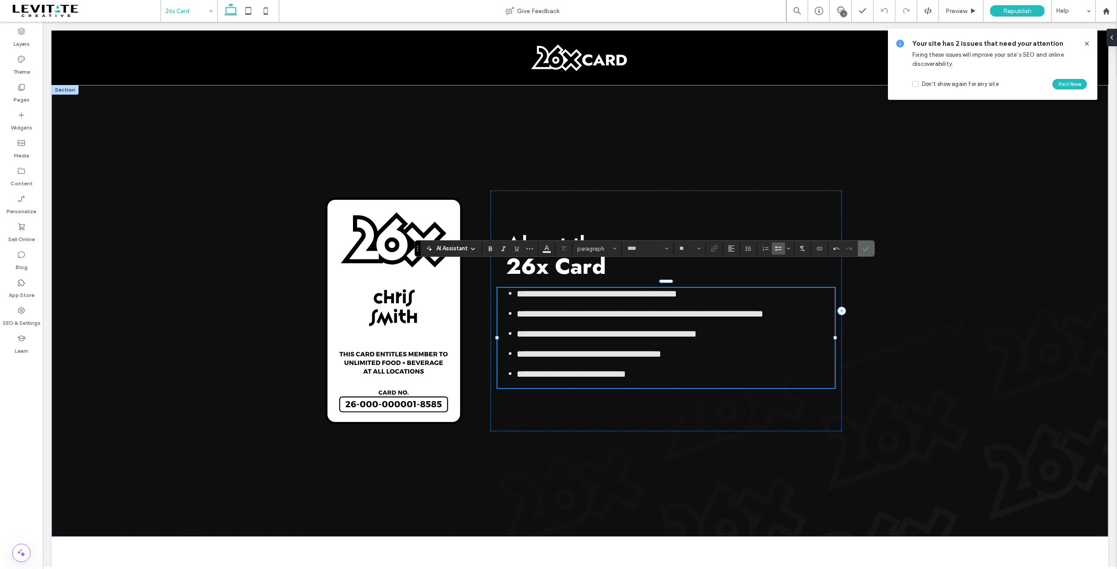
click at [867, 248] on icon "Confirm" at bounding box center [866, 248] width 7 height 7
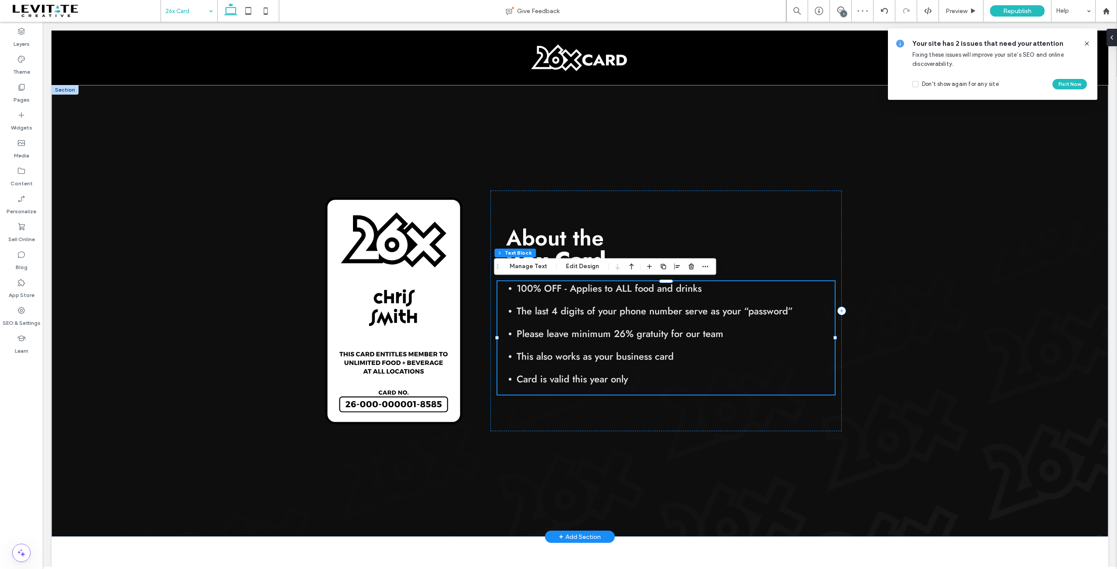
click at [644, 355] on span "This also works as your business card" at bounding box center [595, 356] width 157 height 14
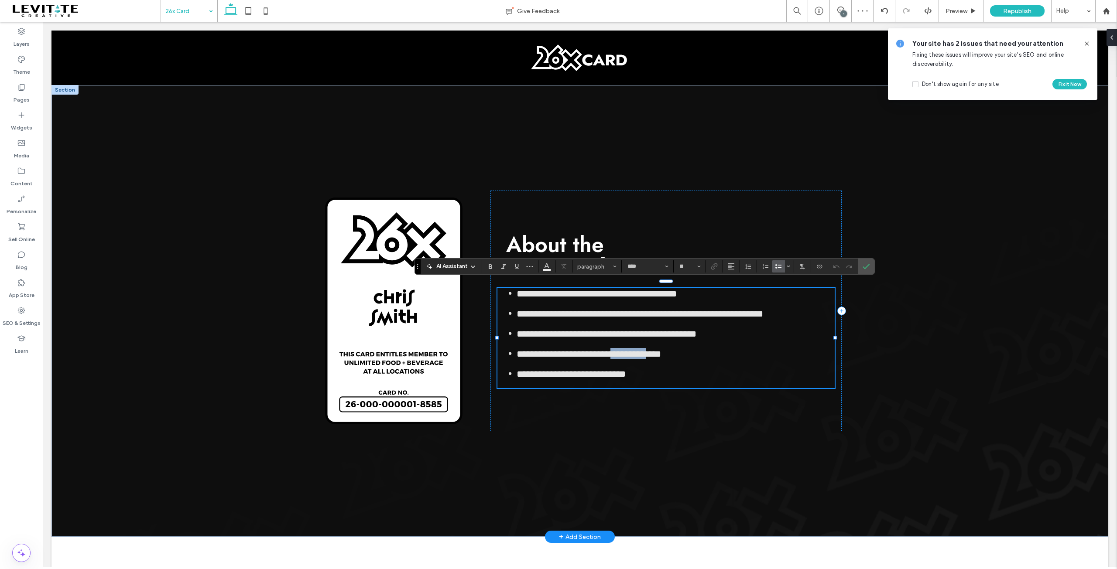
click at [644, 355] on span "**********" at bounding box center [589, 354] width 144 height 10
click at [689, 356] on li "**********" at bounding box center [676, 353] width 318 height 11
drag, startPoint x: 688, startPoint y: 356, endPoint x: 497, endPoint y: 359, distance: 191.1
click at [497, 359] on ul "**********" at bounding box center [665, 334] width 337 height 92
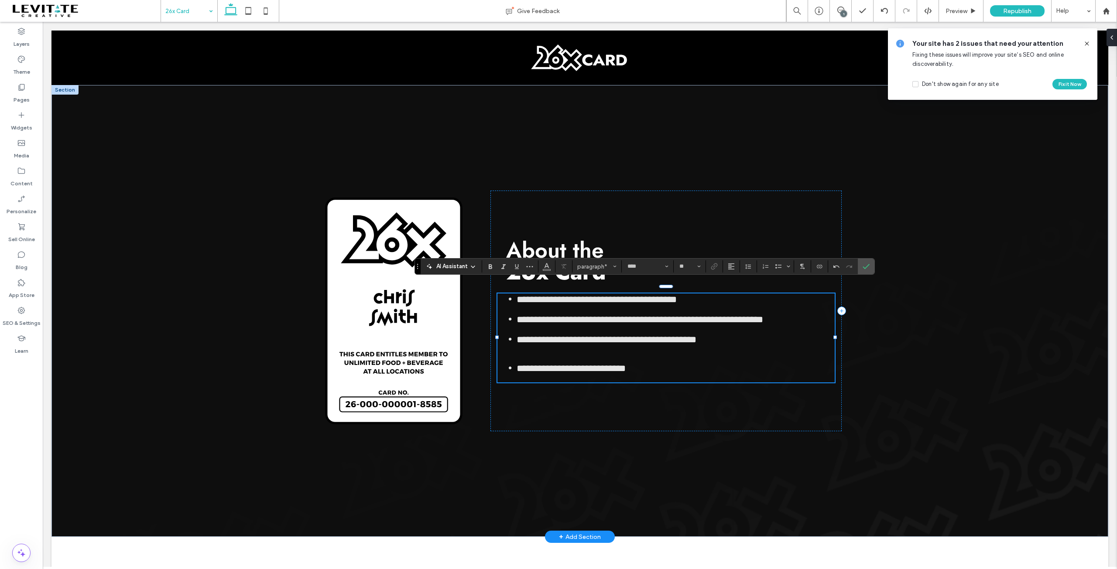
type input "**"
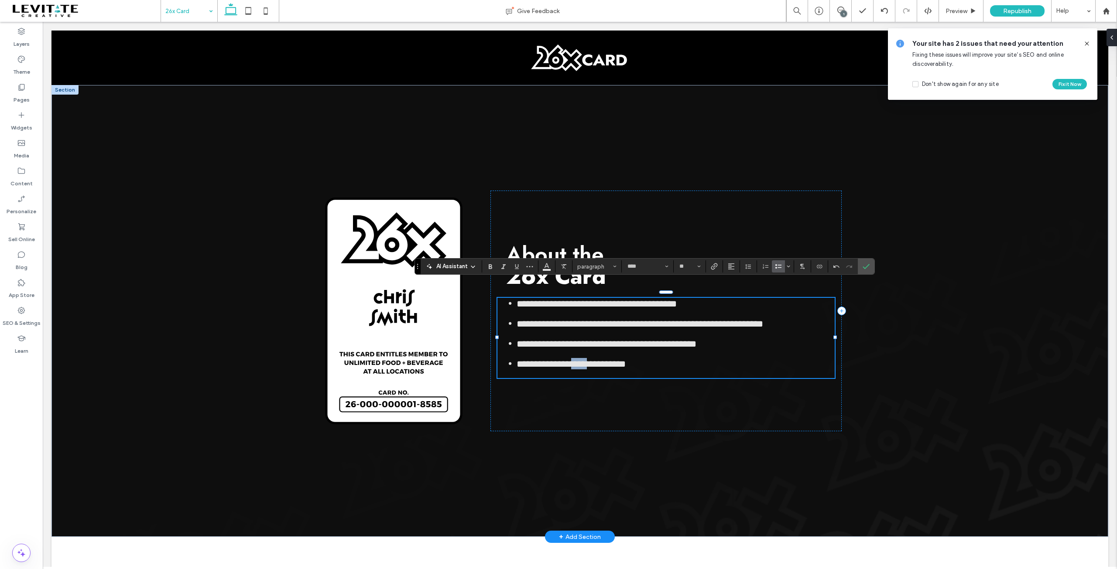
drag, startPoint x: 569, startPoint y: 368, endPoint x: 582, endPoint y: 367, distance: 13.5
click at [582, 367] on span "**********" at bounding box center [571, 365] width 109 height 10
click at [864, 262] on span "Confirm" at bounding box center [865, 267] width 4 height 16
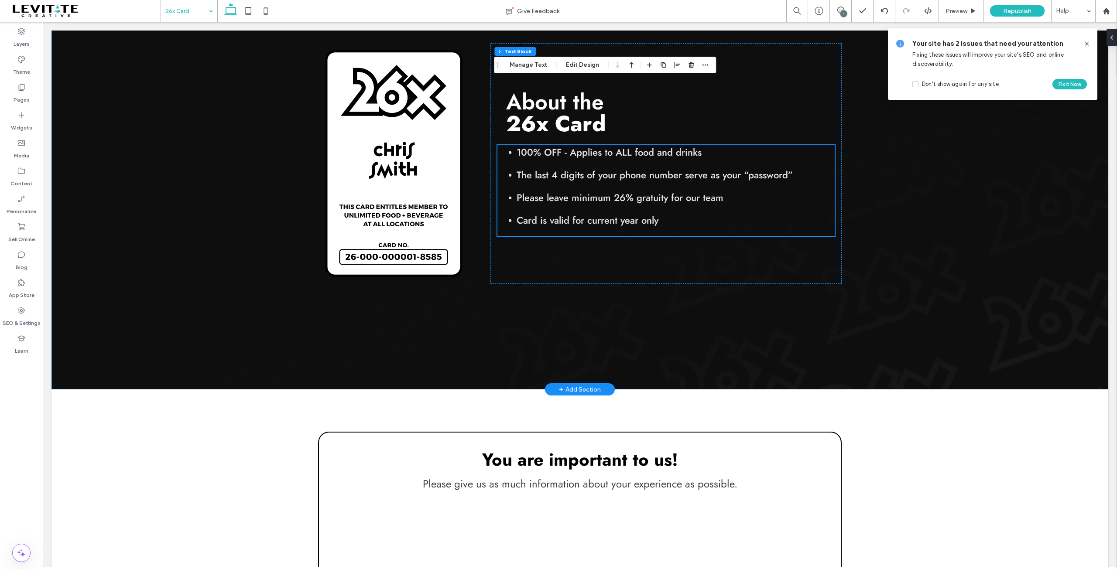
scroll to position [262, 0]
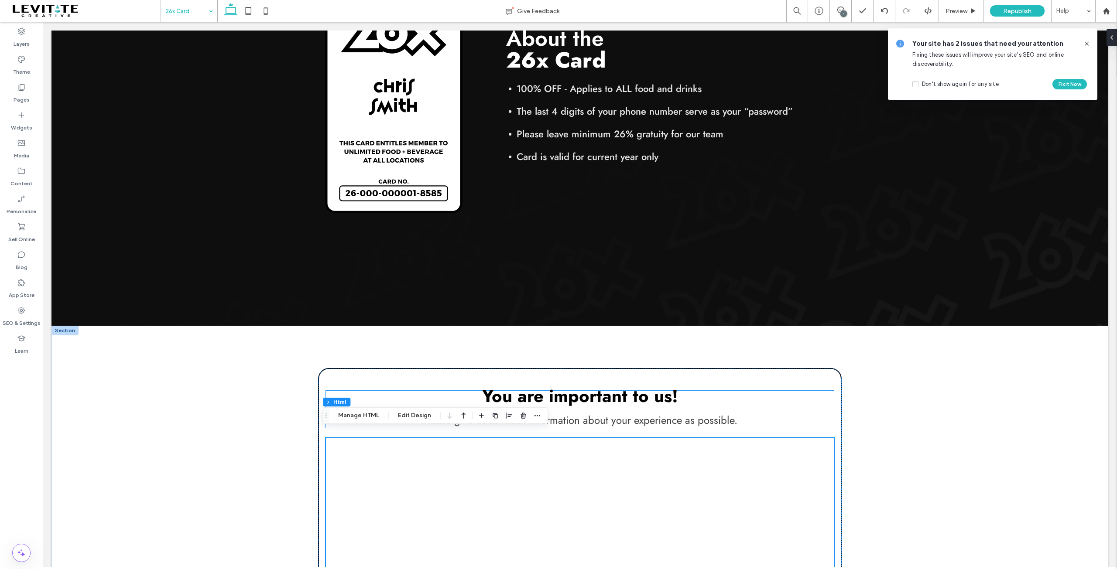
scroll to position [218, 0]
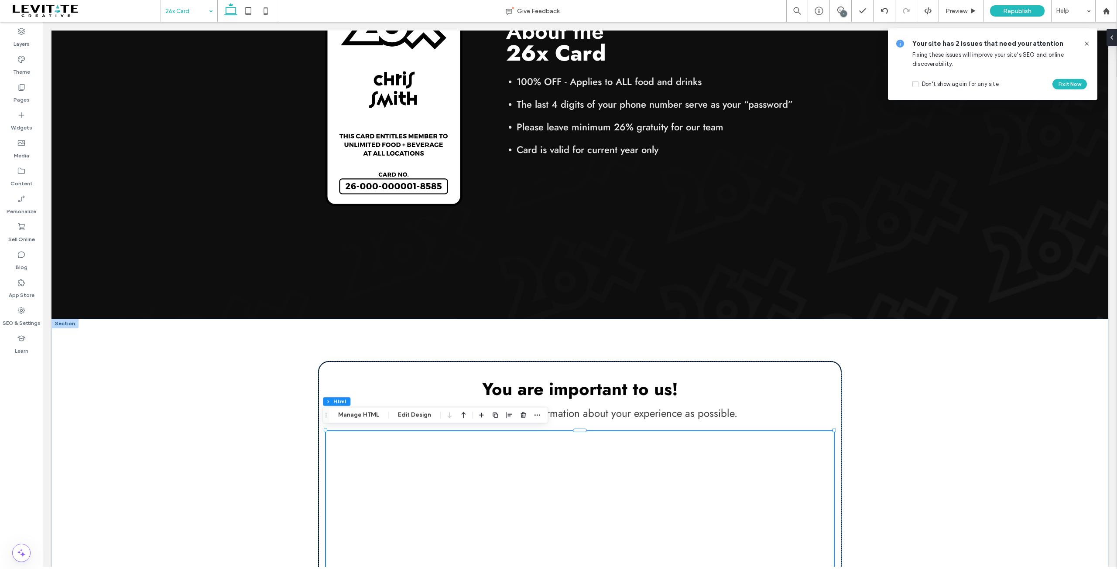
click at [1088, 43] on icon at bounding box center [1086, 43] width 7 height 7
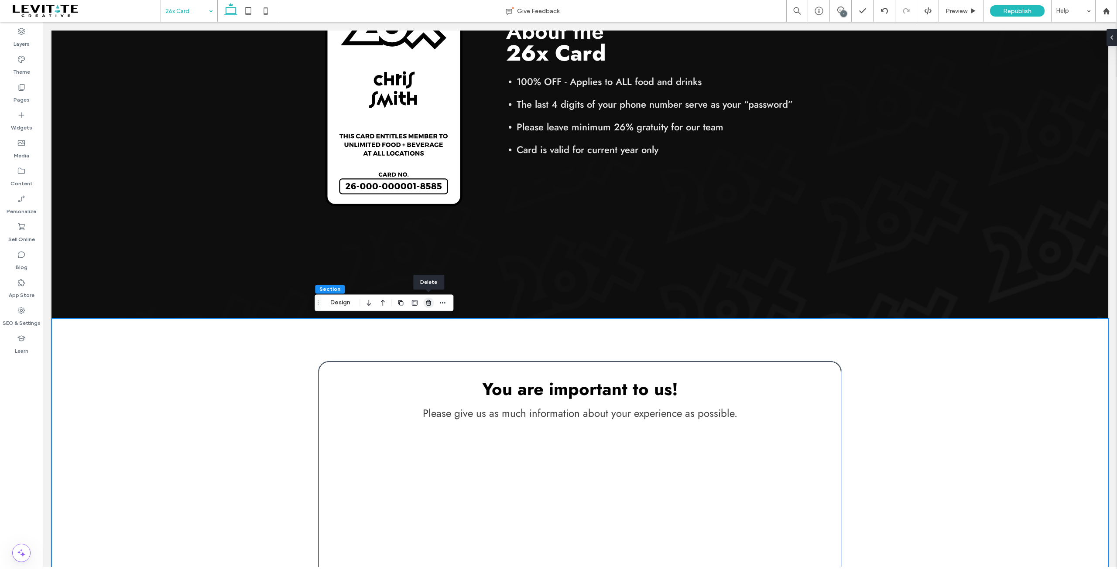
click at [428, 303] on use "button" at bounding box center [428, 303] width 5 height 6
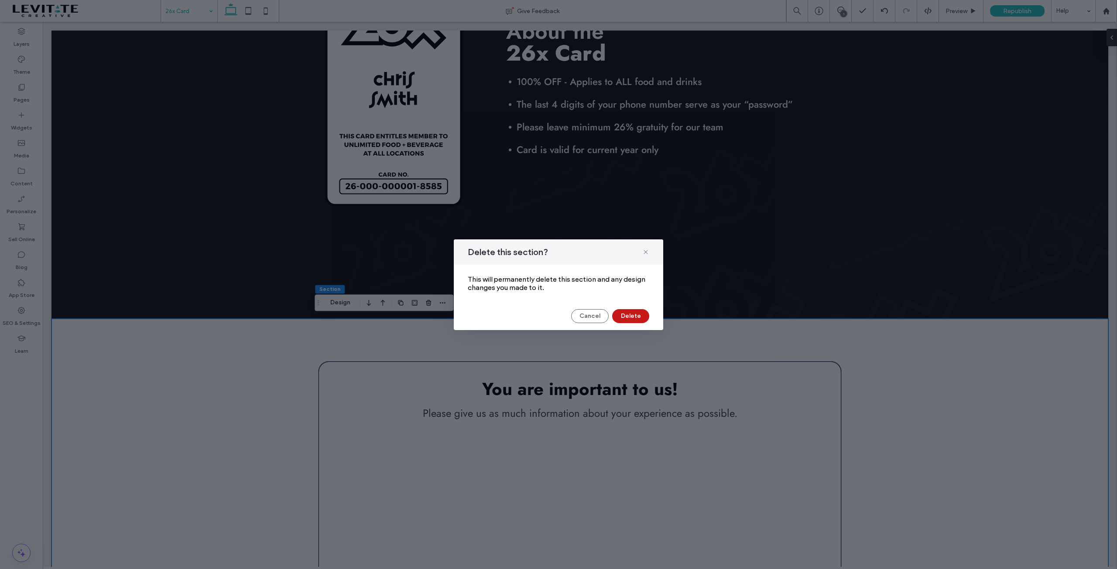
click at [635, 315] on button "Delete" at bounding box center [630, 316] width 37 height 14
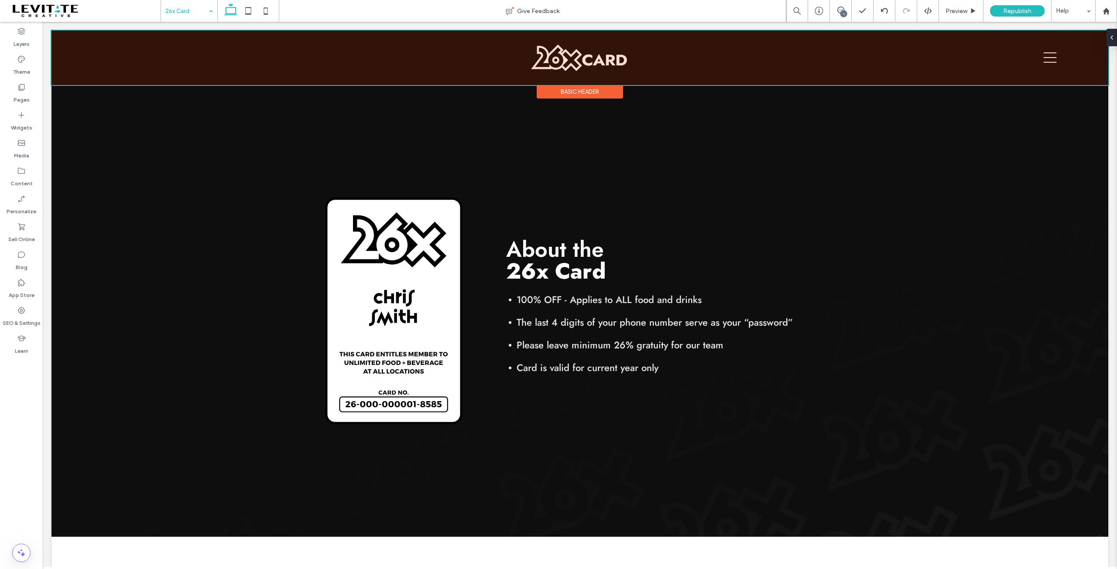
click at [1050, 57] on div at bounding box center [579, 58] width 1057 height 55
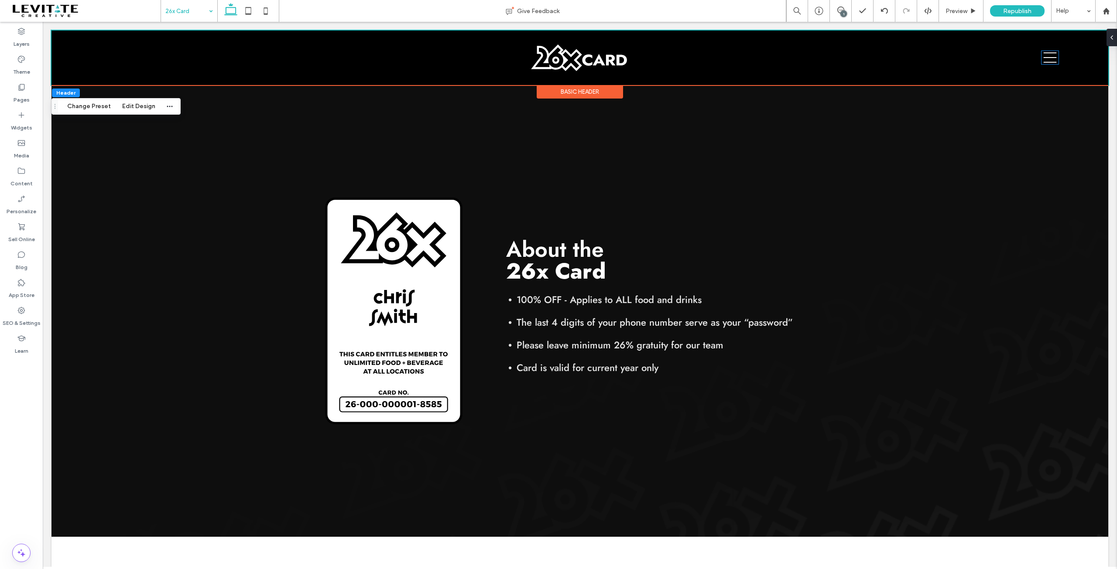
click at [1050, 57] on icon at bounding box center [1049, 57] width 17 height 13
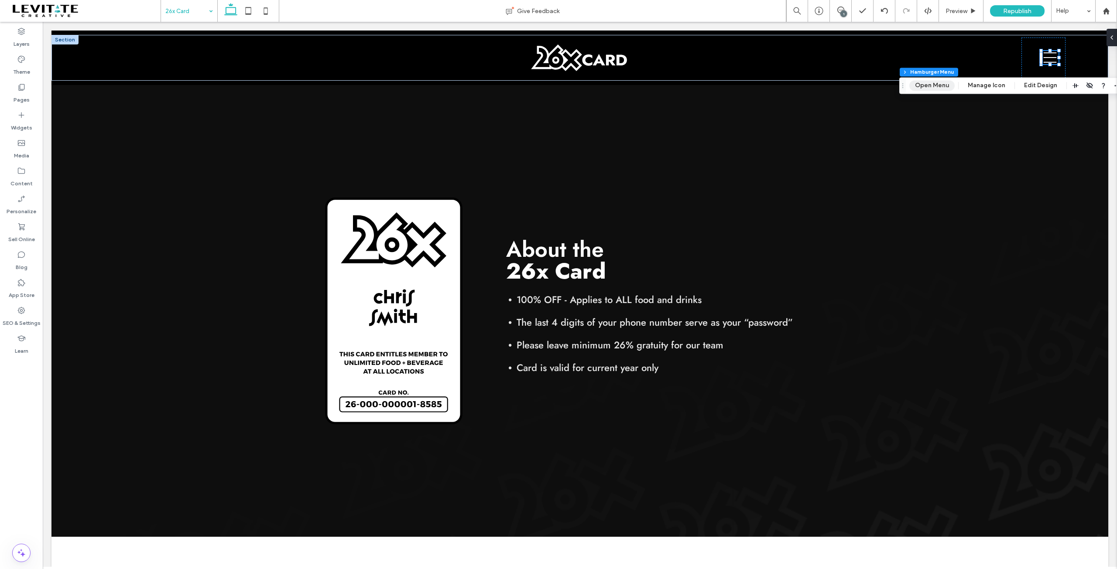
click at [927, 87] on button "Open Menu" at bounding box center [931, 85] width 45 height 10
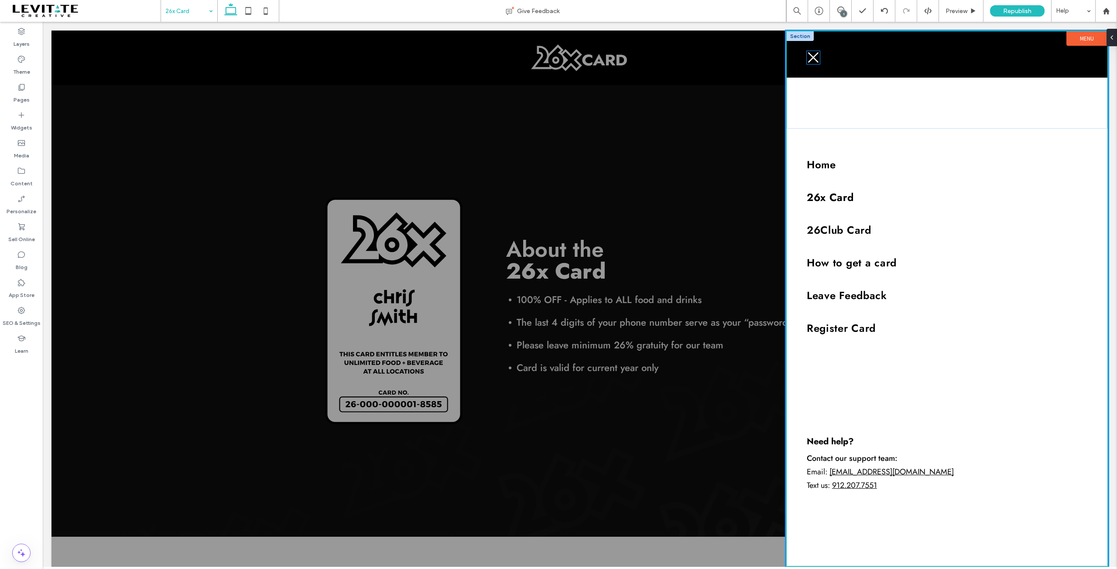
click at [812, 57] on icon at bounding box center [813, 57] width 10 height 10
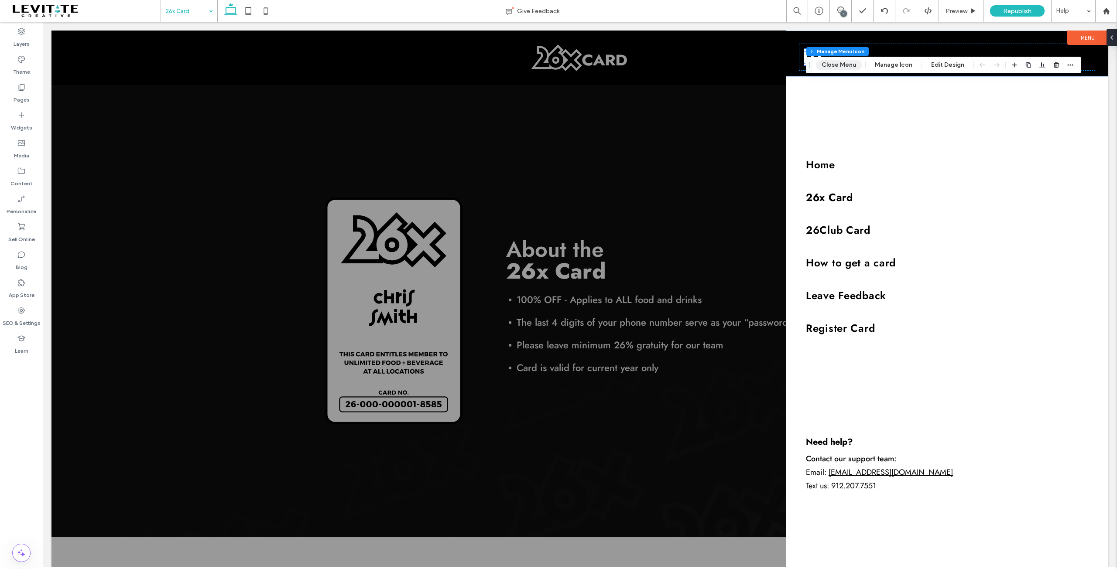
click at [838, 64] on button "Close Menu" at bounding box center [839, 65] width 46 height 10
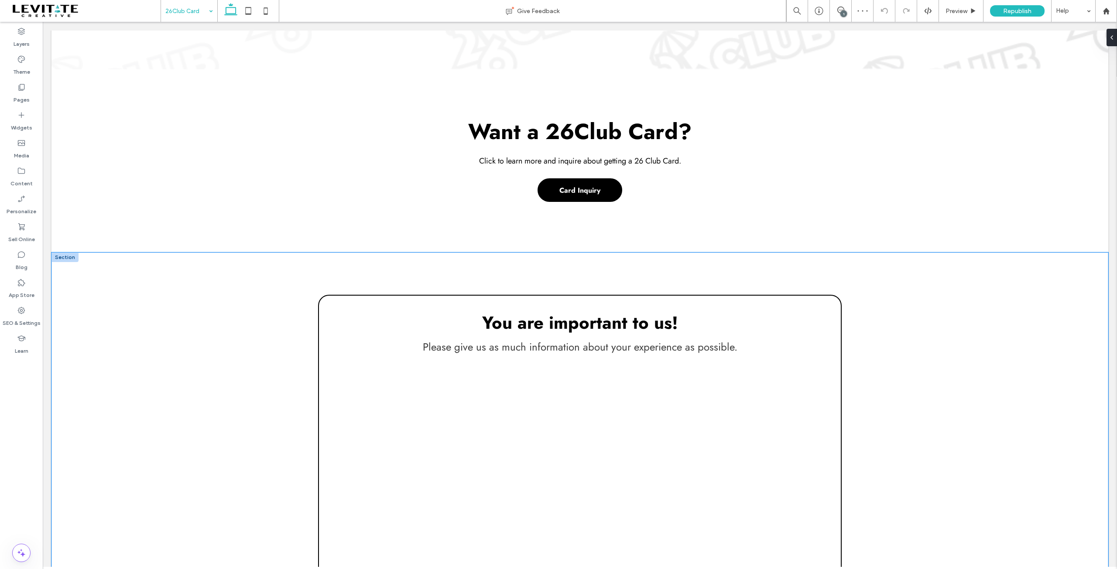
scroll to position [393, 0]
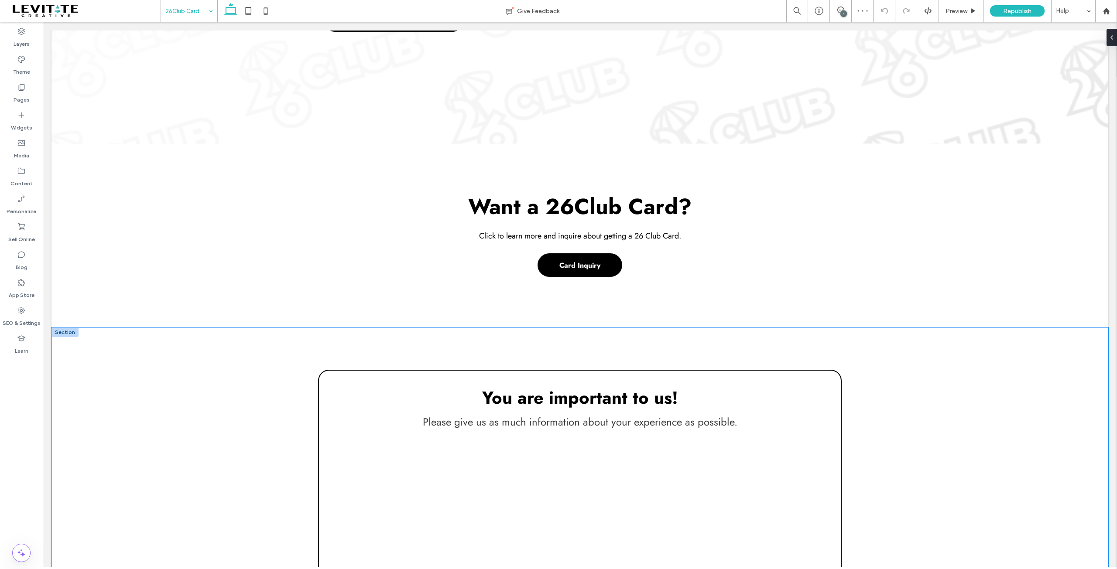
click at [163, 407] on div "You are important to us! Please give us as much information about your experien…" at bounding box center [579, 552] width 1057 height 449
click at [422, 311] on div at bounding box center [421, 311] width 52 height 16
click at [426, 310] on icon "button" at bounding box center [428, 311] width 7 height 7
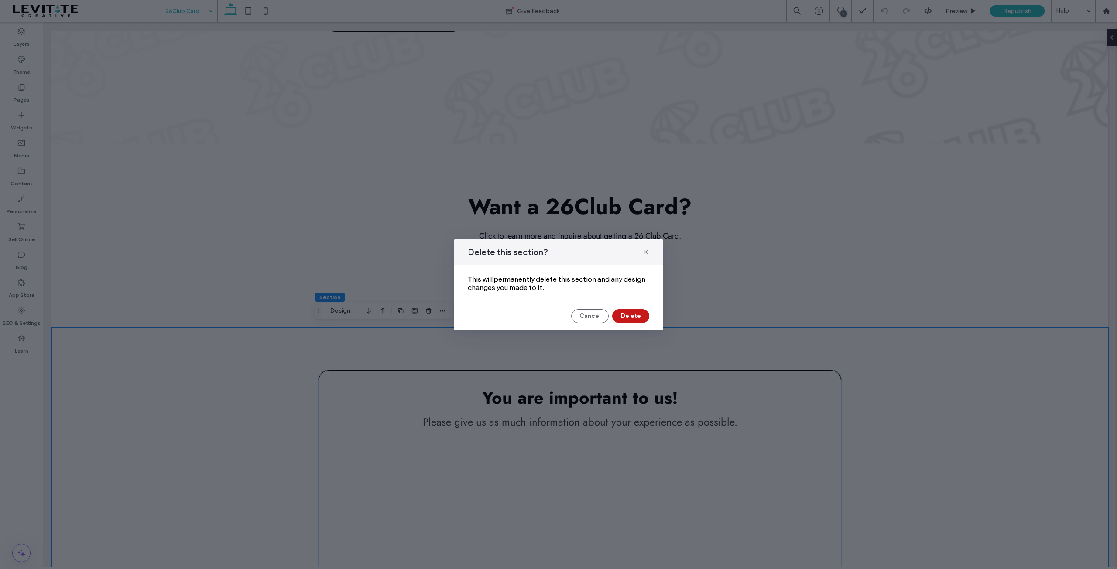
click at [630, 318] on button "Delete" at bounding box center [630, 316] width 37 height 14
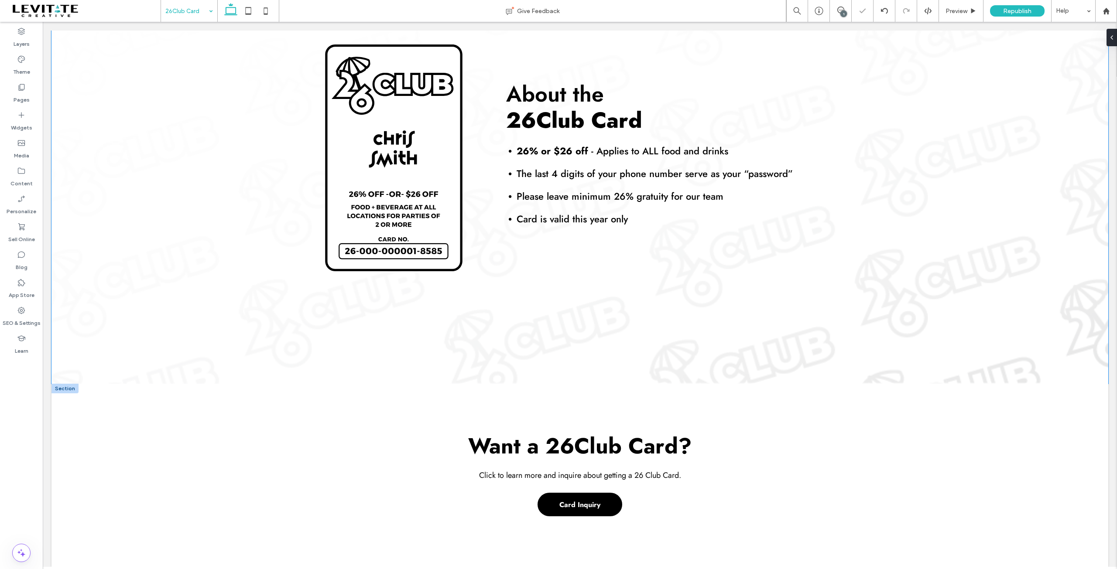
scroll to position [157, 0]
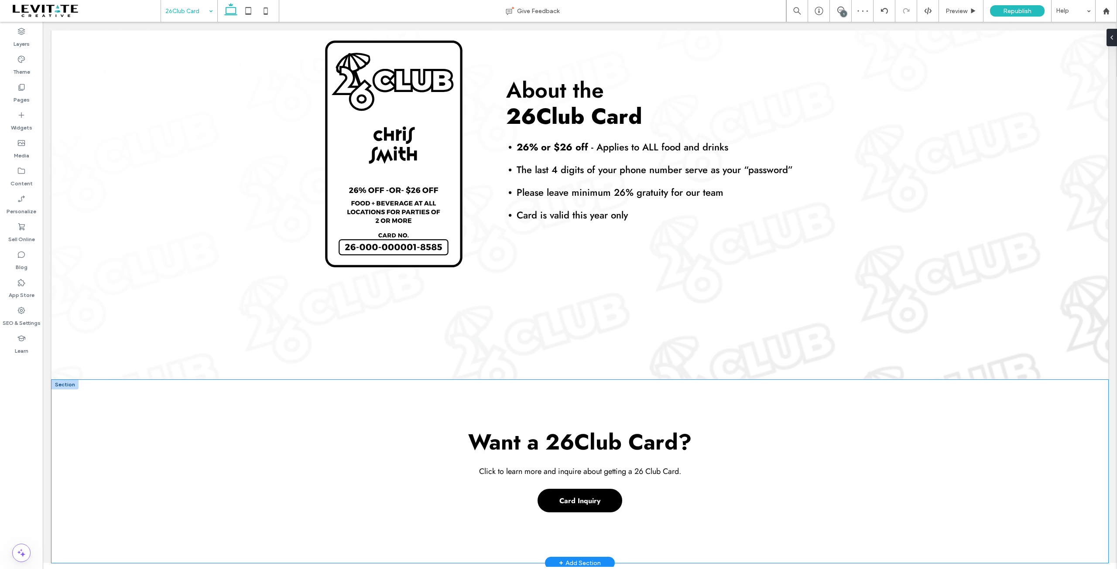
click at [169, 417] on div "Want a 26Club Card? Click to learn more and inquire about getting a 26 Club Car…" at bounding box center [579, 471] width 1057 height 183
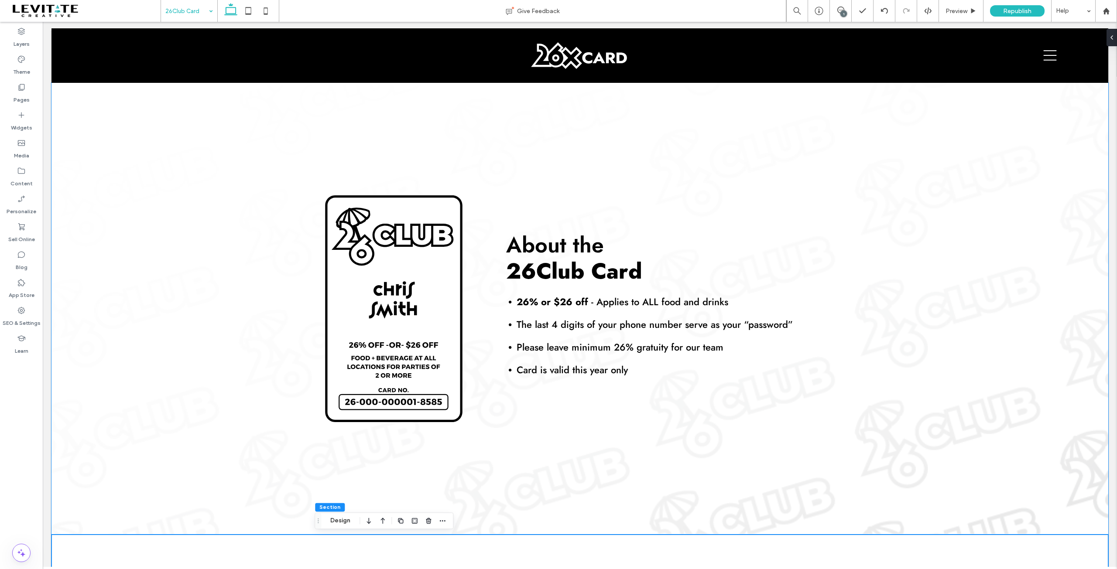
scroll to position [0, 0]
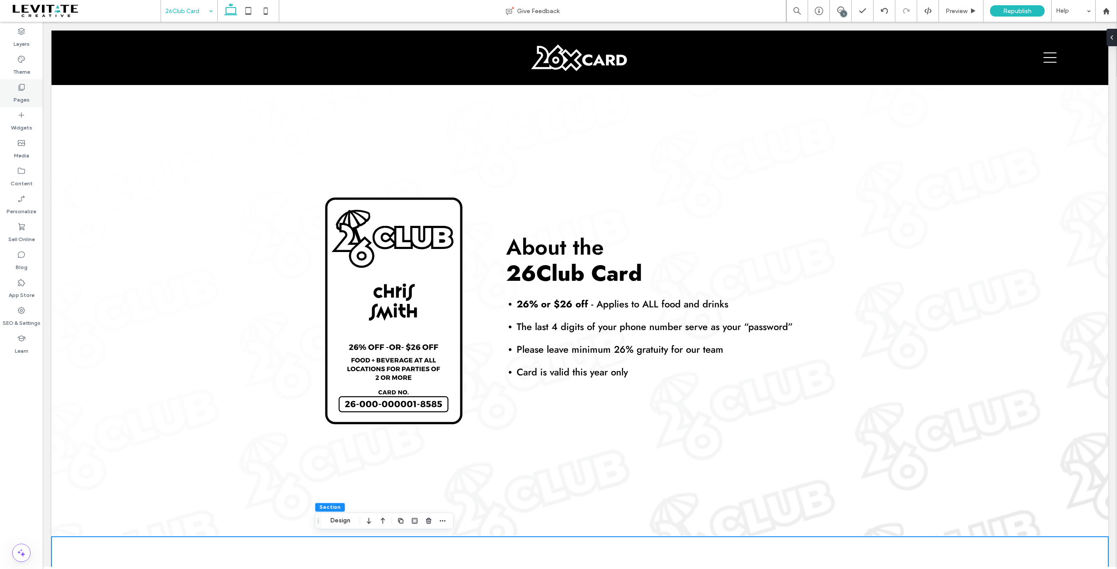
click at [17, 93] on label "Pages" at bounding box center [22, 98] width 16 height 12
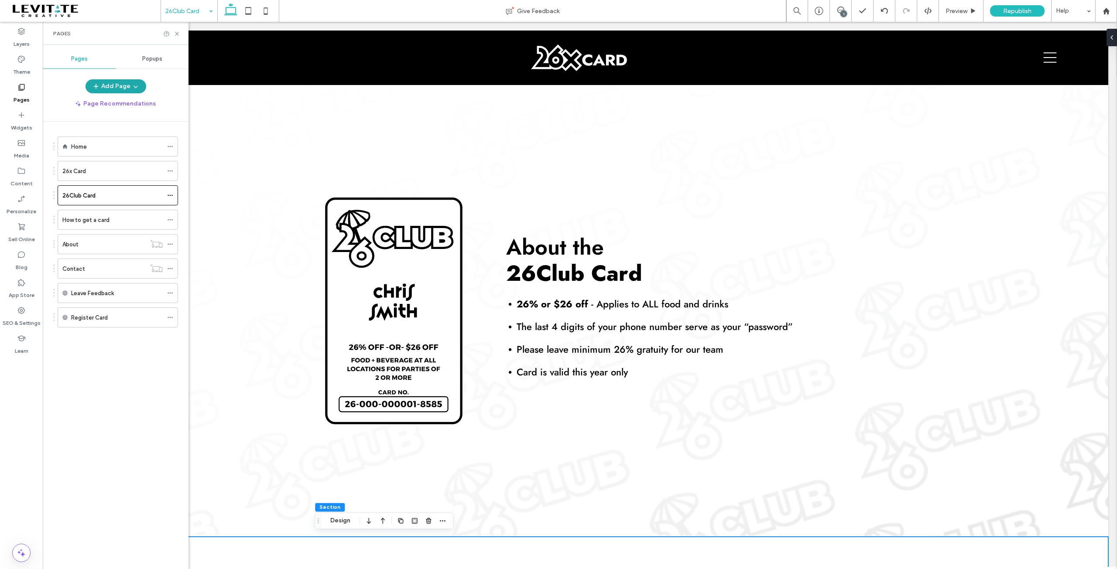
click at [132, 85] on icon "button" at bounding box center [135, 86] width 7 height 7
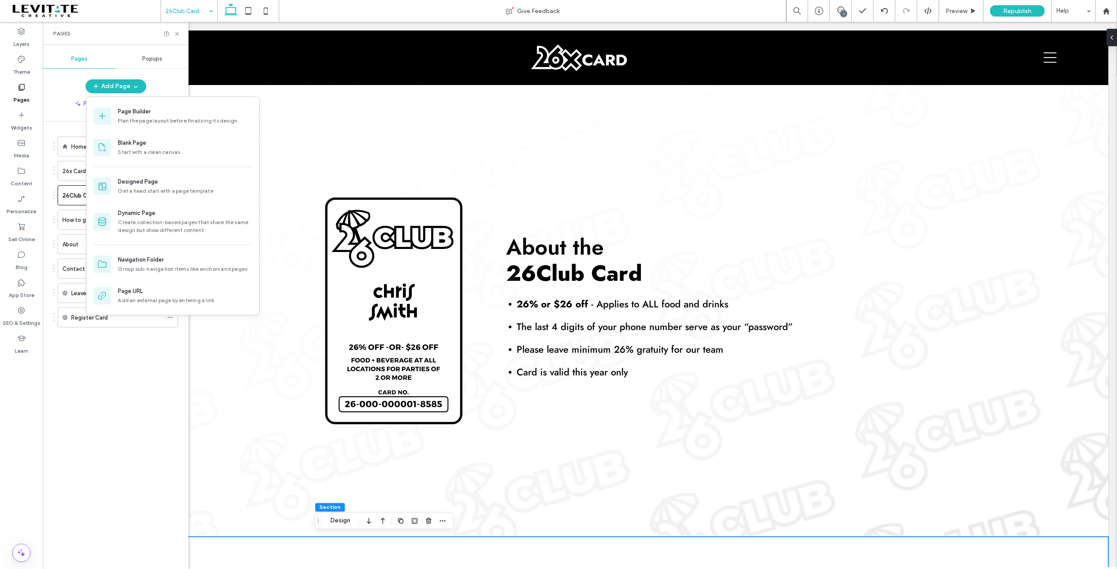
click at [158, 84] on div "Add Page" at bounding box center [116, 86] width 146 height 14
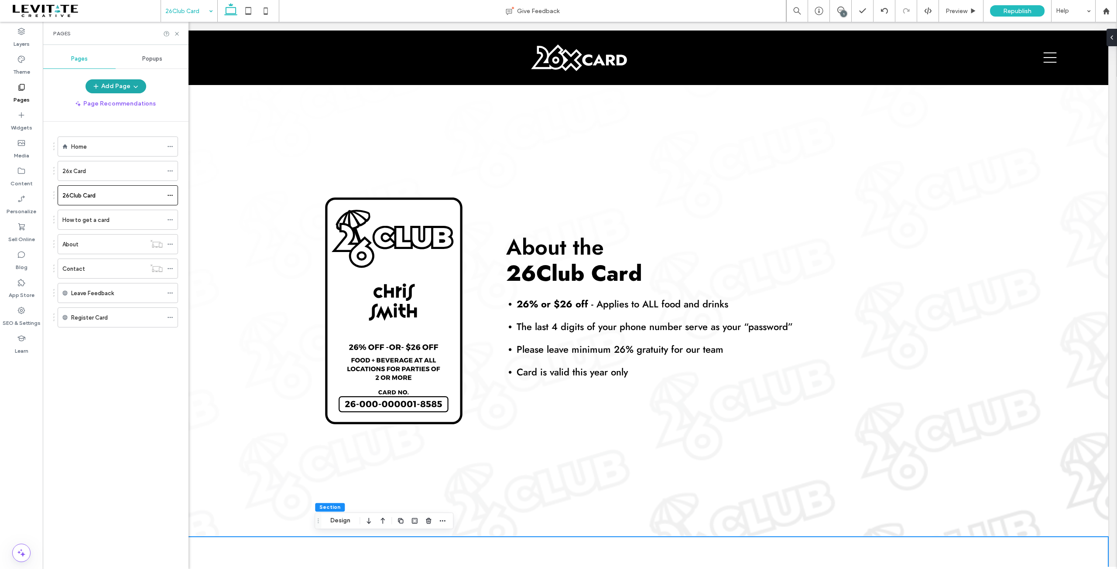
click at [130, 86] on span "button" at bounding box center [134, 86] width 9 height 13
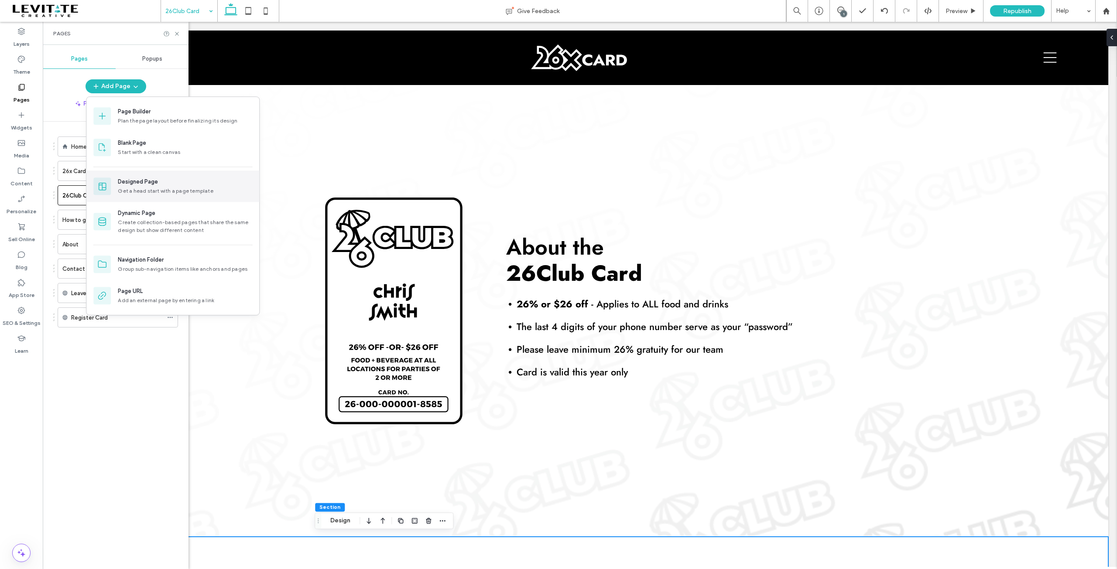
click at [157, 192] on div "Get a head start with a page template" at bounding box center [185, 191] width 134 height 8
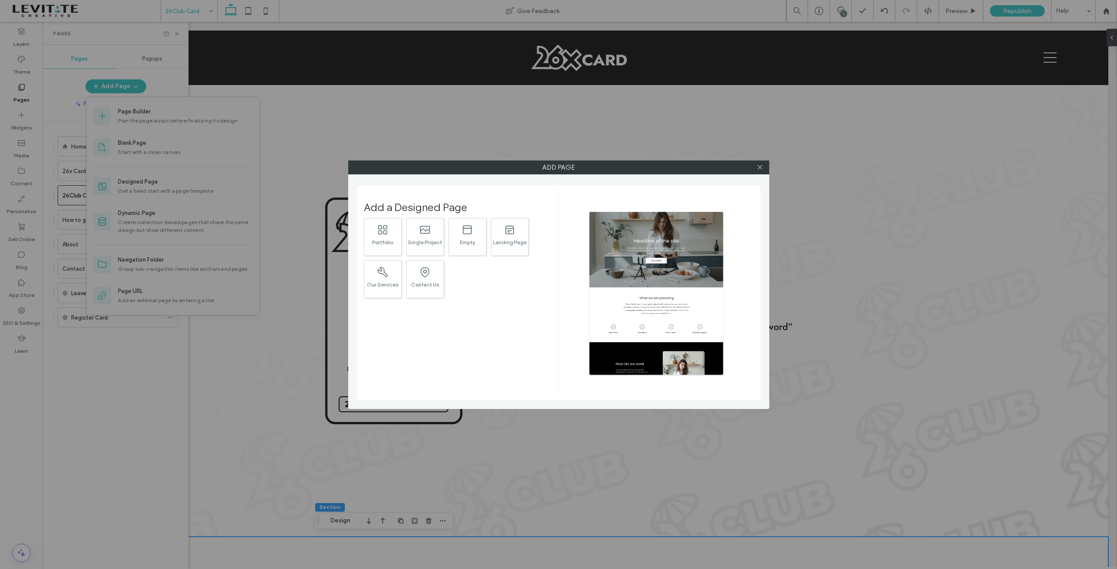
click at [765, 168] on div at bounding box center [760, 167] width 13 height 13
click at [763, 168] on icon at bounding box center [760, 167] width 7 height 7
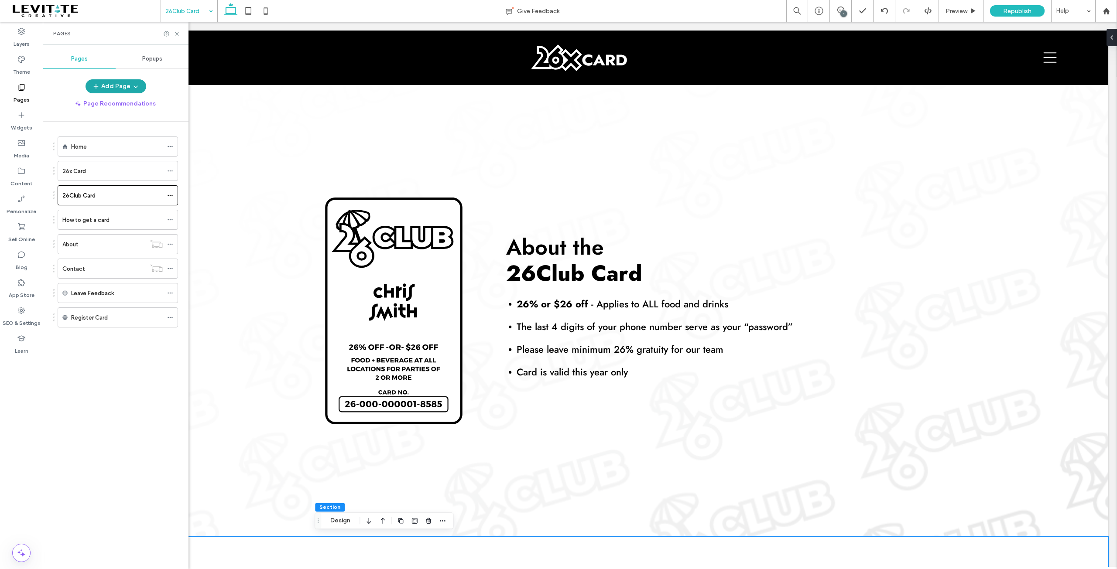
click at [122, 86] on button "Add Page" at bounding box center [116, 86] width 61 height 14
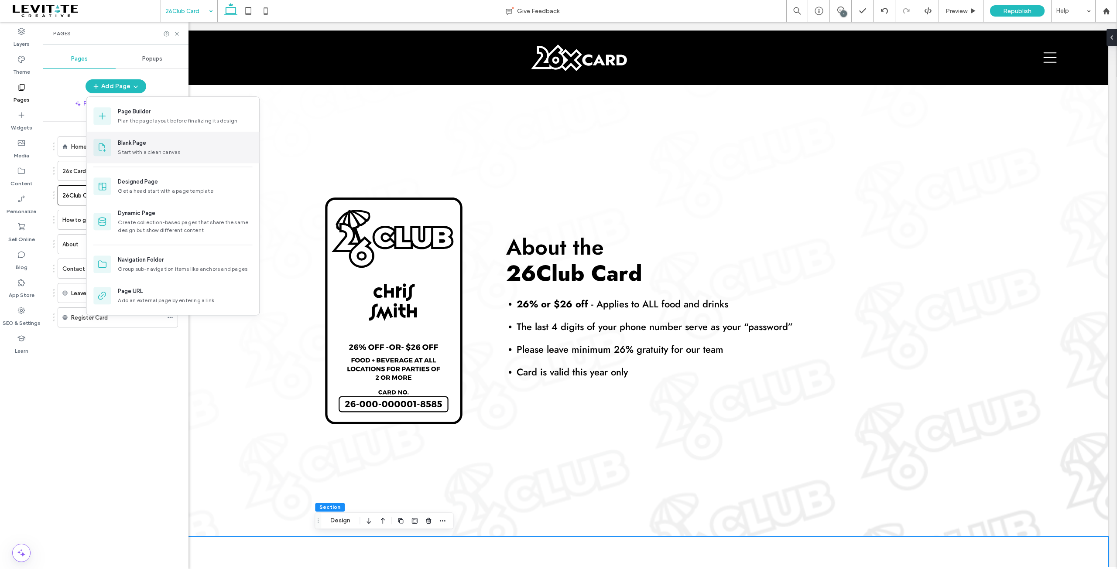
click at [144, 150] on div "Start with a clean canvas" at bounding box center [185, 152] width 134 height 8
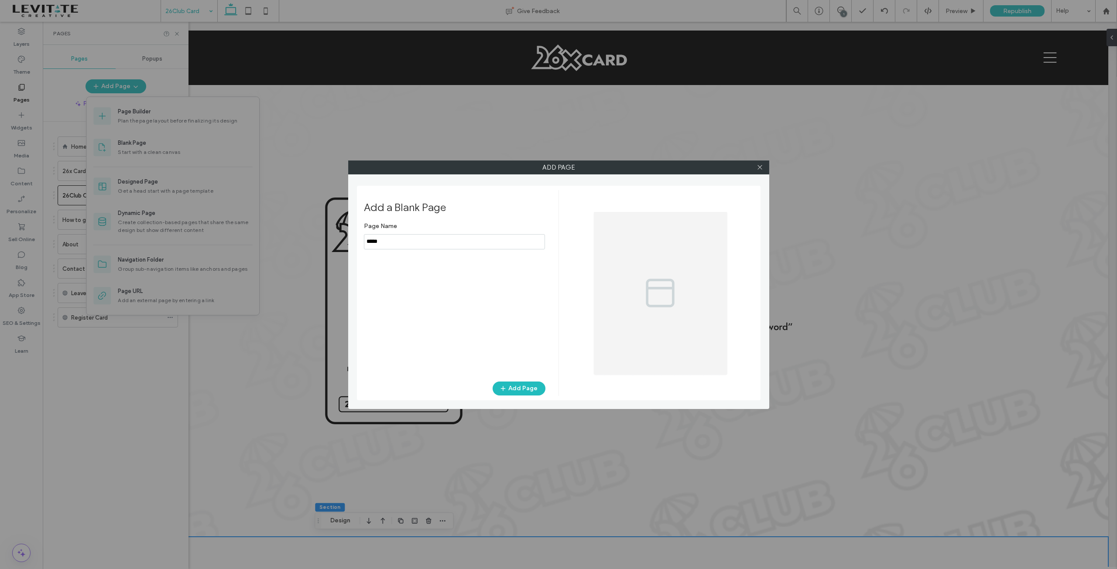
drag, startPoint x: 394, startPoint y: 243, endPoint x: 356, endPoint y: 247, distance: 38.6
click at [356, 247] on div "Add Page Add a Blank Page Page Name Add Page" at bounding box center [558, 285] width 421 height 249
type input "**********"
click at [519, 387] on button "Add Page" at bounding box center [519, 389] width 53 height 14
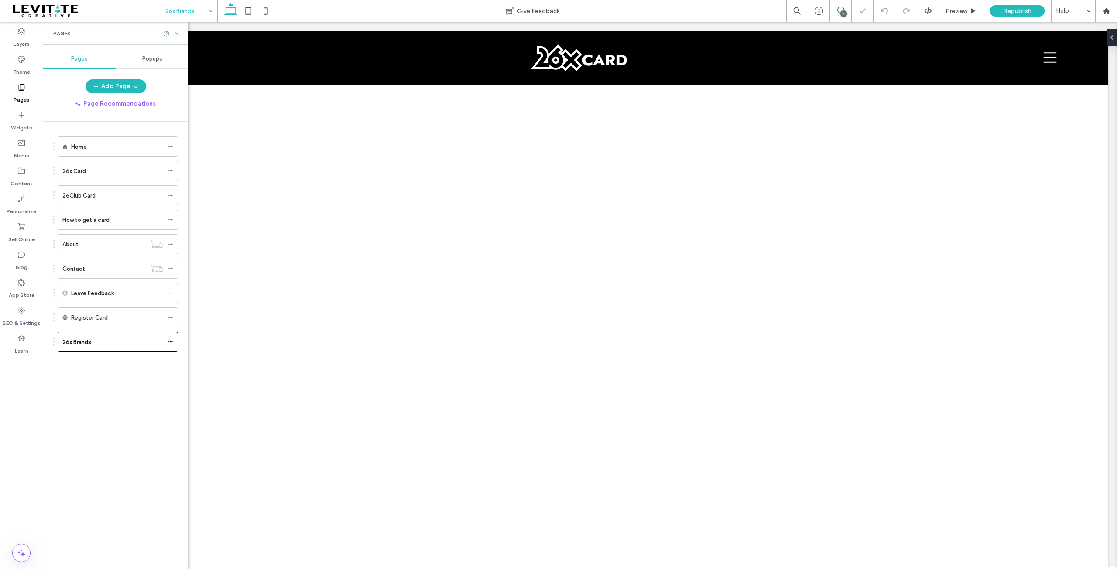
click at [176, 32] on icon at bounding box center [177, 34] width 7 height 7
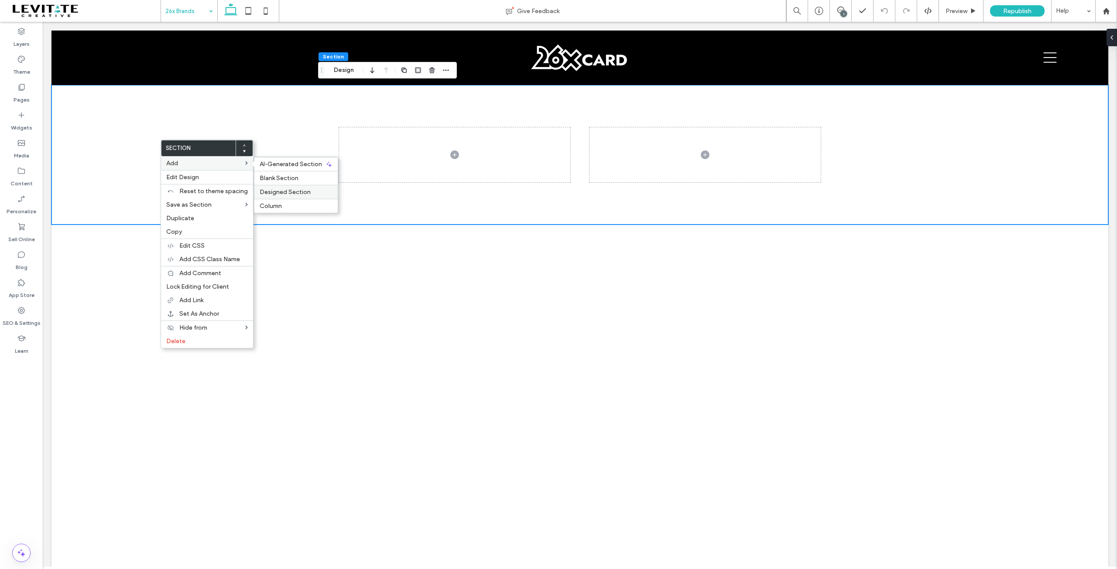
click at [285, 188] on span "Designed Section" at bounding box center [285, 191] width 51 height 7
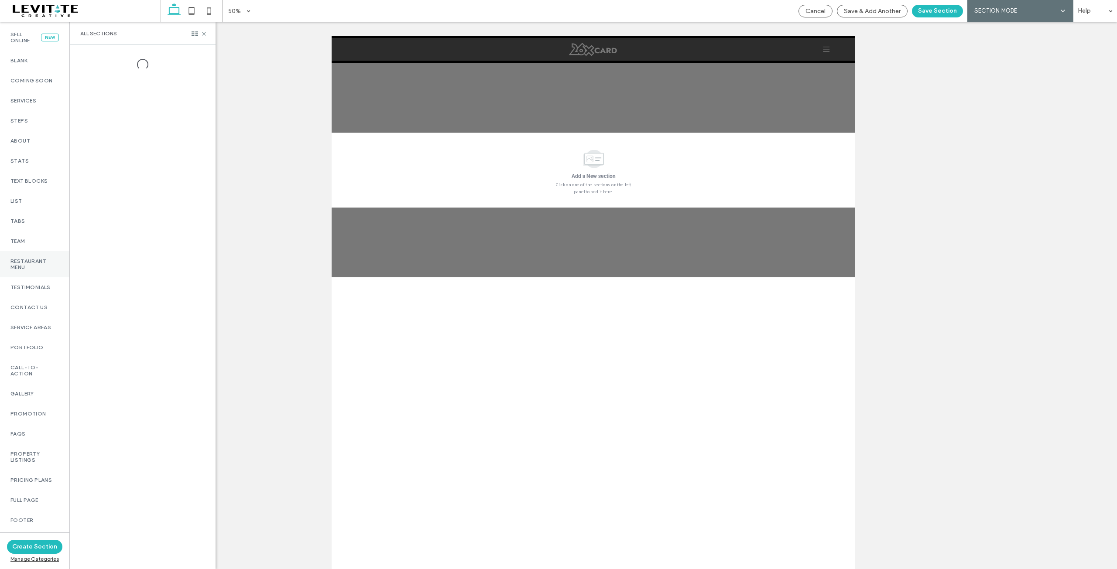
scroll to position [136, 0]
click at [30, 466] on label "Full Page" at bounding box center [34, 469] width 48 height 6
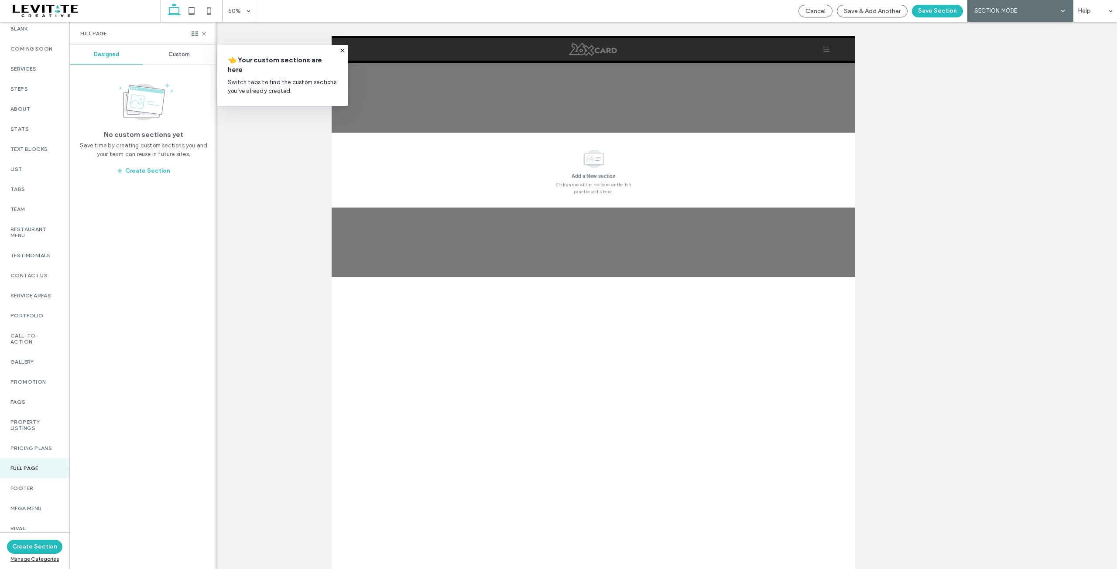
click at [179, 53] on span "Custom" at bounding box center [178, 54] width 21 height 7
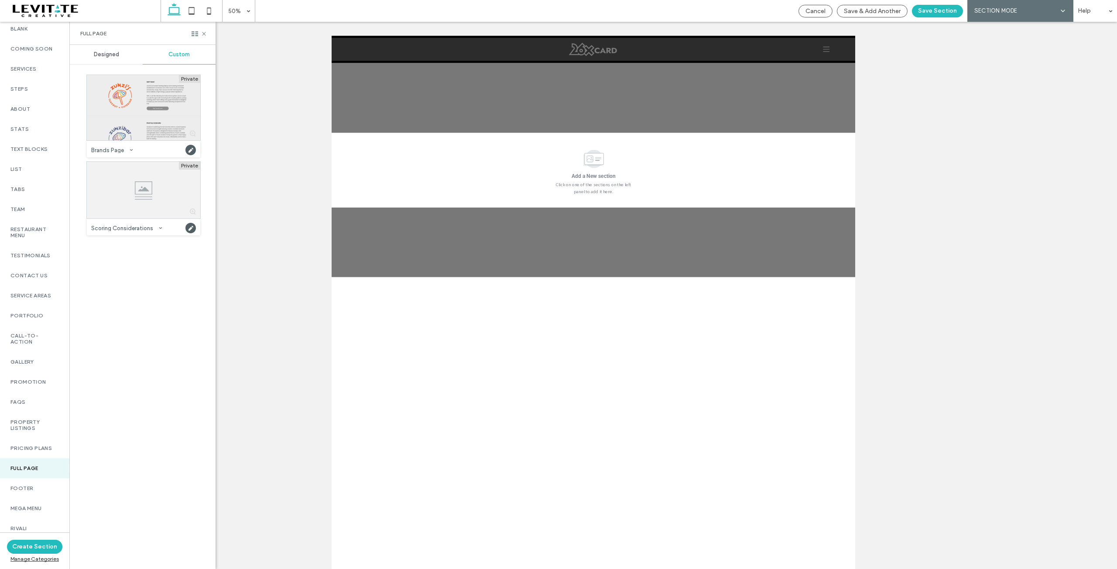
click at [136, 116] on div at bounding box center [143, 107] width 113 height 65
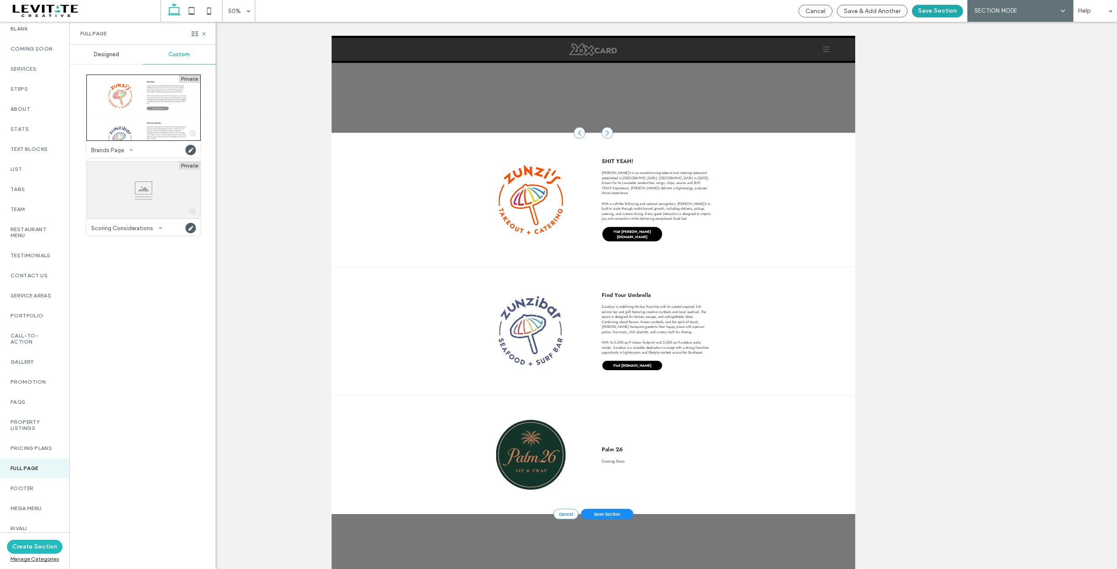
click at [942, 7] on button "Save Section" at bounding box center [937, 11] width 51 height 13
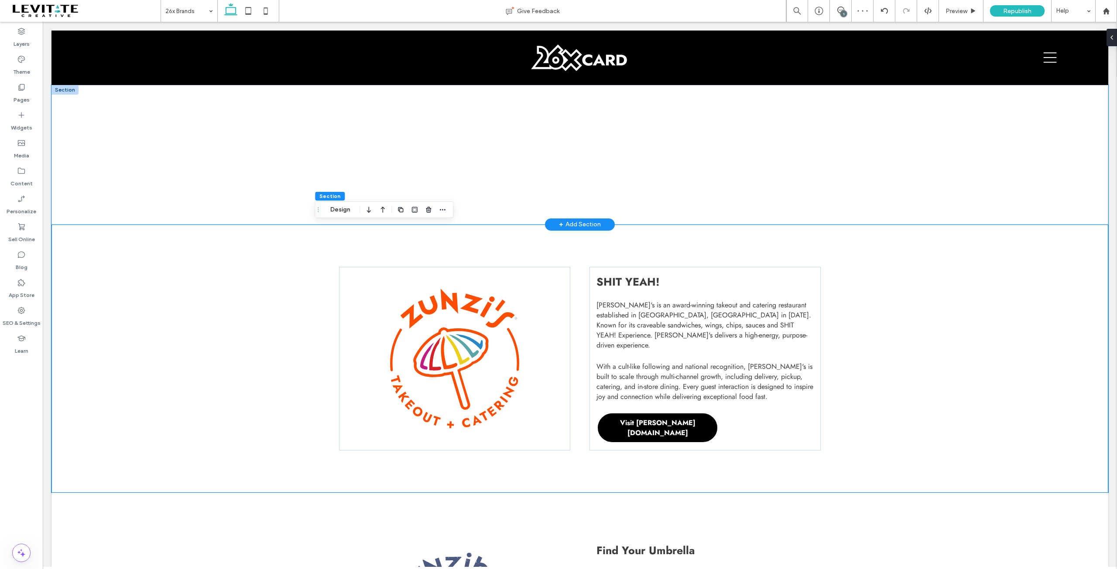
click at [159, 169] on div at bounding box center [579, 155] width 1057 height 140
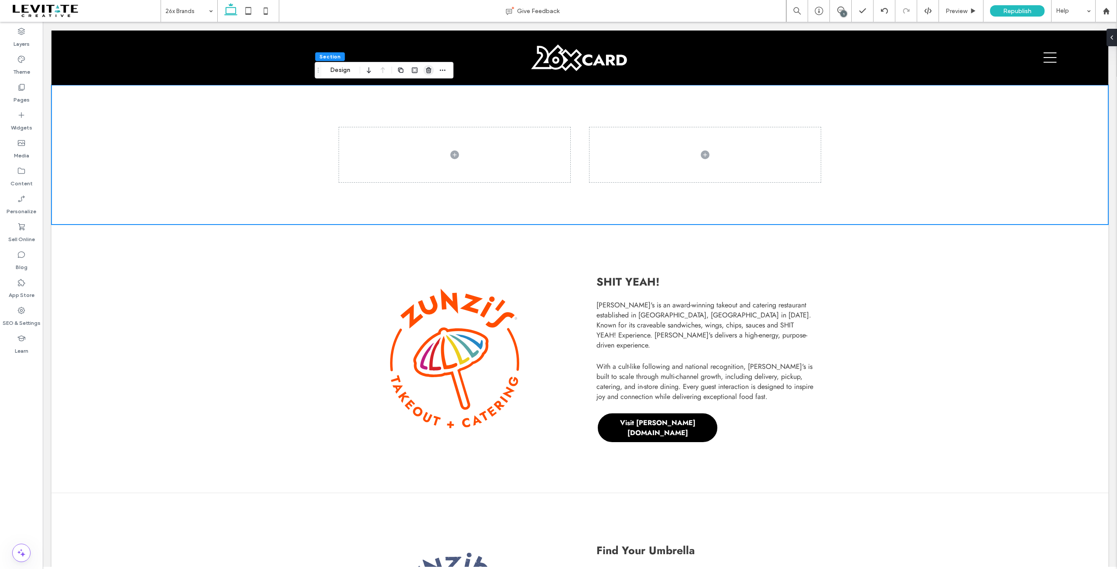
click at [428, 72] on use "button" at bounding box center [428, 70] width 5 height 6
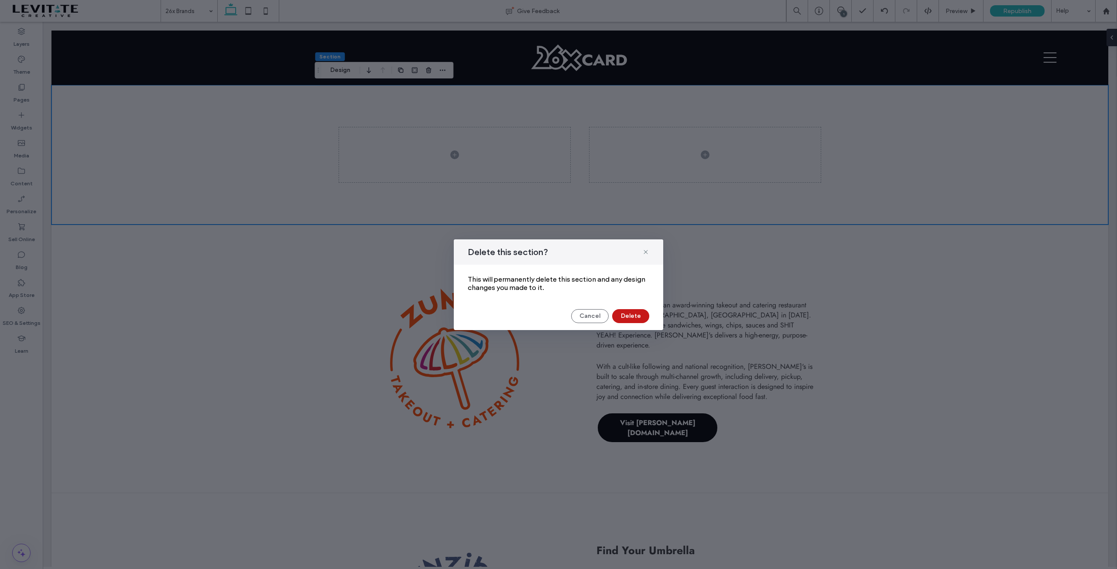
click at [639, 318] on button "Delete" at bounding box center [630, 316] width 37 height 14
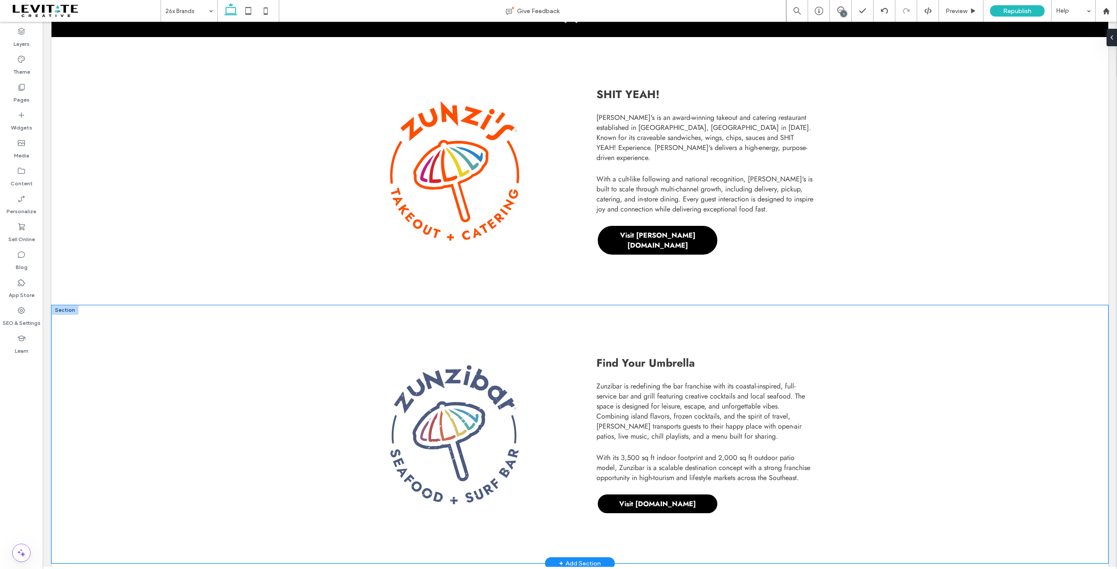
scroll to position [0, 0]
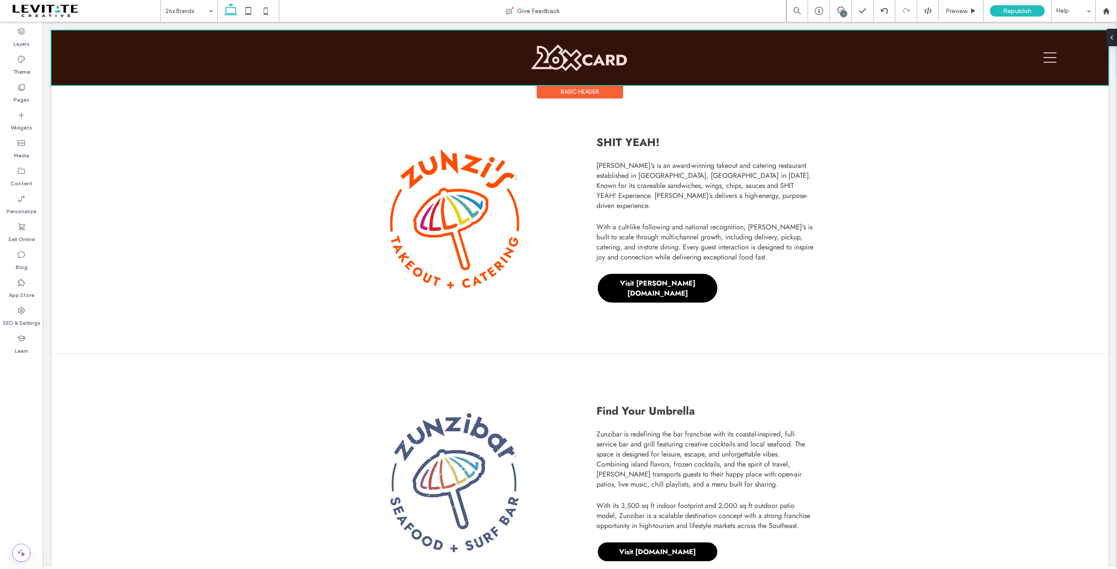
click at [1041, 55] on div at bounding box center [579, 58] width 1057 height 55
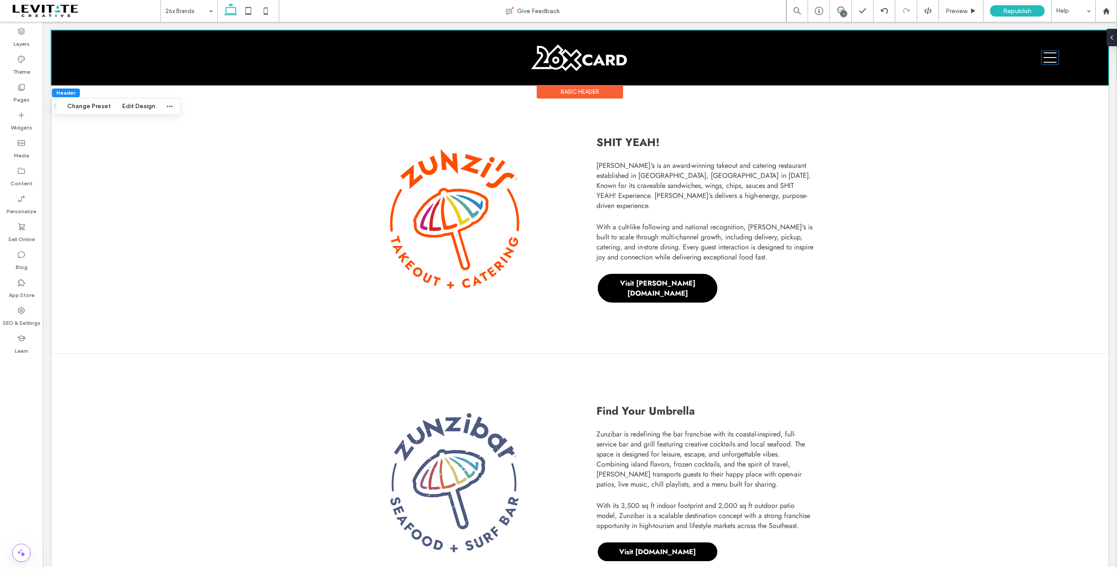
click at [1041, 55] on icon at bounding box center [1049, 57] width 17 height 13
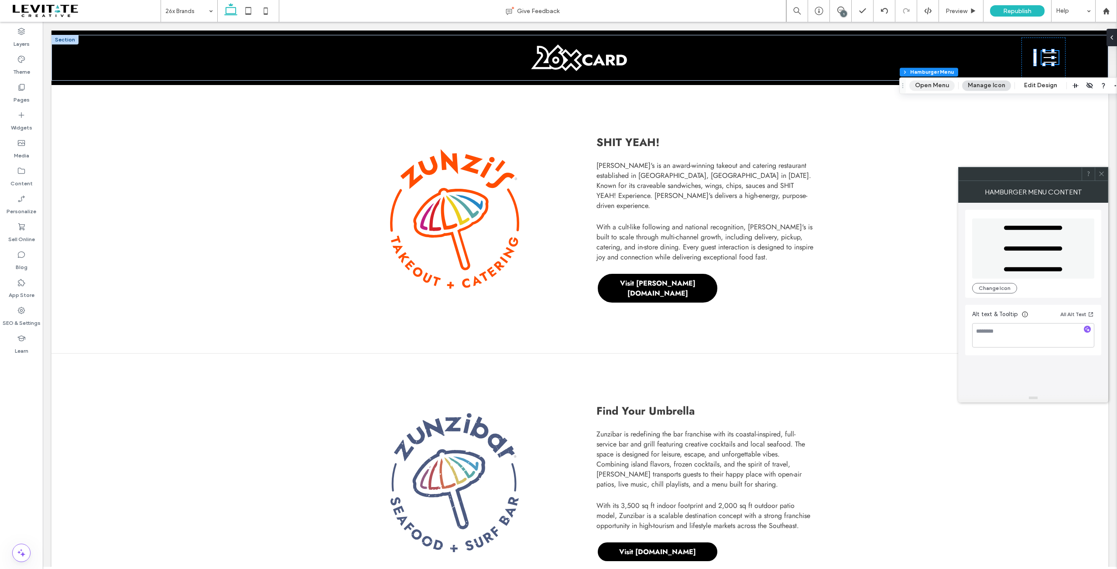
click at [923, 86] on button "Open Menu" at bounding box center [931, 85] width 45 height 10
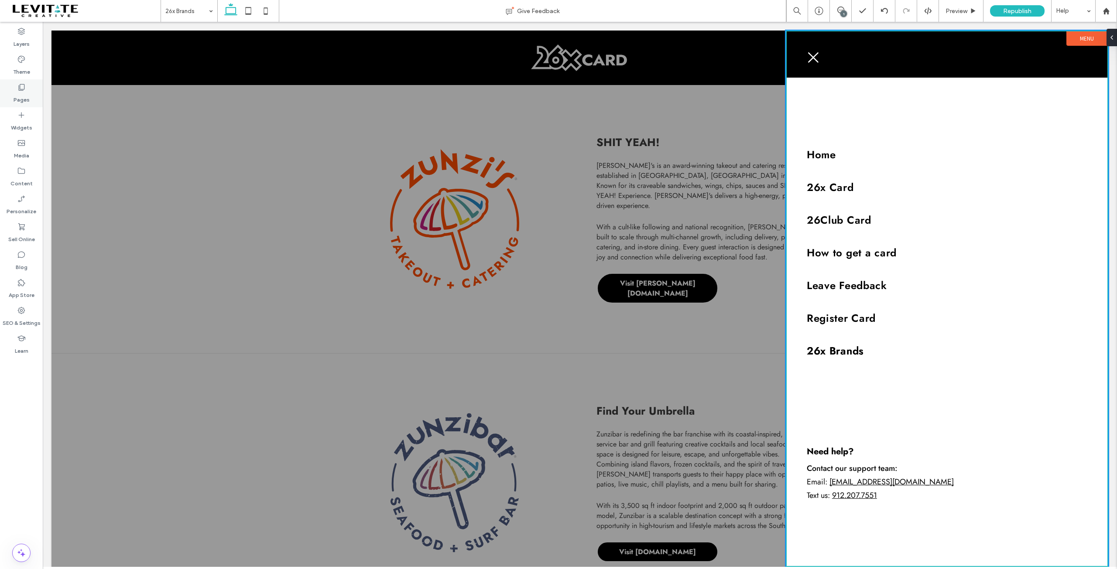
click at [15, 92] on label "Pages" at bounding box center [22, 98] width 16 height 12
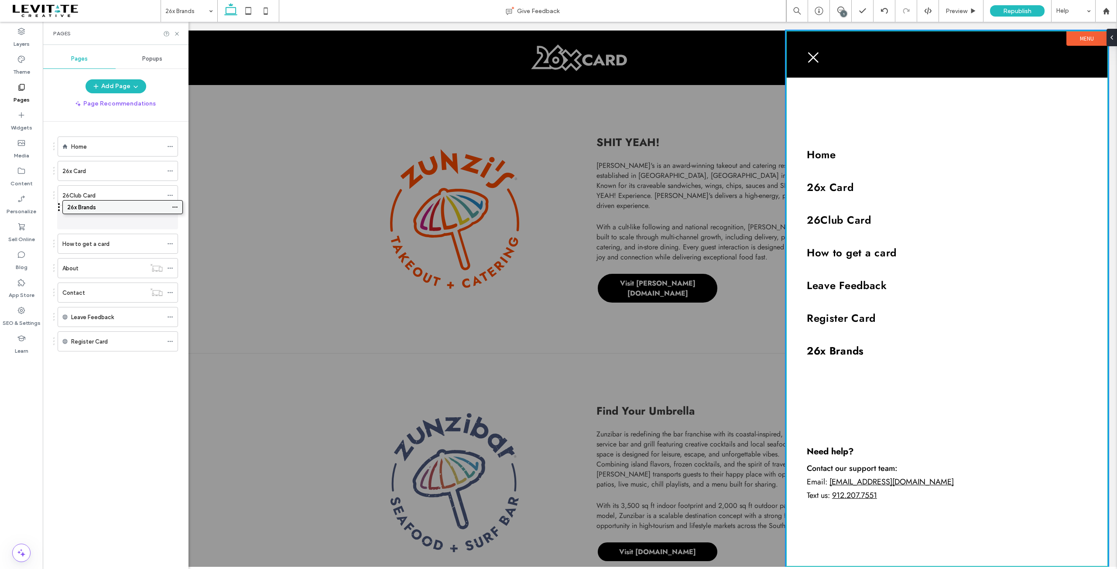
drag, startPoint x: 69, startPoint y: 339, endPoint x: 74, endPoint y: 210, distance: 129.2
drag, startPoint x: 109, startPoint y: 314, endPoint x: 103, endPoint y: 355, distance: 41.4
click at [1079, 57] on div at bounding box center [947, 57] width 295 height 27
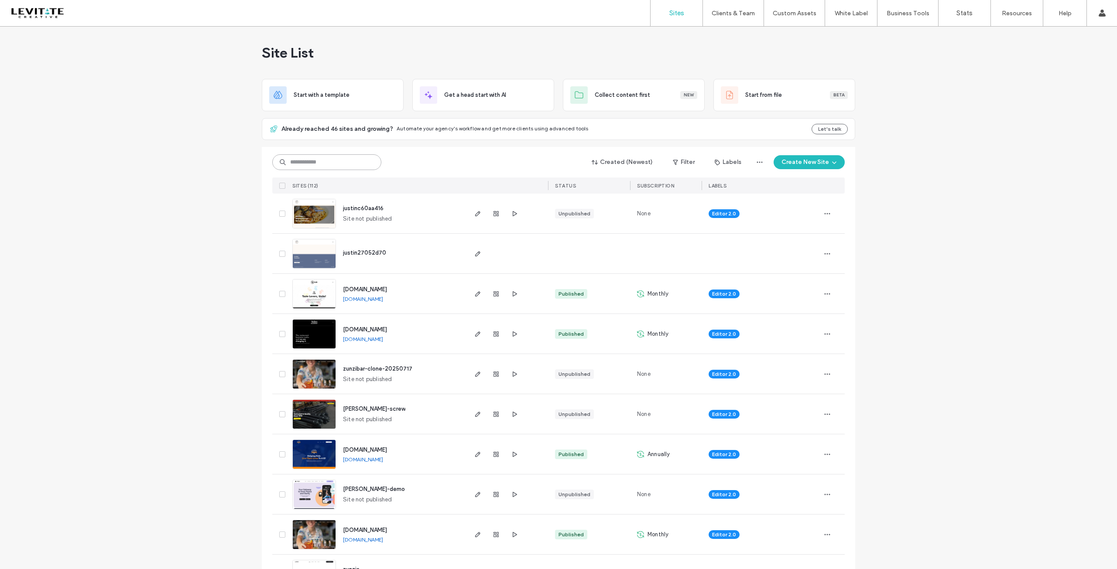
click at [333, 161] on input at bounding box center [326, 162] width 109 height 16
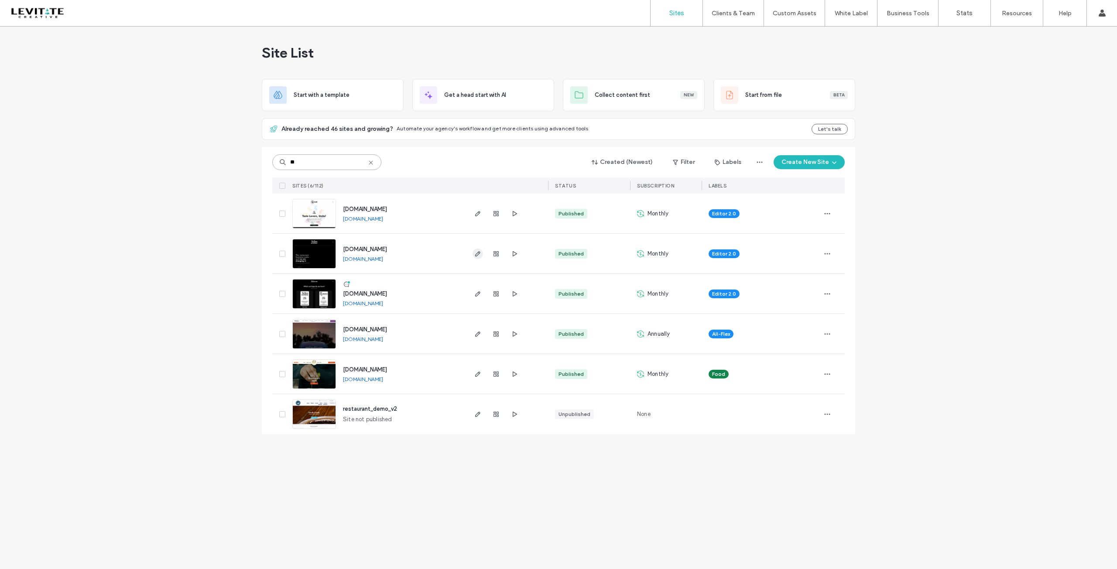
type input "**"
click at [479, 253] on icon "button" at bounding box center [477, 253] width 7 height 7
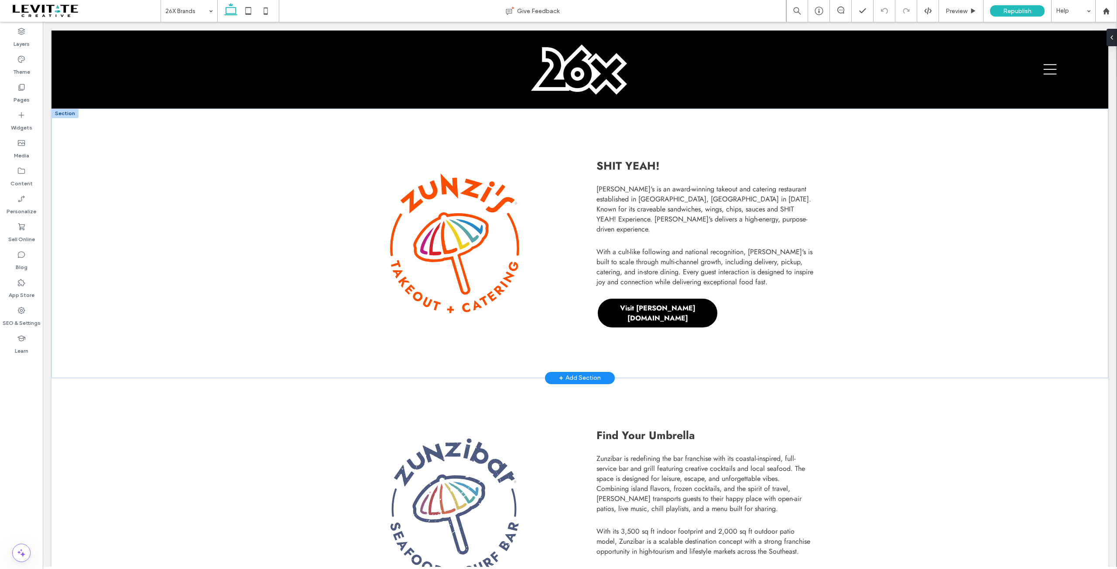
click at [69, 114] on div at bounding box center [64, 114] width 27 height 10
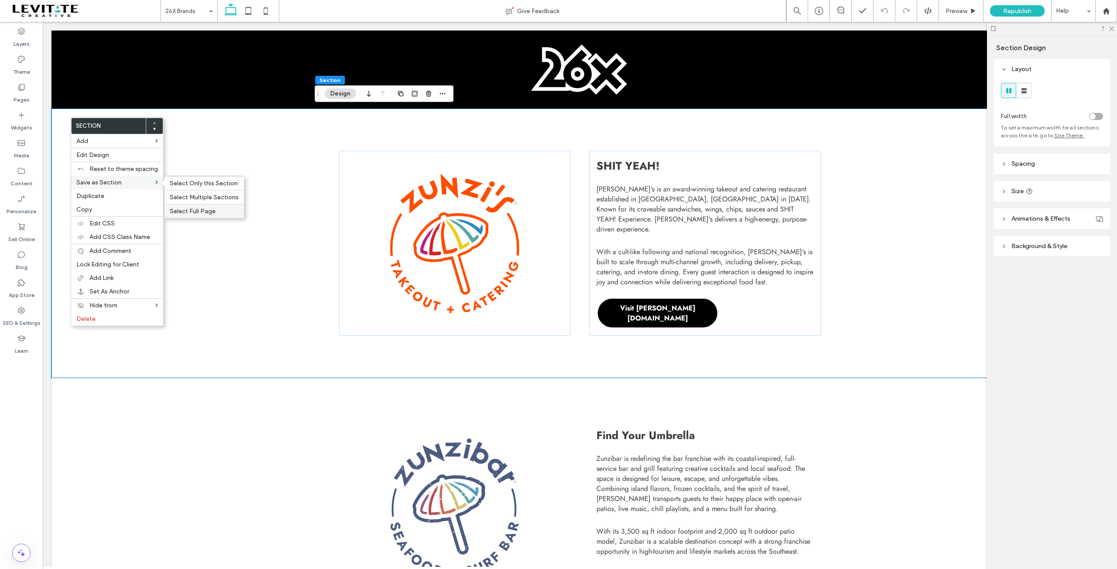
click at [187, 210] on span "Select Full Page" at bounding box center [193, 211] width 46 height 7
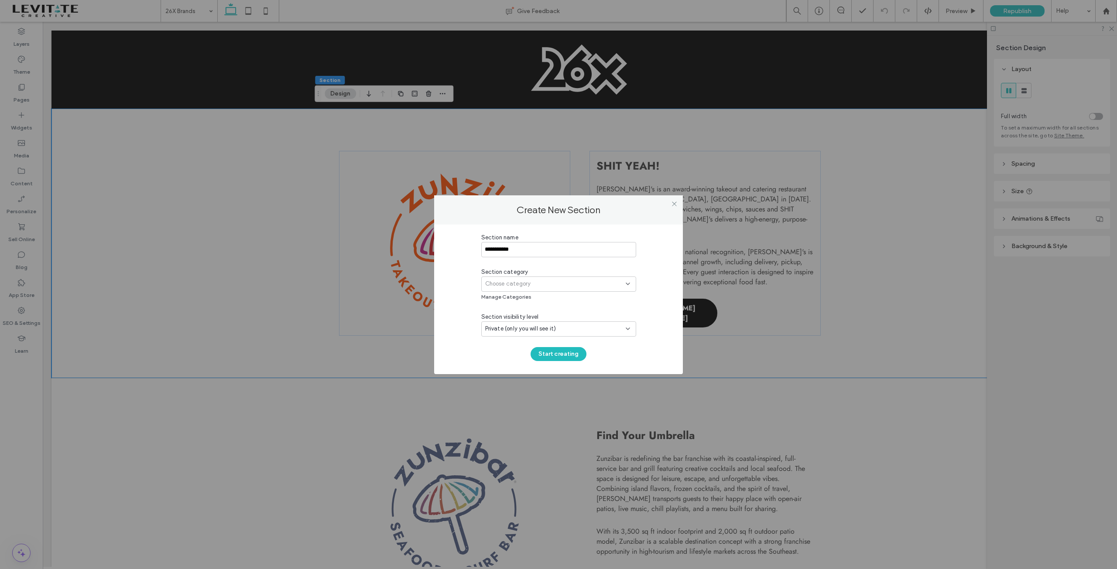
type input "**********"
click at [536, 289] on div "Choose category" at bounding box center [558, 284] width 155 height 15
click at [517, 310] on div "Full Page" at bounding box center [559, 312] width 154 height 15
click at [558, 353] on button "Start creating" at bounding box center [559, 354] width 56 height 14
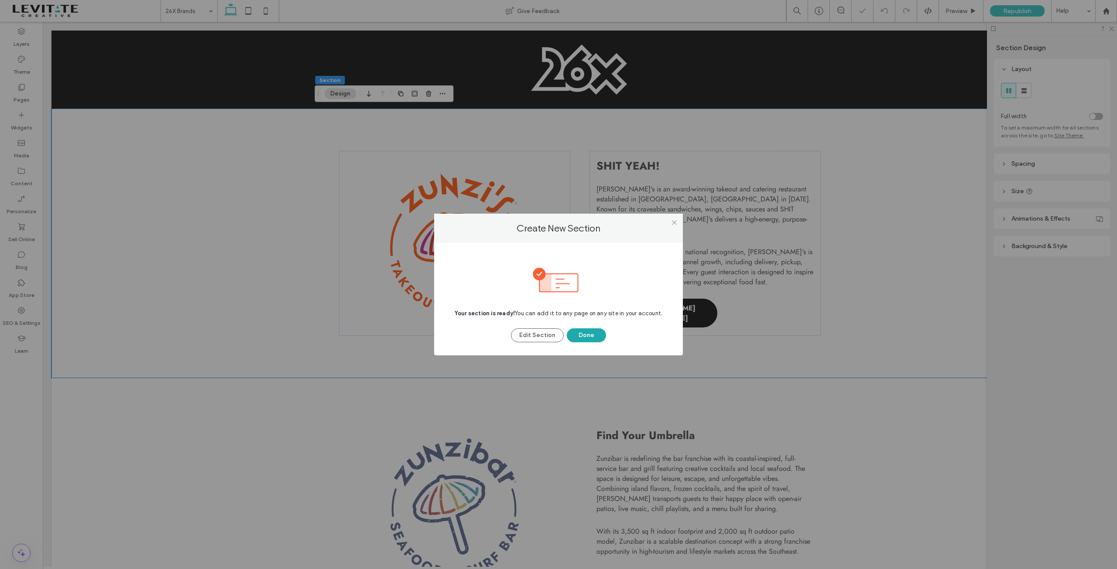
click at [591, 334] on button "Done" at bounding box center [586, 336] width 39 height 14
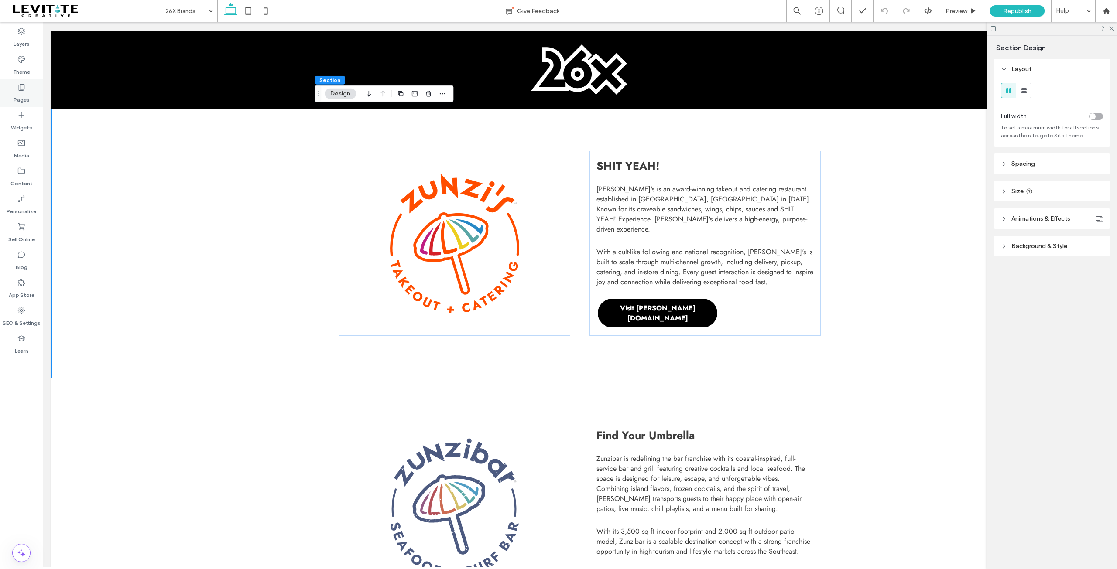
click at [26, 92] on label "Pages" at bounding box center [22, 98] width 16 height 12
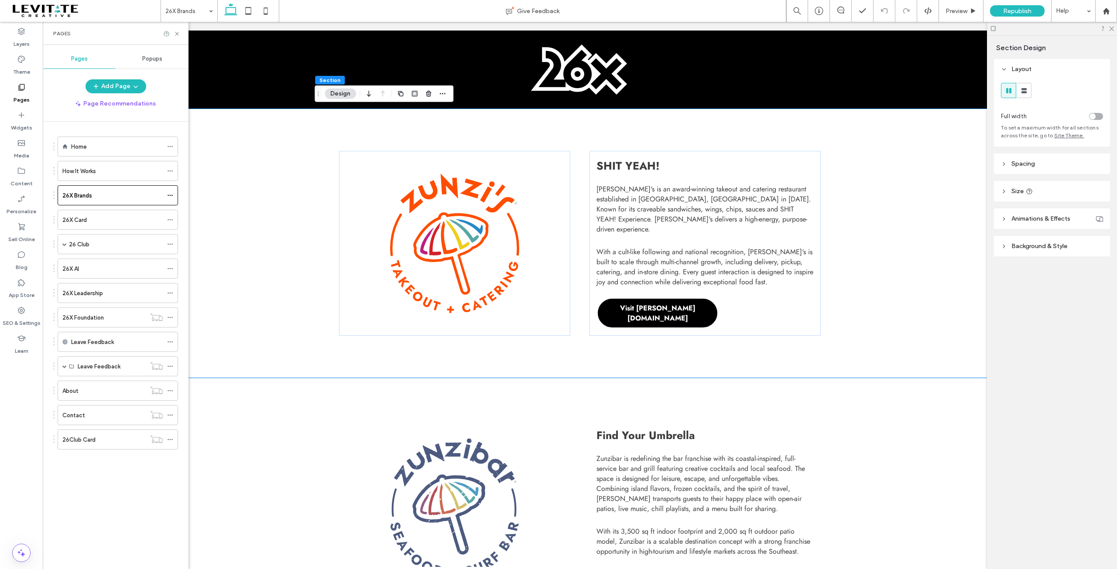
click at [1116, 28] on div at bounding box center [1052, 29] width 130 height 14
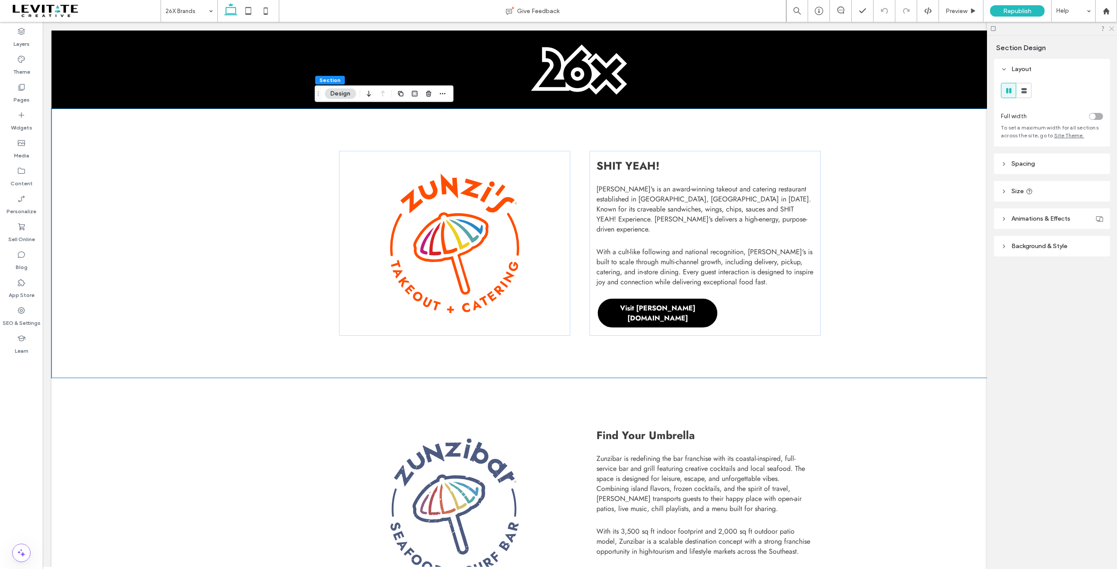
click at [1113, 28] on icon at bounding box center [1111, 28] width 6 height 6
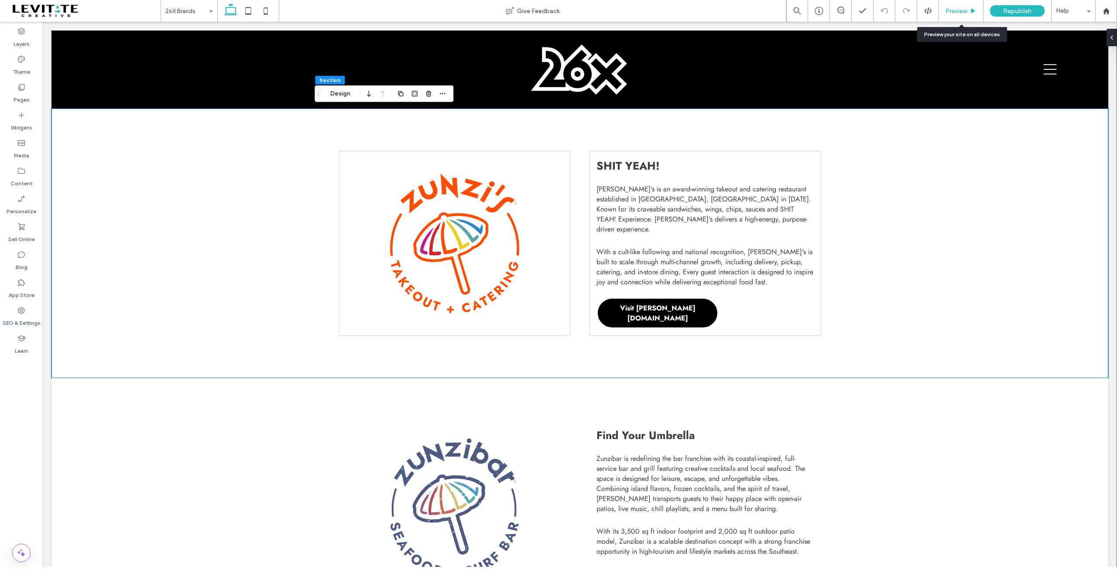
click at [956, 9] on span "Preview" at bounding box center [956, 10] width 22 height 7
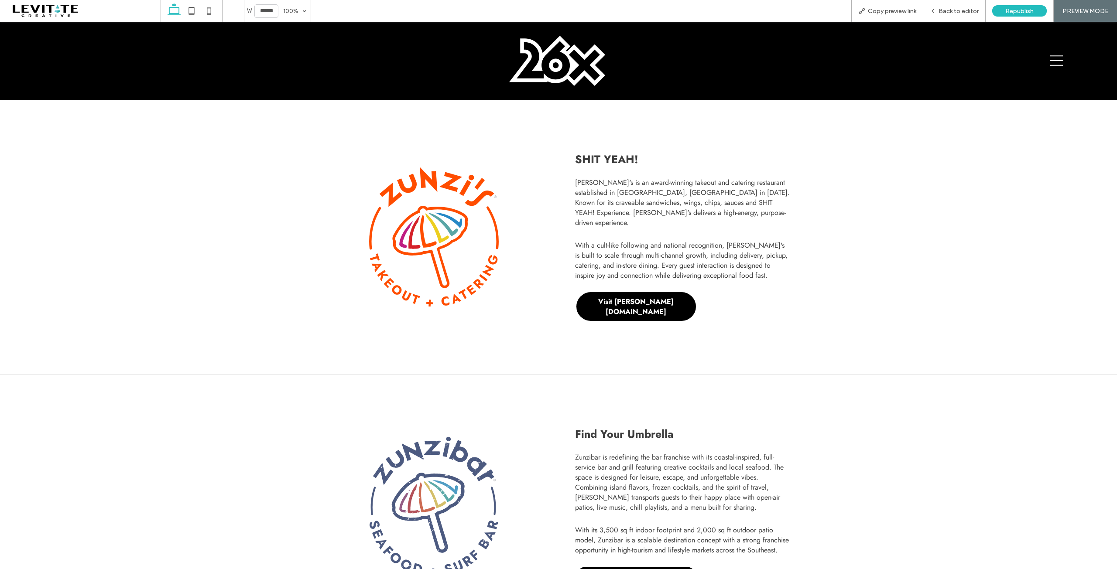
click at [1050, 61] on icon at bounding box center [1056, 61] width 13 height 10
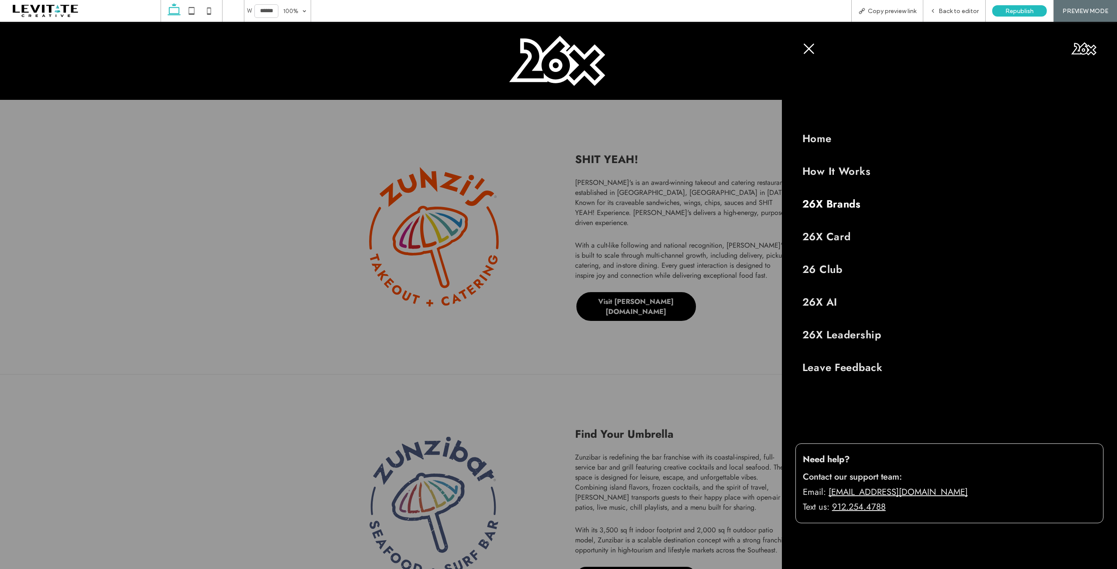
click at [809, 44] on icon at bounding box center [808, 48] width 13 height 13
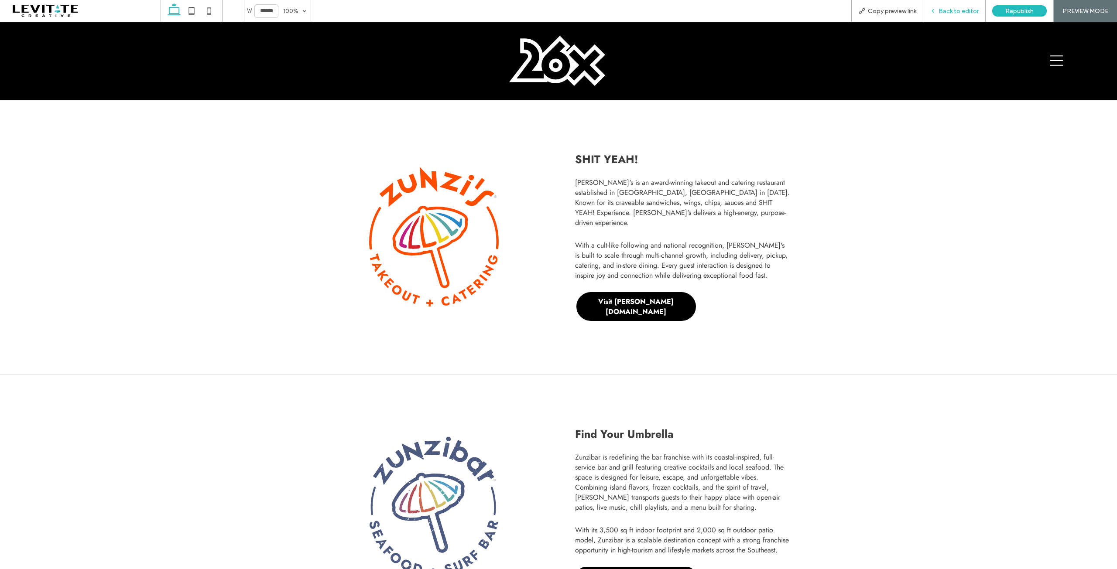
click at [959, 9] on span "Back to editor" at bounding box center [959, 10] width 40 height 7
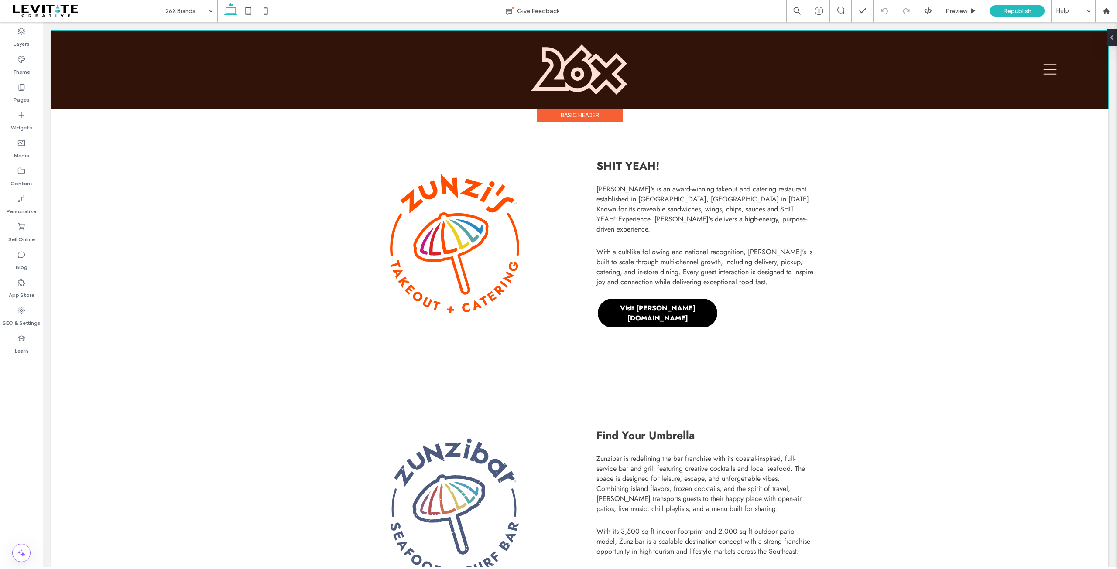
click at [1042, 70] on div at bounding box center [579, 70] width 1057 height 78
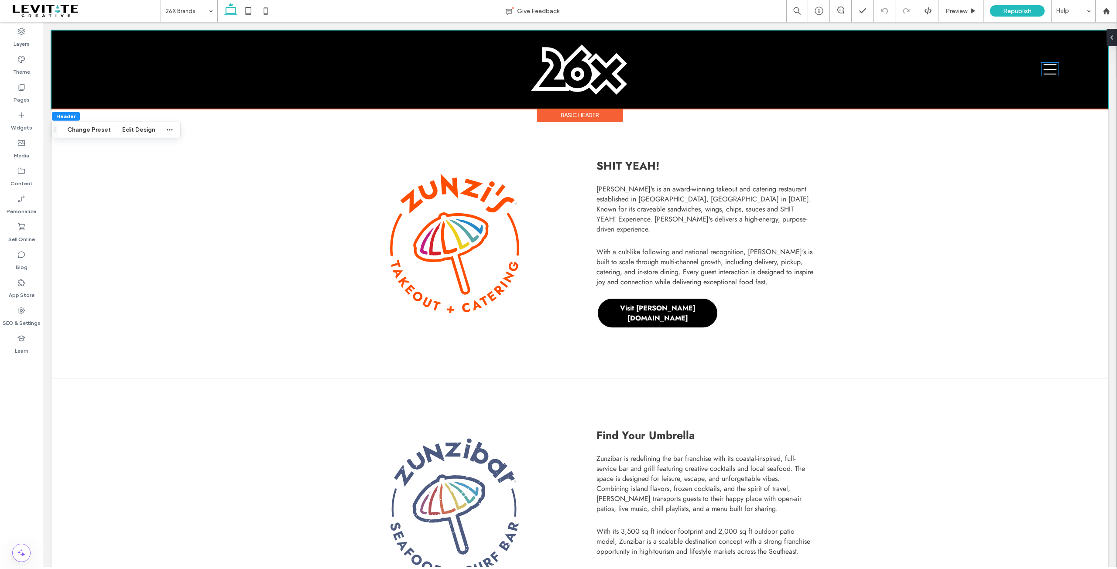
click at [1044, 70] on icon at bounding box center [1050, 70] width 13 height 10
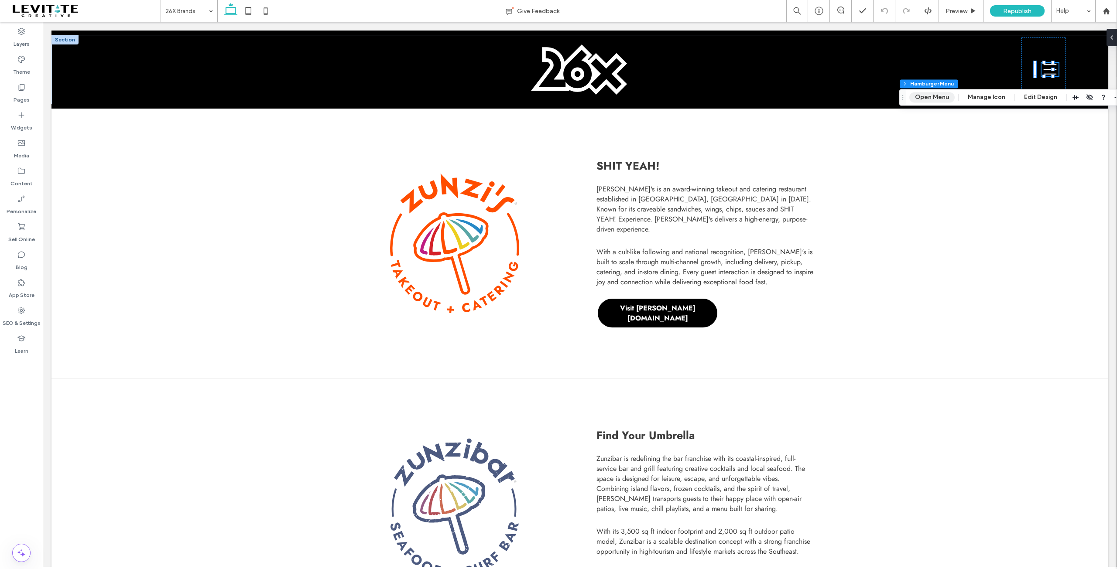
click at [928, 96] on button "Open Menu" at bounding box center [931, 97] width 45 height 10
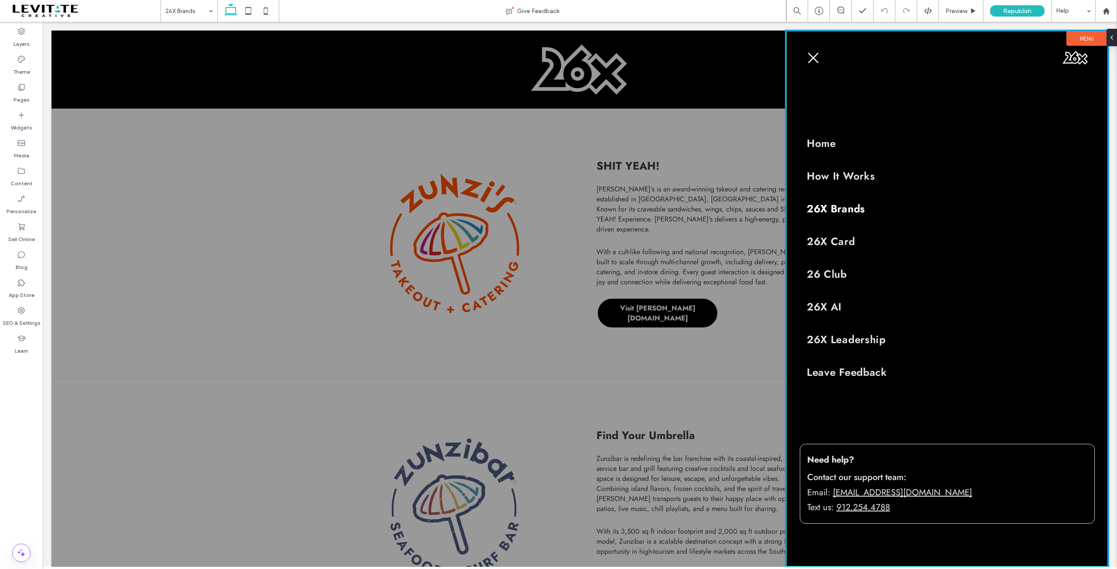
click at [1074, 39] on label "Menu" at bounding box center [1086, 38] width 41 height 14
click at [1030, 65] on span "Edit Design" at bounding box center [1023, 62] width 33 height 7
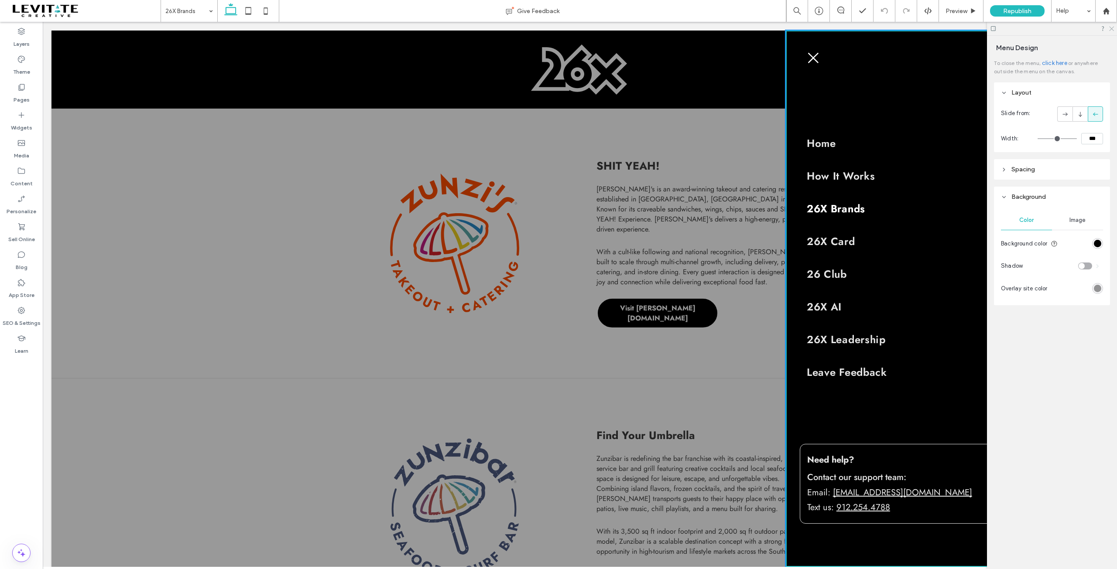
click at [1113, 29] on icon at bounding box center [1111, 28] width 6 height 6
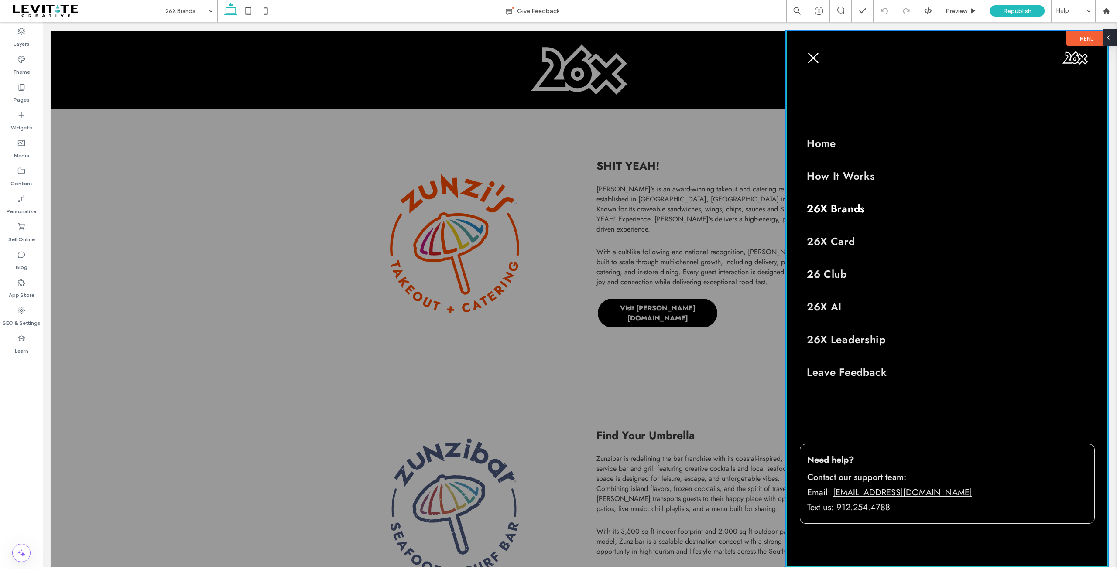
click at [1112, 37] on div at bounding box center [1110, 37] width 14 height 17
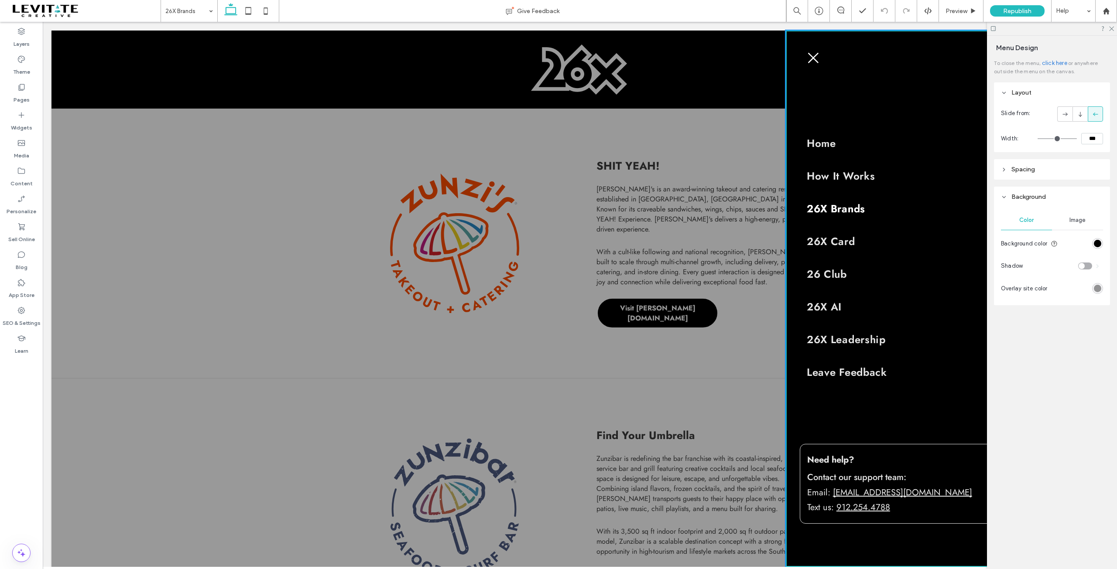
click at [996, 27] on icon at bounding box center [993, 28] width 7 height 7
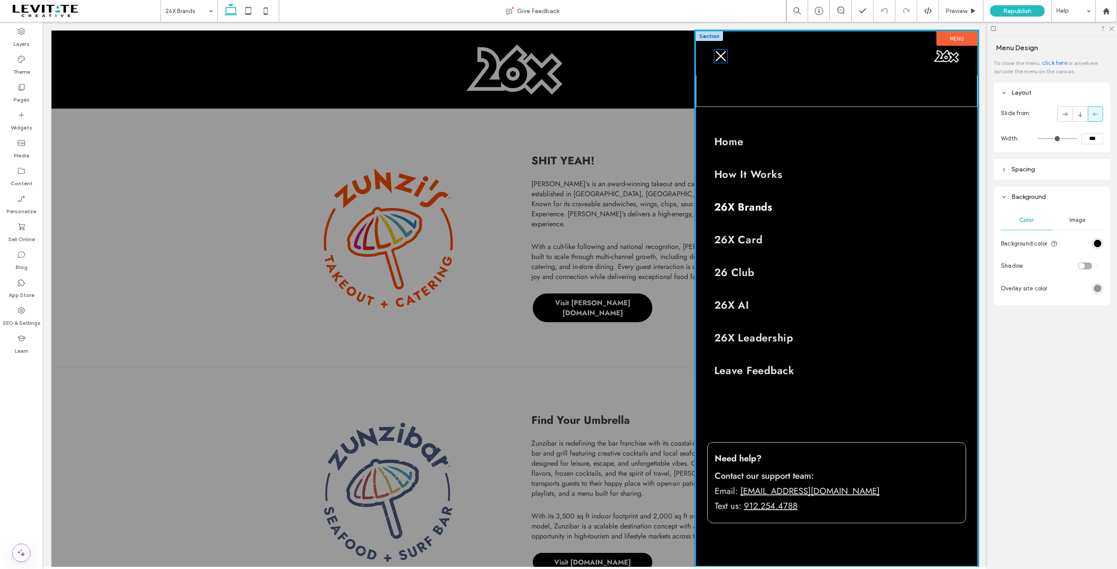
click at [720, 52] on icon at bounding box center [720, 56] width 13 height 13
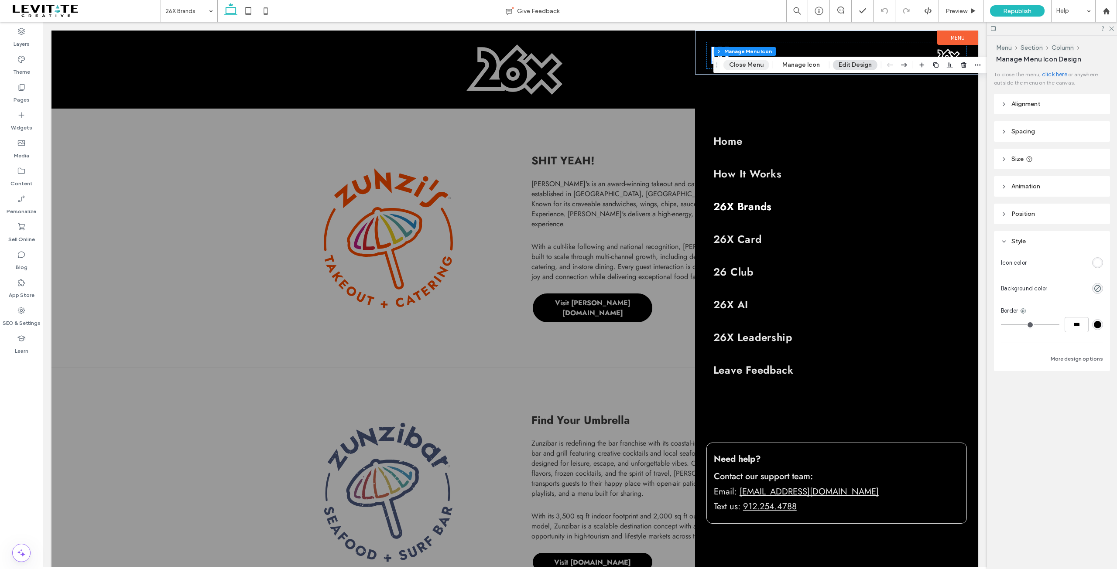
click at [744, 63] on button "Close Menu" at bounding box center [746, 65] width 46 height 10
